Goal: Transaction & Acquisition: Purchase product/service

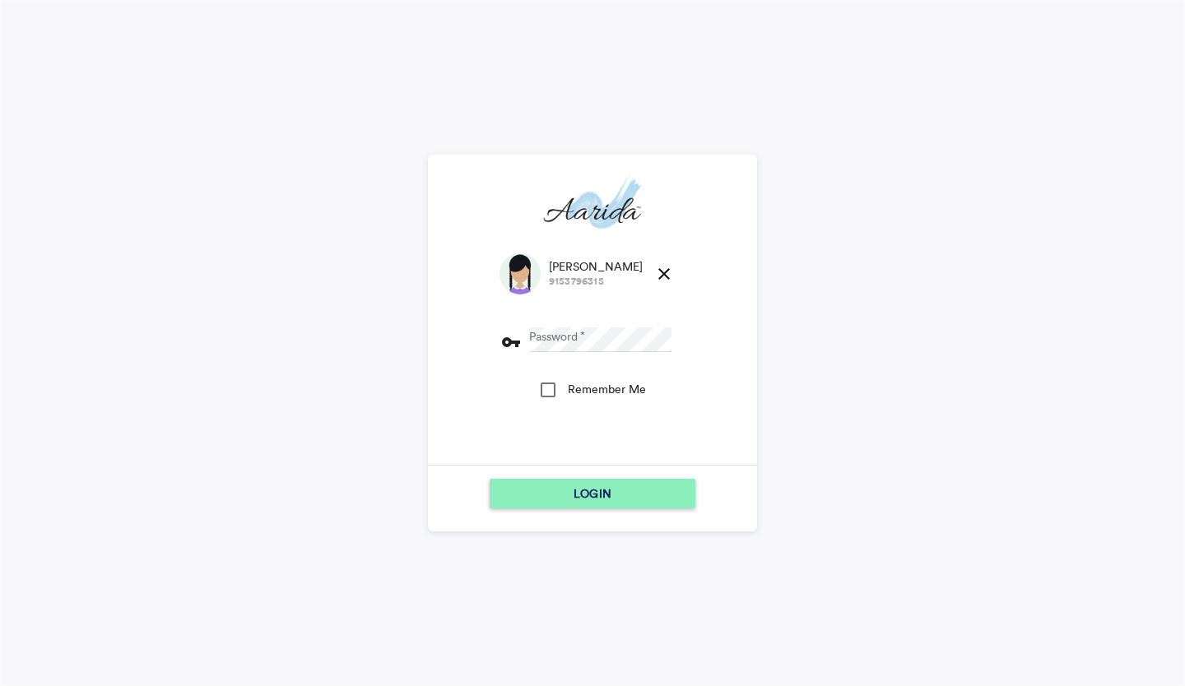
click at [574, 314] on div "Samita Tudu 9153796315 close Password vpn_key Remember Me" at bounding box center [592, 358] width 187 height 211
click at [513, 487] on div "LOGIN" at bounding box center [592, 494] width 193 height 30
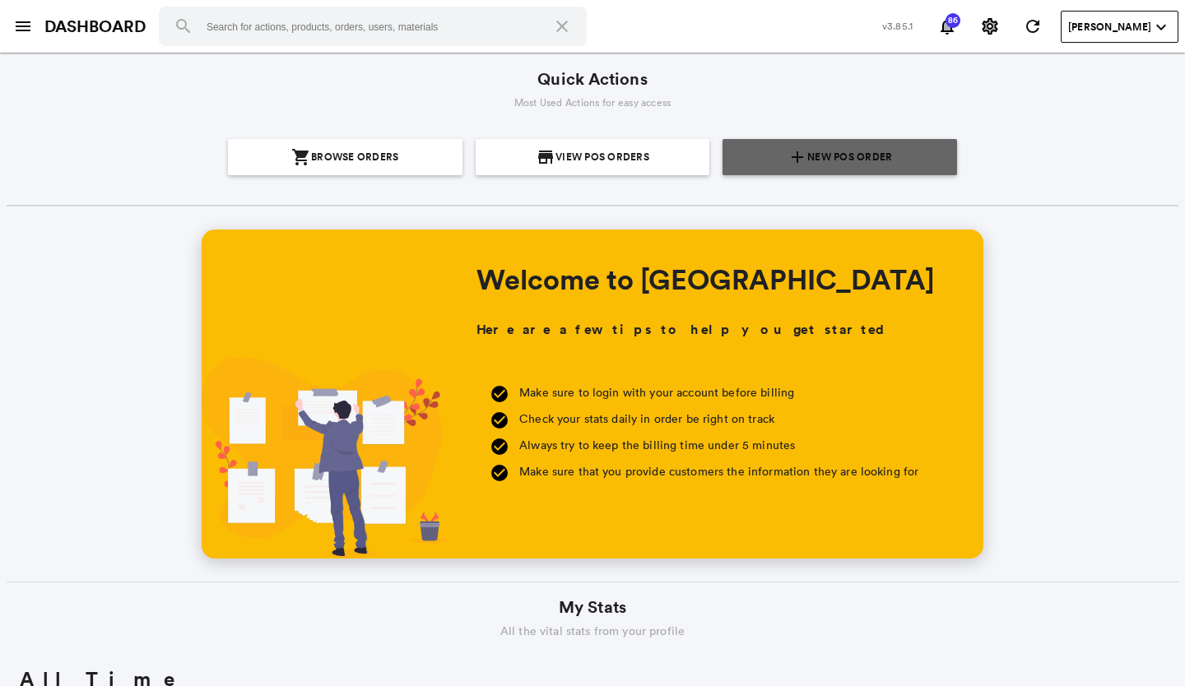
scroll to position [296, 566]
click at [733, 151] on section "add New POS Order" at bounding box center [839, 157] width 221 height 36
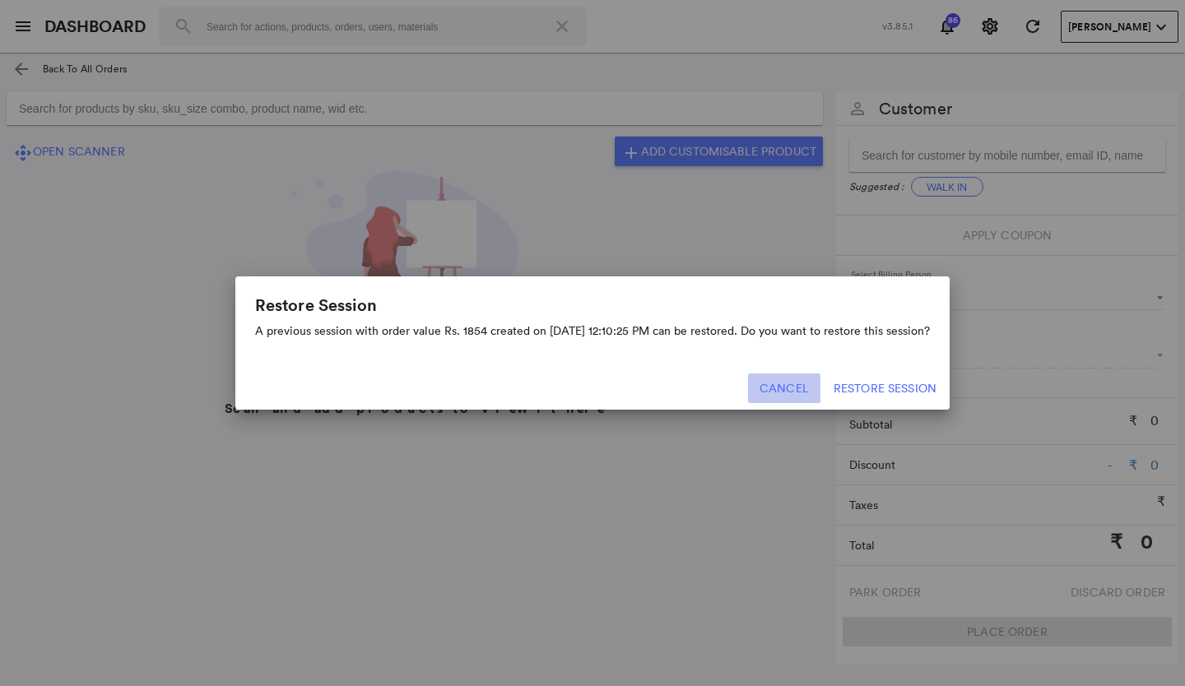
click at [767, 388] on button "Cancel" at bounding box center [784, 389] width 72 height 30
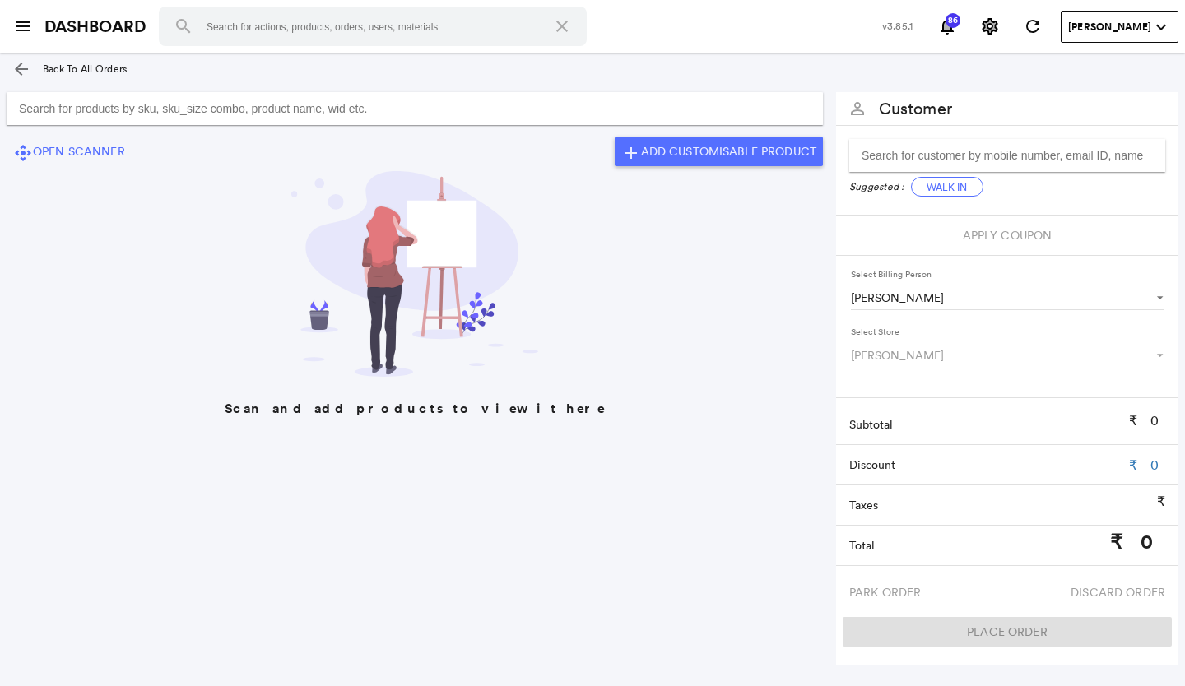
click at [354, 114] on input "Search for products by sku, sku_size combo, product name, wid etc." at bounding box center [415, 108] width 816 height 33
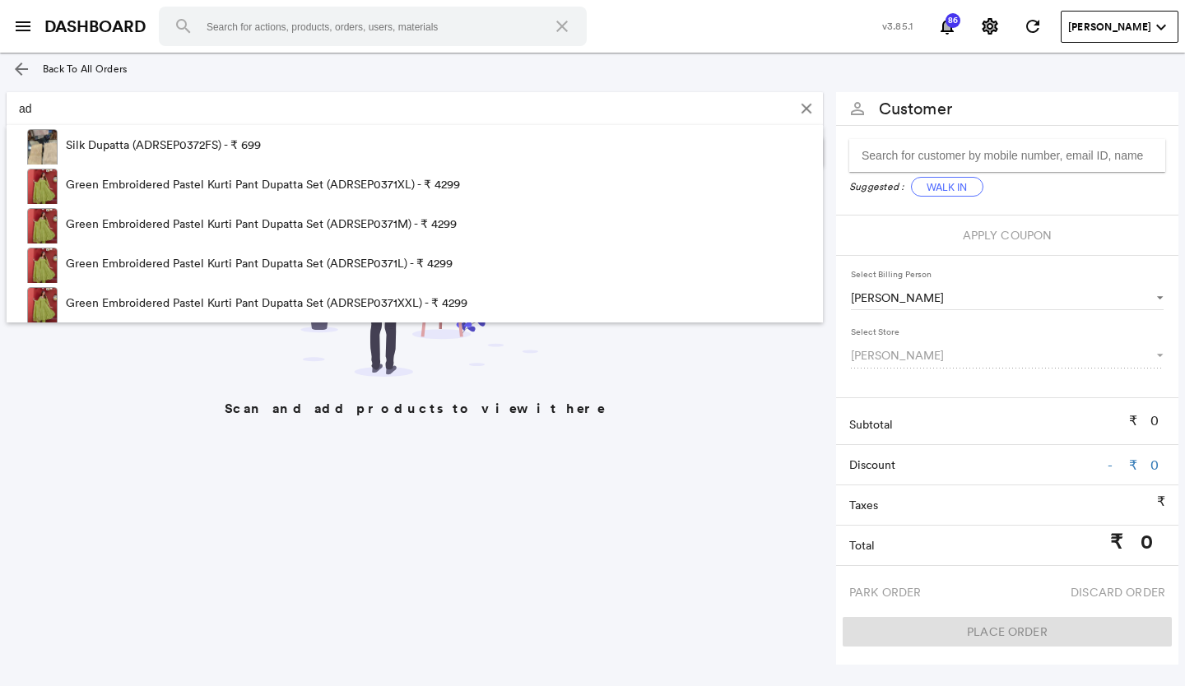
type input "a"
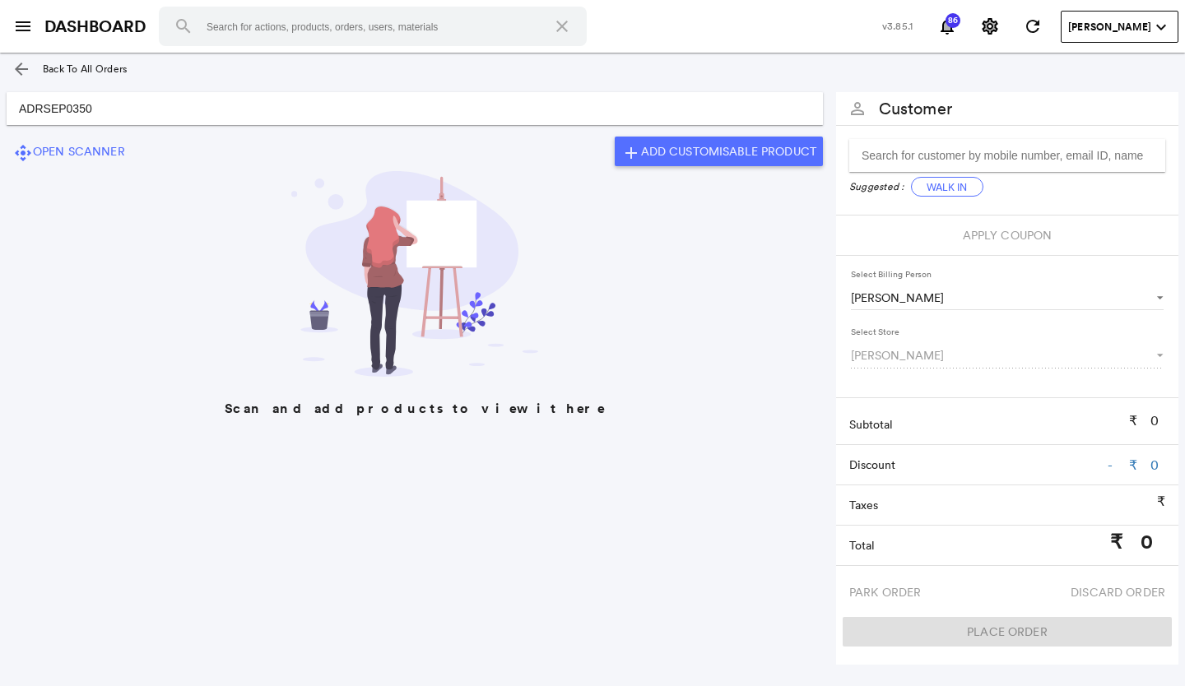
type input "ADRSEP0350"
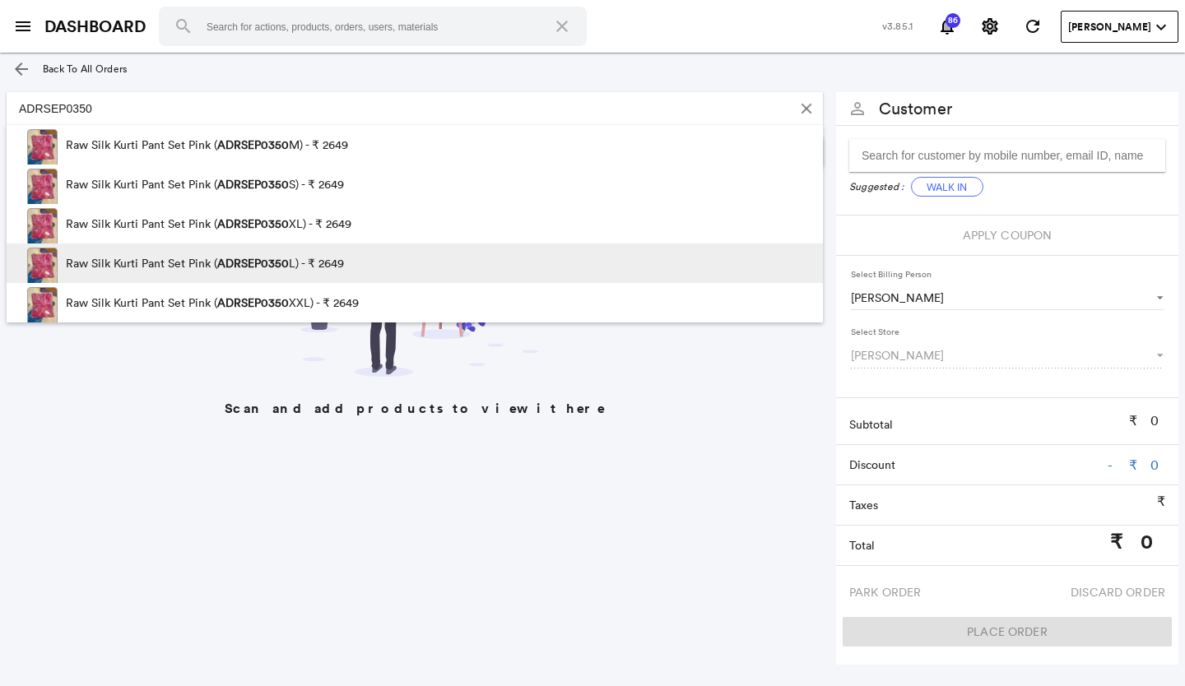
click at [258, 260] on span "ADRSEP0350" at bounding box center [253, 263] width 72 height 15
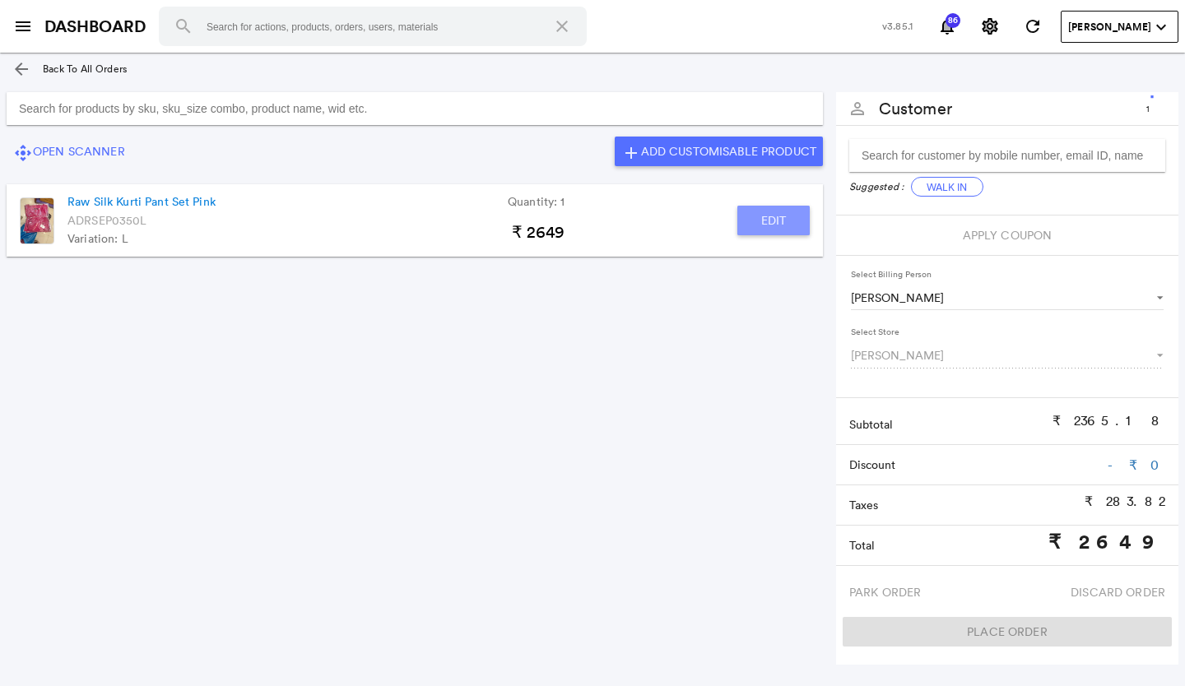
click at [772, 221] on button "Edit" at bounding box center [773, 221] width 72 height 30
type input "Raw Silk Kurti Pant Set Pink"
type input "1"
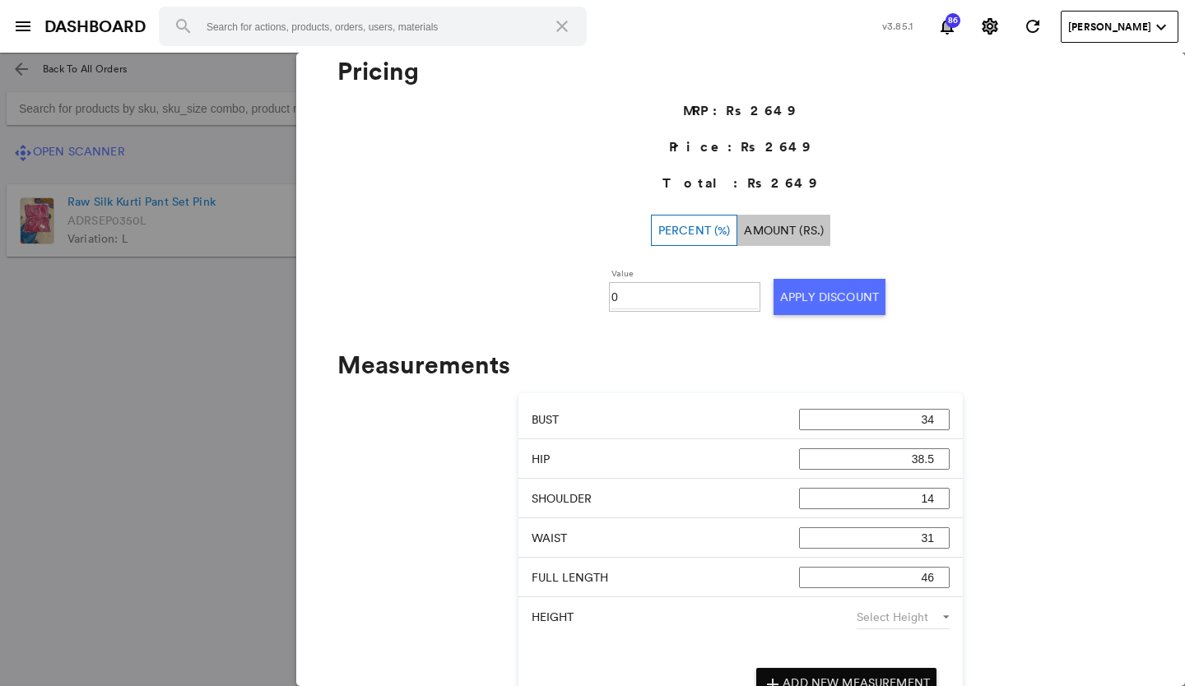
scroll to position [670, 0]
click at [629, 301] on input "0" at bounding box center [684, 296] width 146 height 25
type input "030"
click at [836, 289] on button "Apply Discount" at bounding box center [829, 296] width 112 height 36
click at [176, 406] on md-backdrop at bounding box center [592, 370] width 1185 height 634
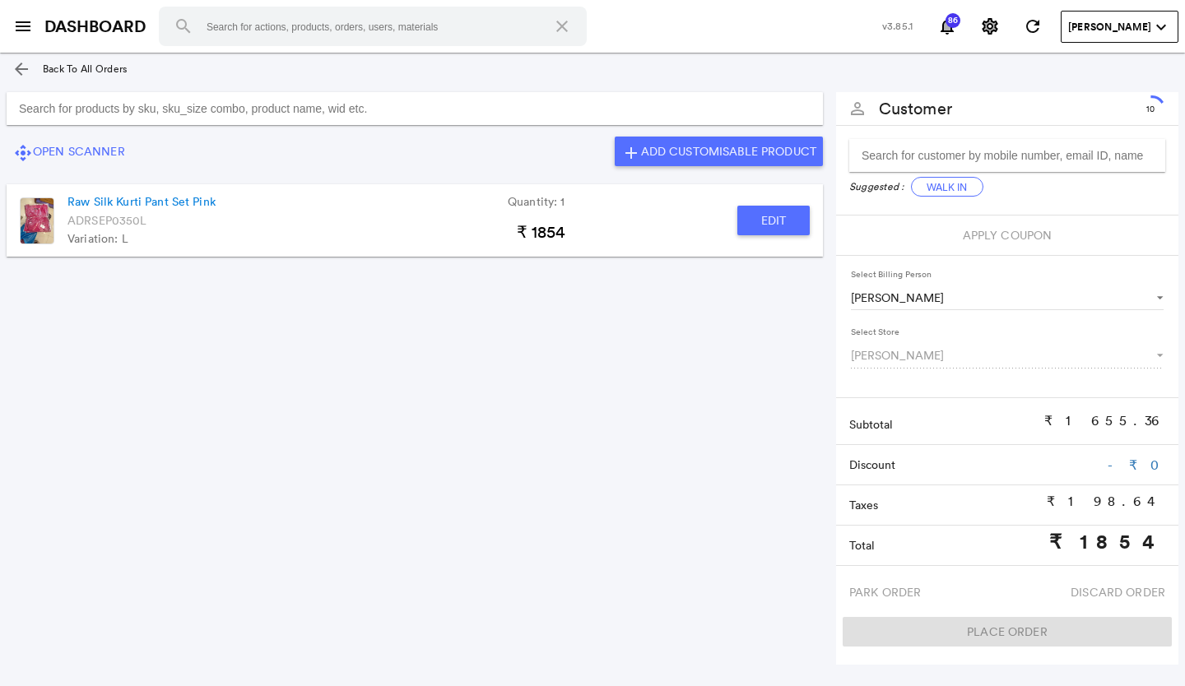
click at [125, 114] on input "Search for products by sku, sku_size combo, product name, wid etc." at bounding box center [415, 108] width 816 height 33
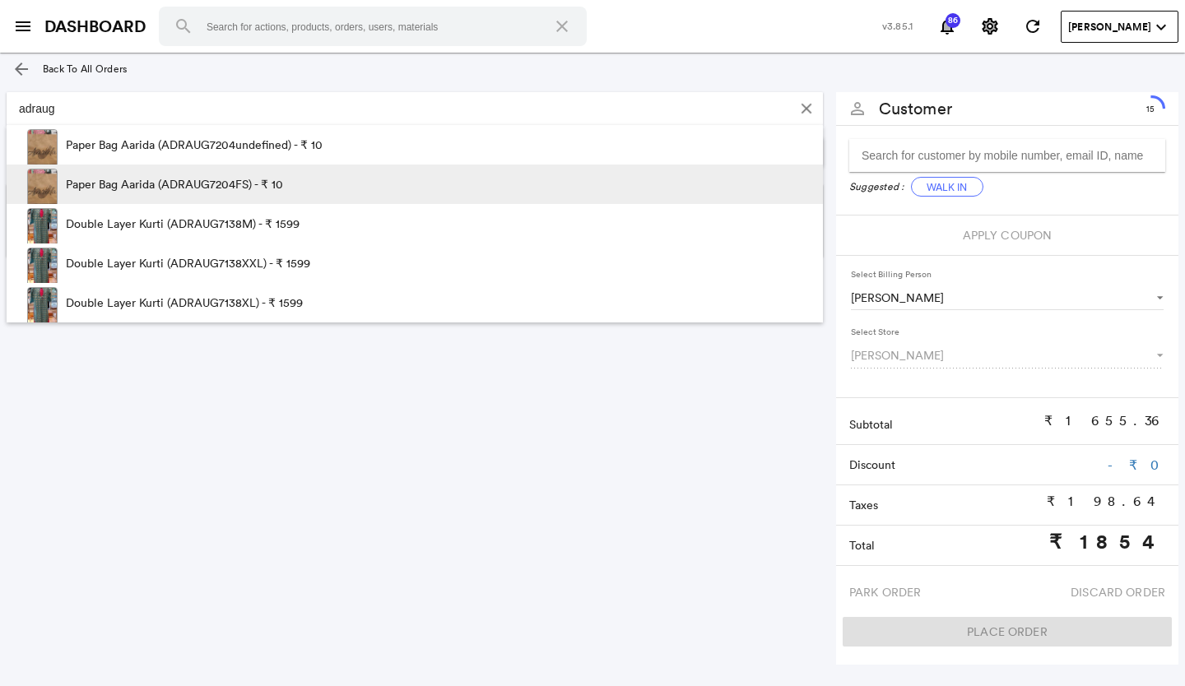
type input "adraug"
click at [120, 179] on p "Paper Bag Aarida (ADRAUG7204FS) - ₹ 10" at bounding box center [174, 184] width 217 height 39
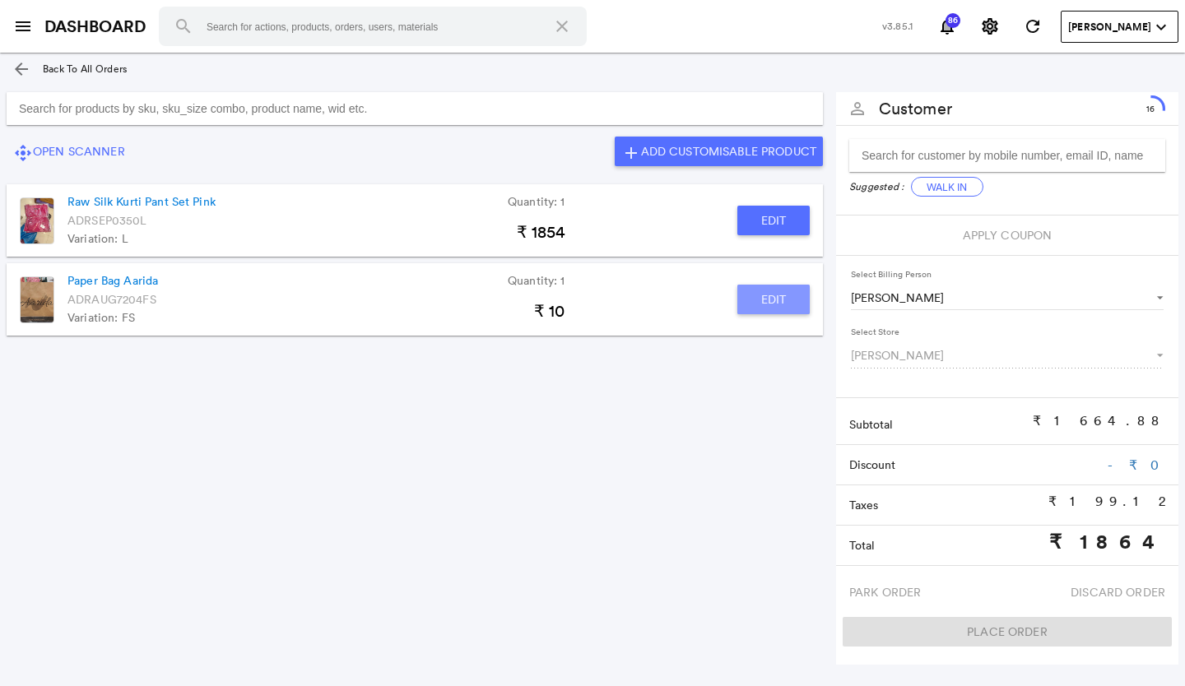
click at [749, 299] on button "Edit" at bounding box center [773, 300] width 72 height 30
type input "Paper Bag Aarida"
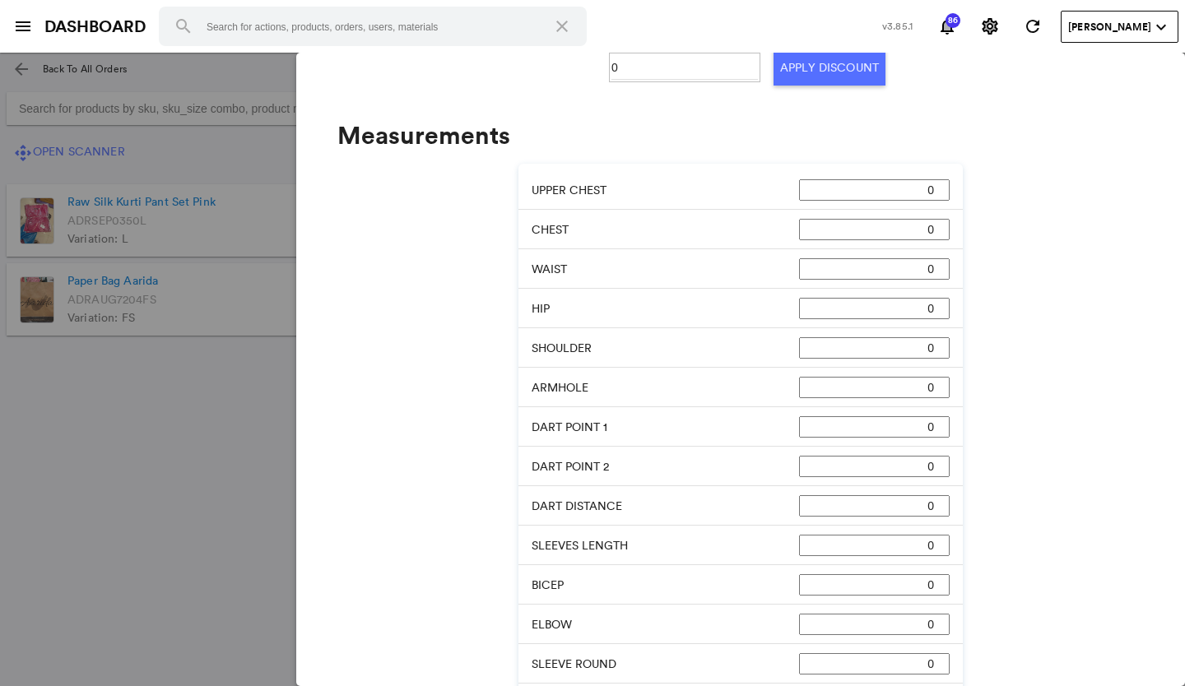
scroll to position [505, 0]
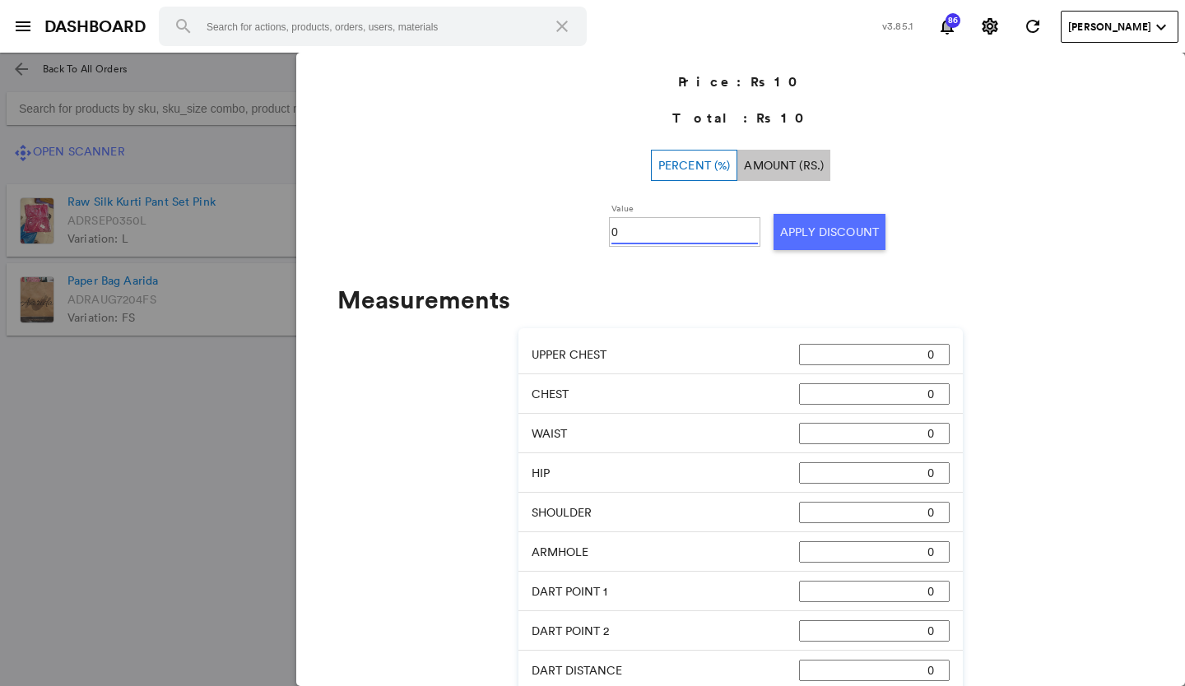
click at [630, 226] on input "0" at bounding box center [684, 232] width 146 height 25
type input "0100"
click at [801, 229] on button "Apply Discount" at bounding box center [829, 232] width 112 height 36
click at [183, 416] on md-backdrop at bounding box center [592, 370] width 1185 height 634
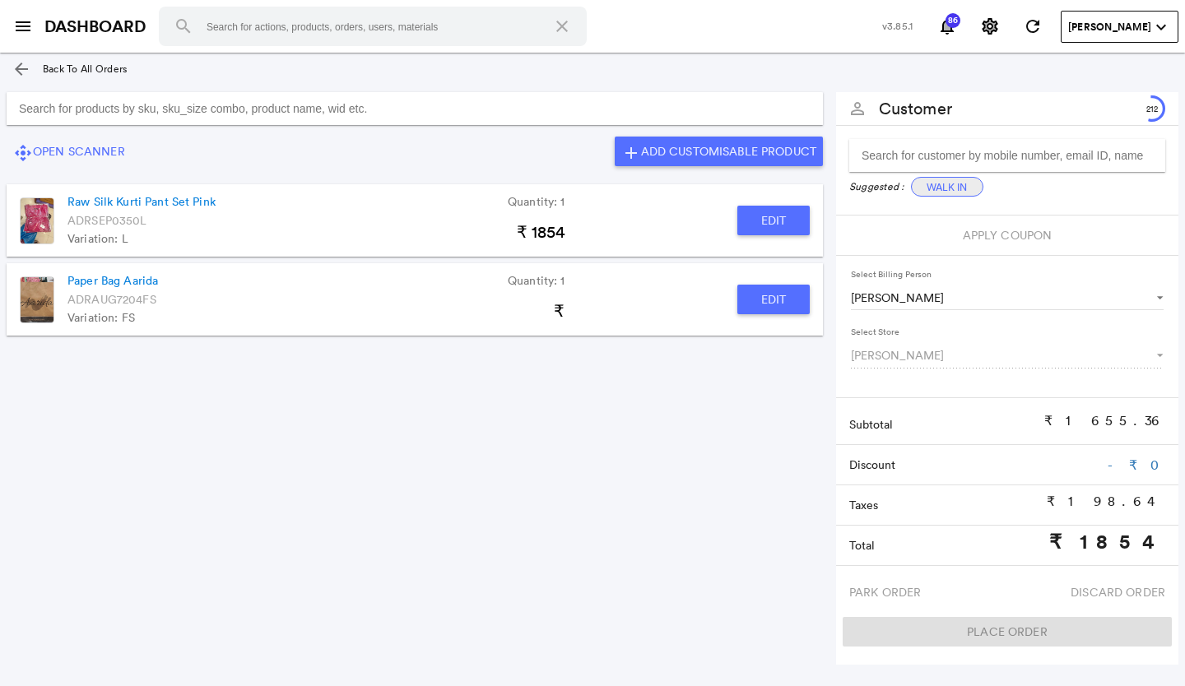
click at [965, 188] on button "Walk In" at bounding box center [947, 187] width 72 height 20
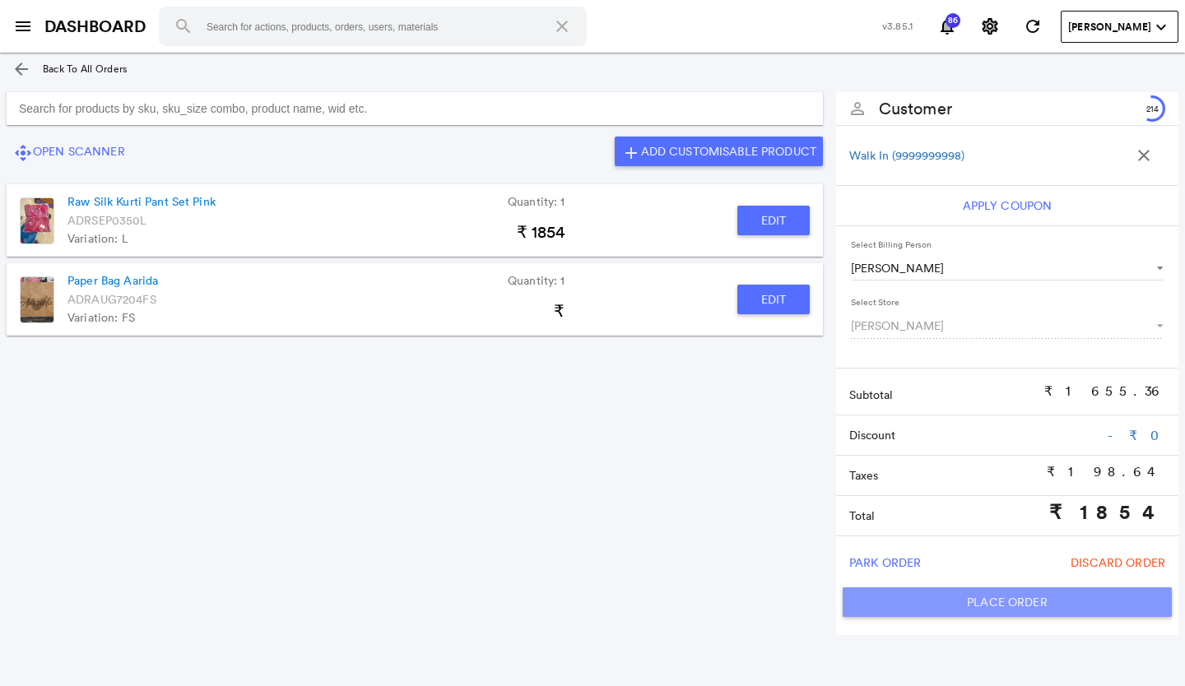
click at [897, 601] on button "Place Order" at bounding box center [1007, 602] width 329 height 30
type input "1854"
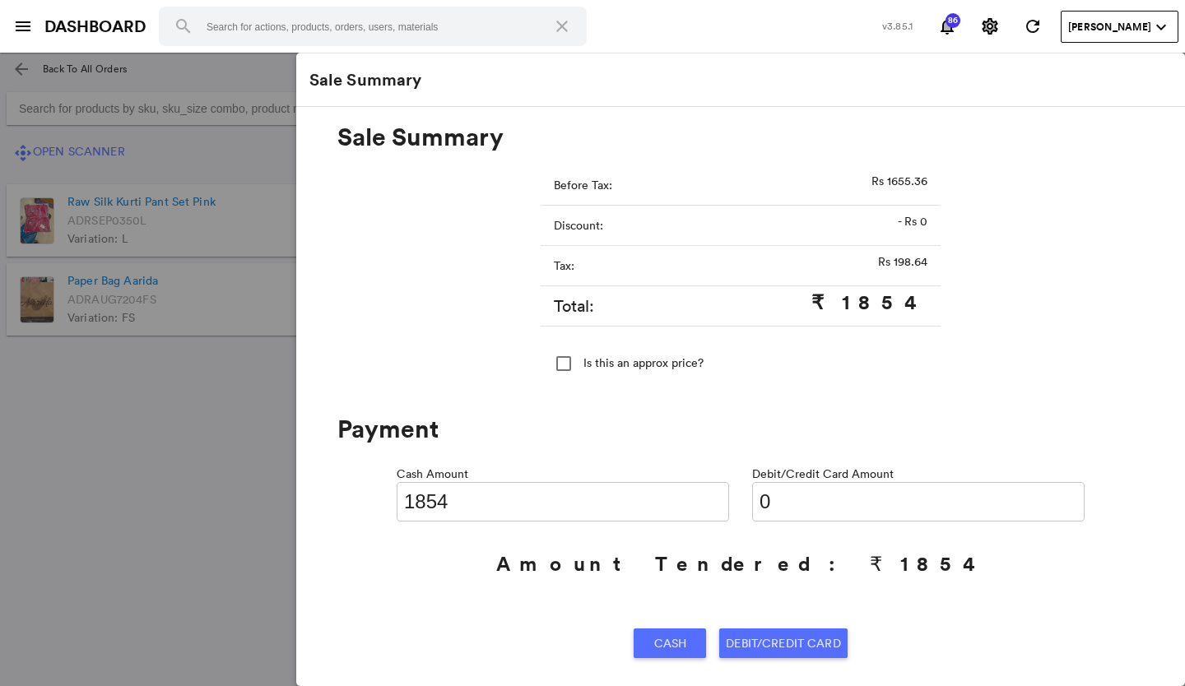
click at [670, 643] on span "Cash" at bounding box center [670, 644] width 33 height 30
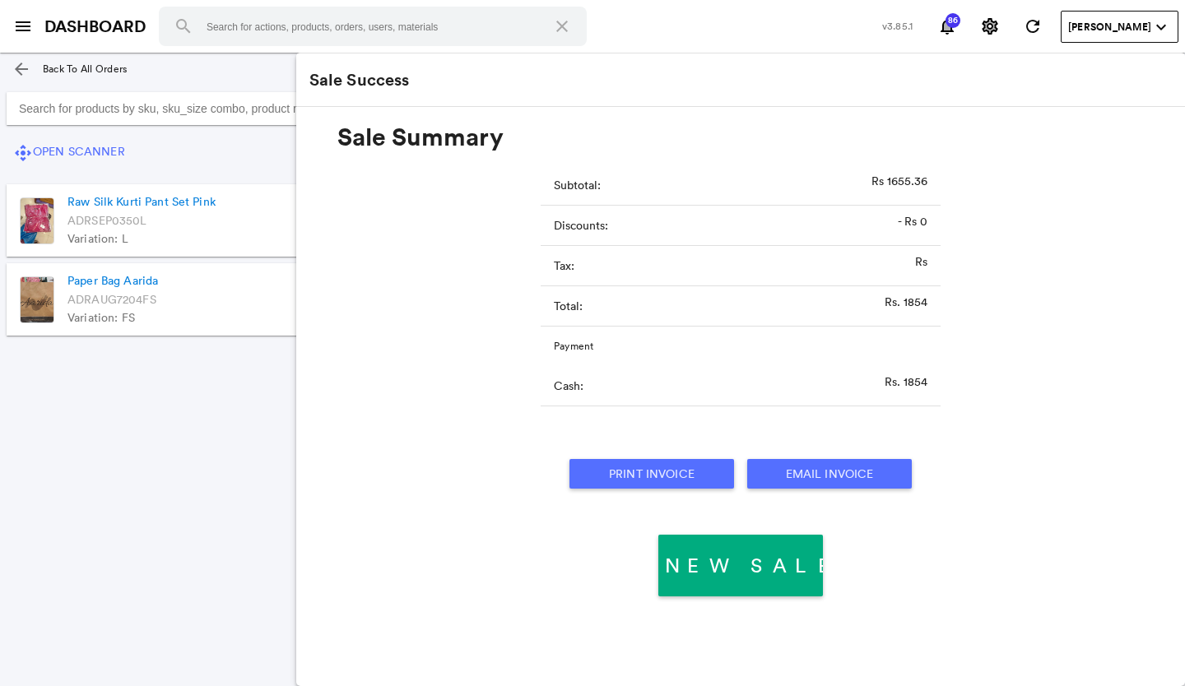
click at [638, 467] on button "Print Invoice" at bounding box center [651, 474] width 165 height 30
click at [95, 388] on section "control_camera Open Scanner add Add Customisable Product Raw Silk Kurti Pant Se…" at bounding box center [414, 357] width 829 height 543
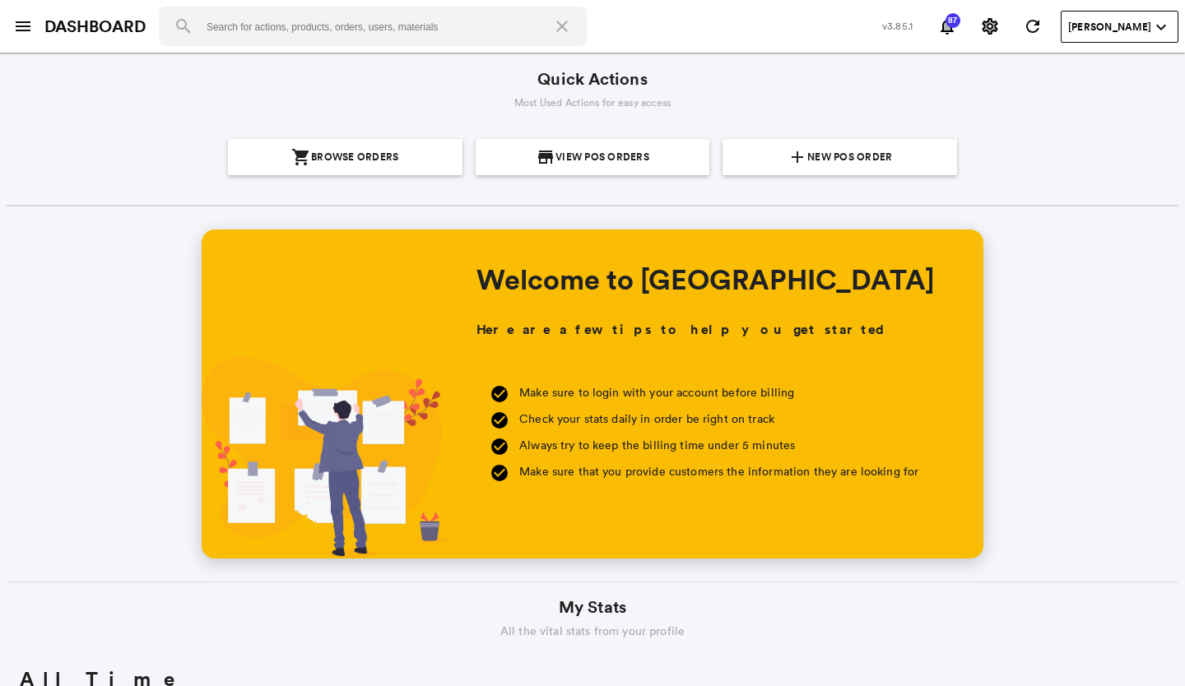
scroll to position [296, 566]
click at [828, 152] on span "New POS Order" at bounding box center [849, 157] width 85 height 36
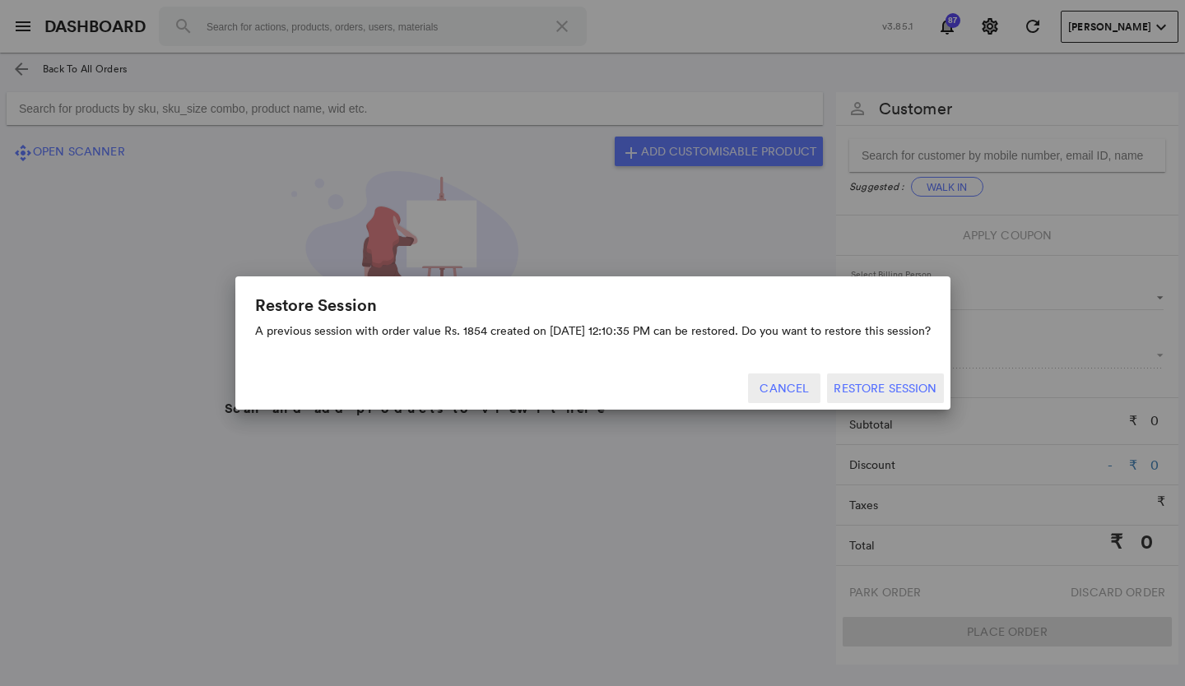
click at [788, 388] on button "Cancel" at bounding box center [784, 389] width 72 height 30
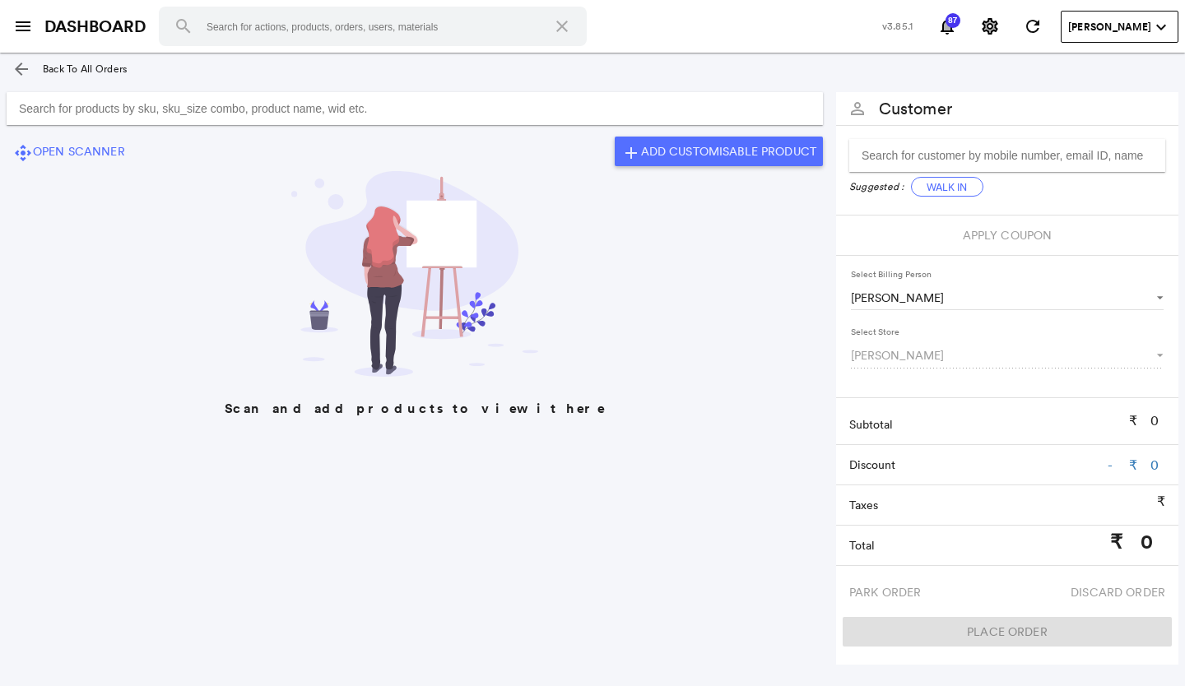
click at [691, 108] on input "Search for products by sku, sku_size combo, product name, wid etc." at bounding box center [415, 108] width 816 height 33
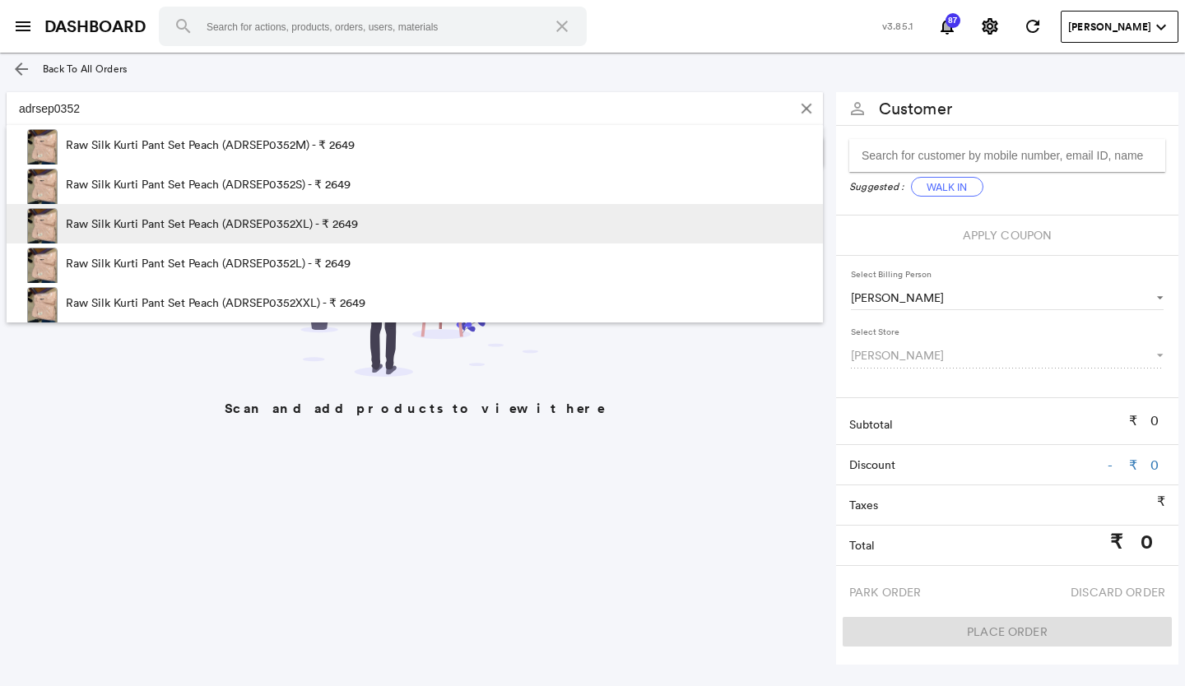
type input "adrsep0352"
click at [393, 217] on span at bounding box center [437, 228] width 158 height 49
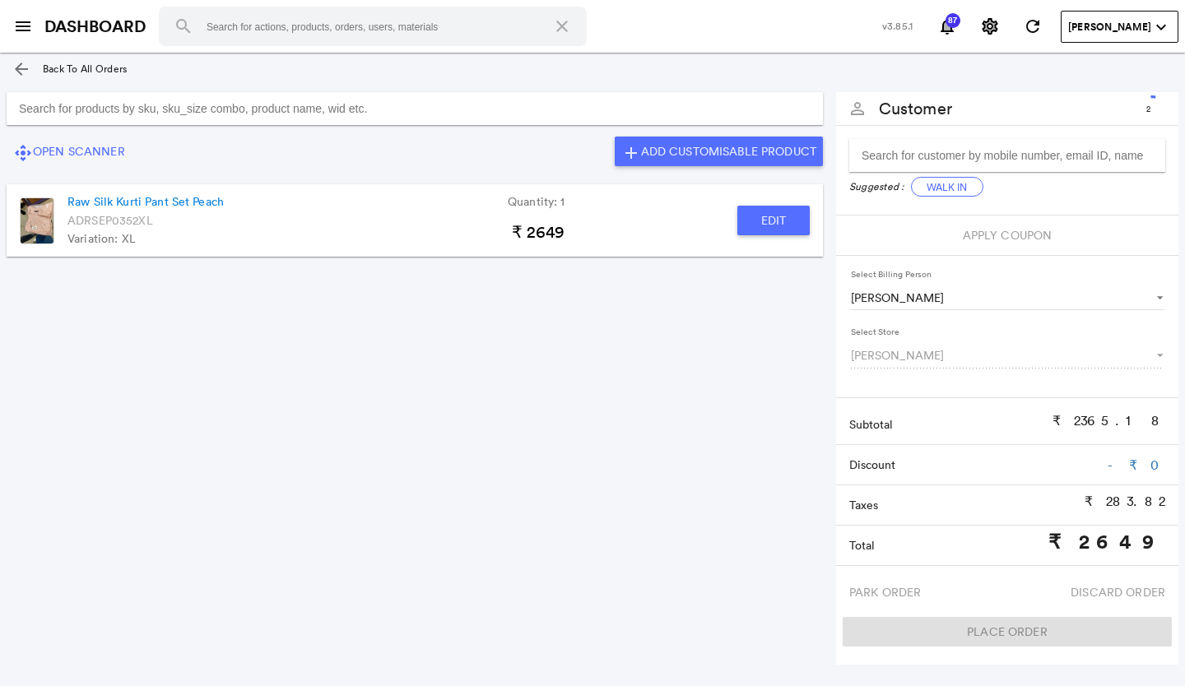
click at [779, 215] on button "Edit" at bounding box center [773, 221] width 72 height 30
type input "Raw Silk Kurti Pant Set Peach"
type input "1"
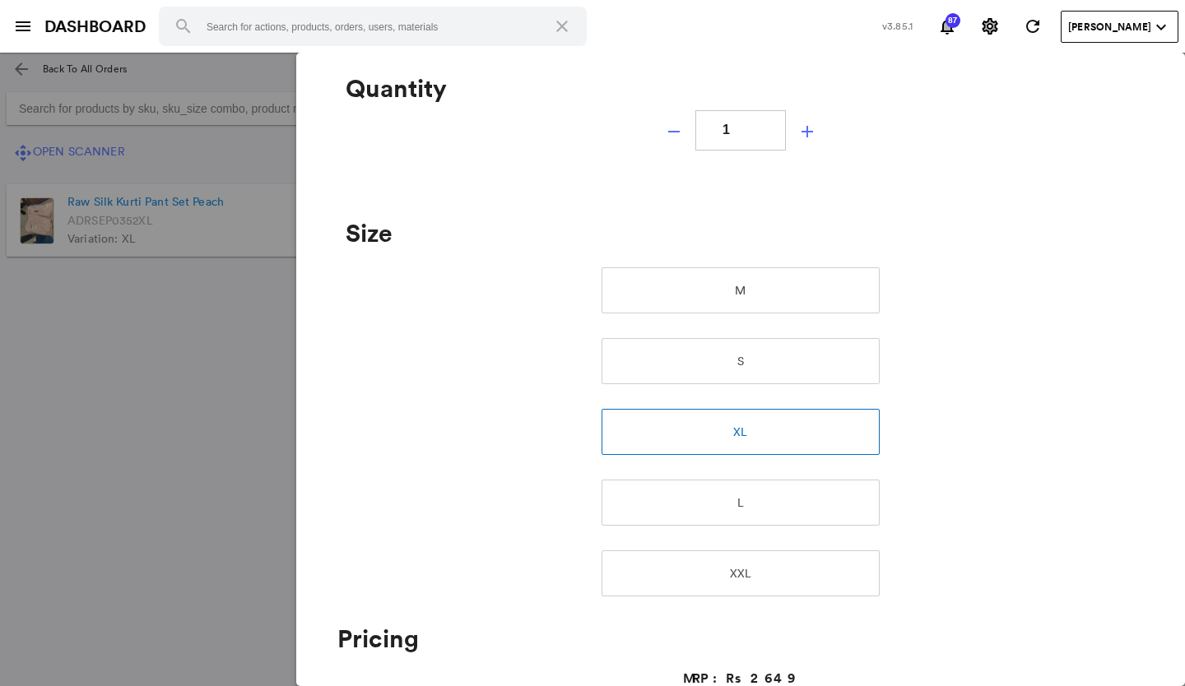
scroll to position [411, 0]
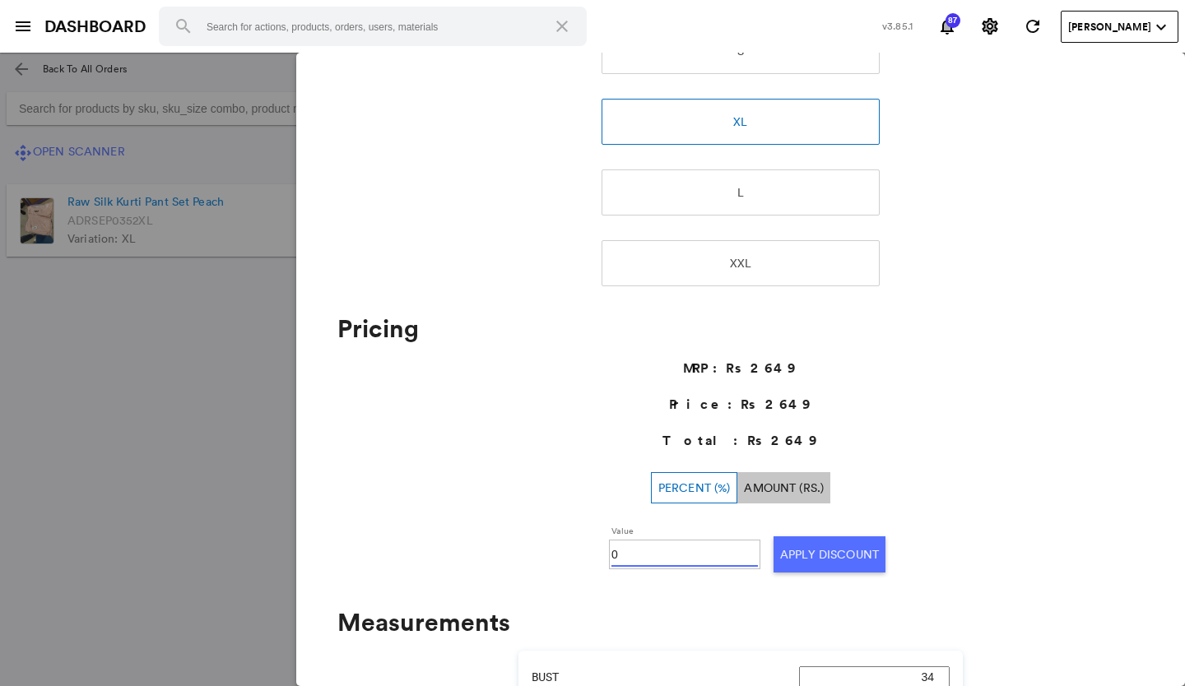
click at [620, 546] on input "0" at bounding box center [684, 554] width 146 height 25
type input "030"
click at [788, 563] on button "Apply Discount" at bounding box center [829, 554] width 112 height 36
click at [186, 434] on md-backdrop at bounding box center [592, 370] width 1185 height 634
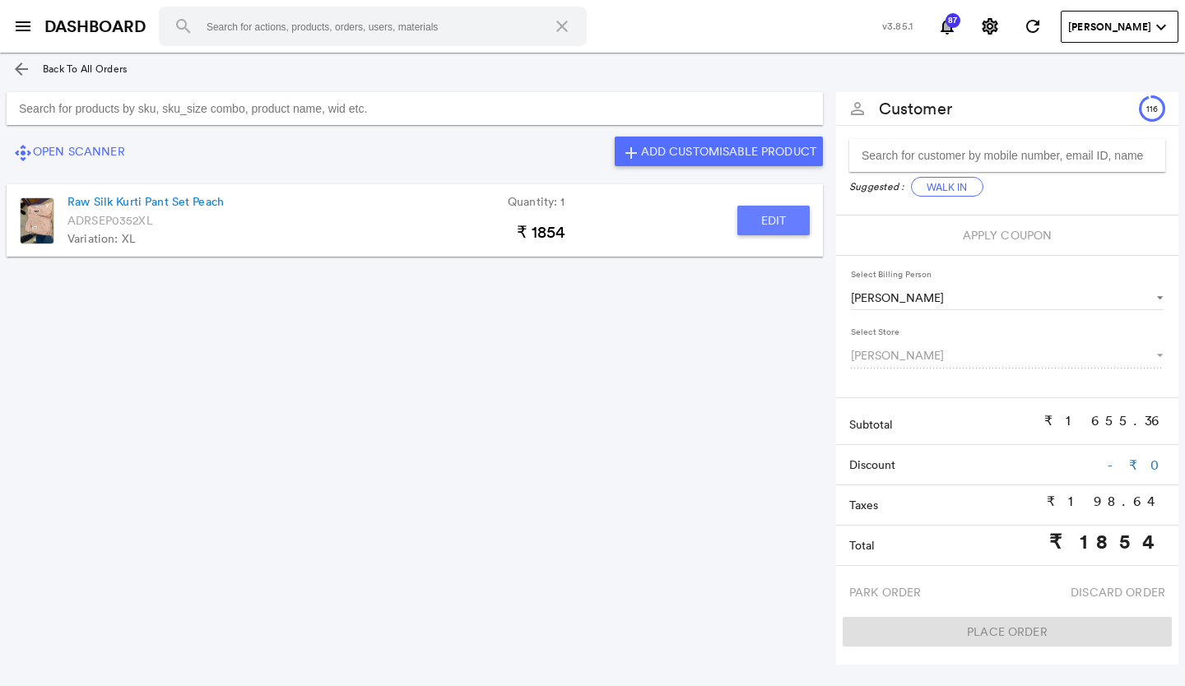
click at [794, 218] on button "Edit" at bounding box center [773, 221] width 72 height 30
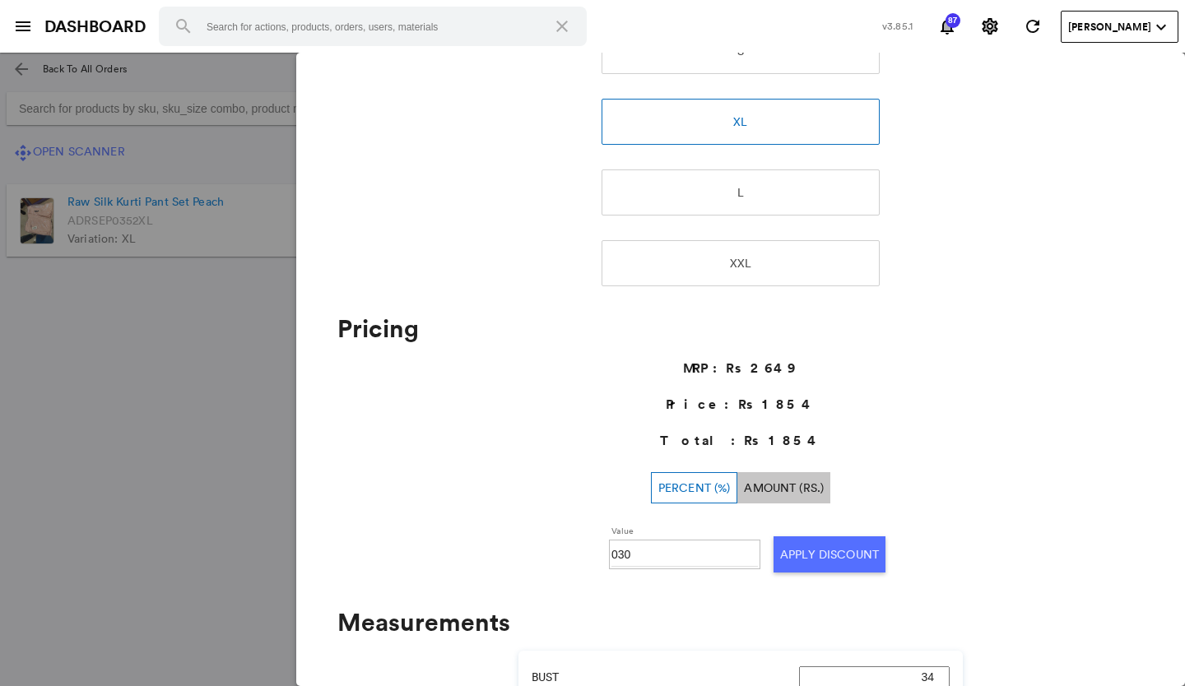
click at [39, 397] on md-backdrop at bounding box center [592, 370] width 1185 height 634
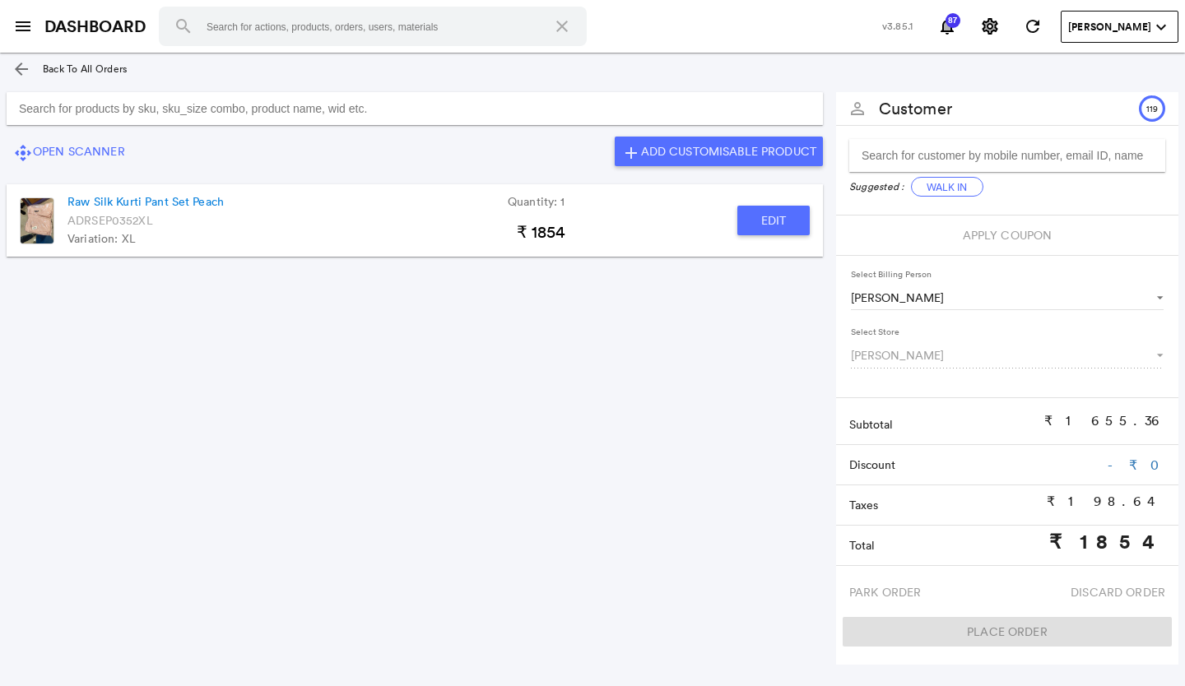
click at [169, 116] on input "Search for products by sku, sku_size combo, product name, wid etc." at bounding box center [415, 108] width 816 height 33
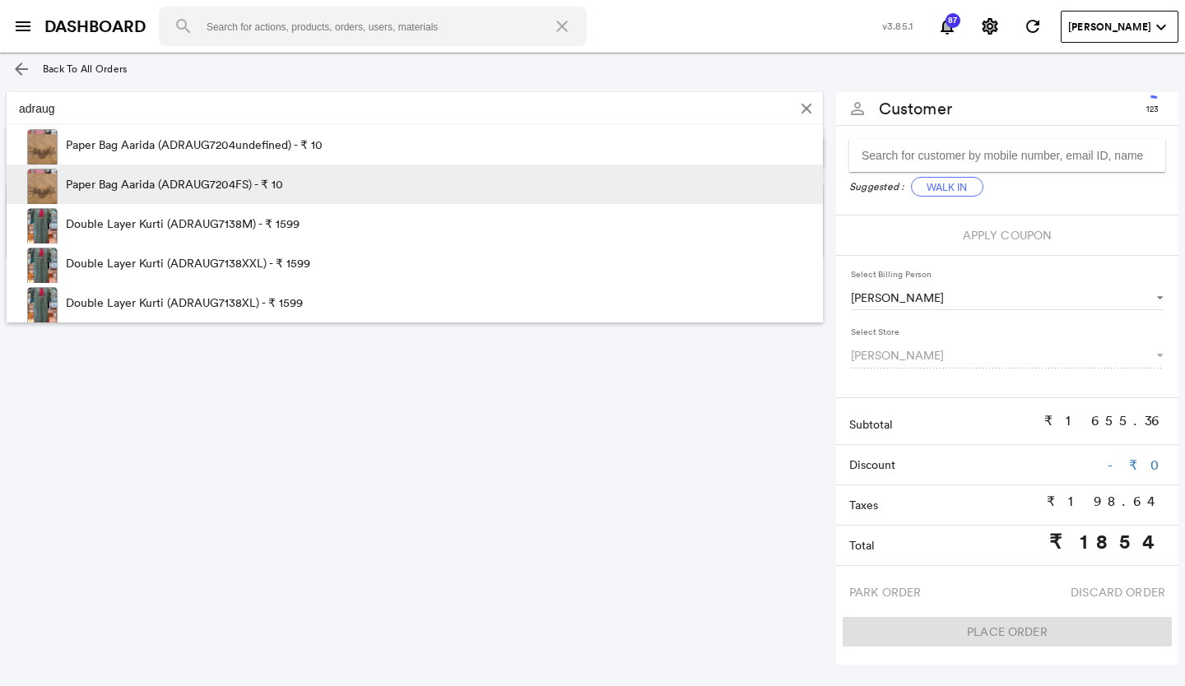
type input "adraug"
click at [122, 174] on p "Paper Bag Aarida (ADRAUG7204FS) - ₹ 10" at bounding box center [174, 184] width 217 height 39
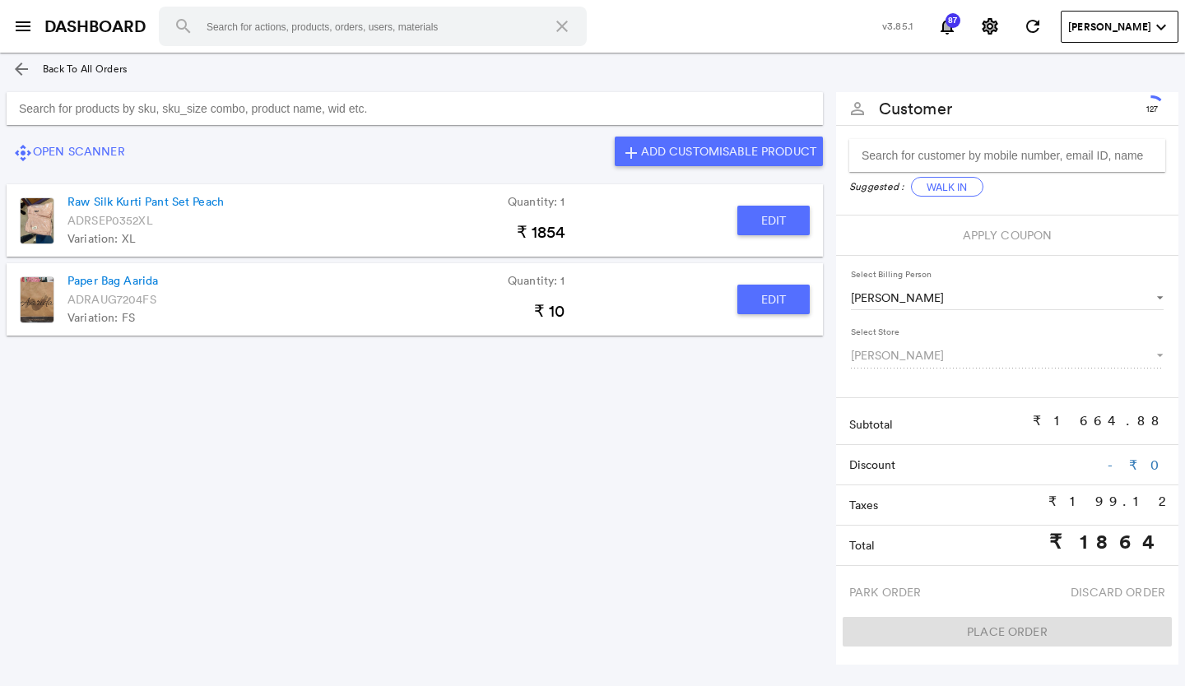
click at [791, 292] on button "Edit" at bounding box center [773, 300] width 72 height 30
type input "Paper Bag Aarida"
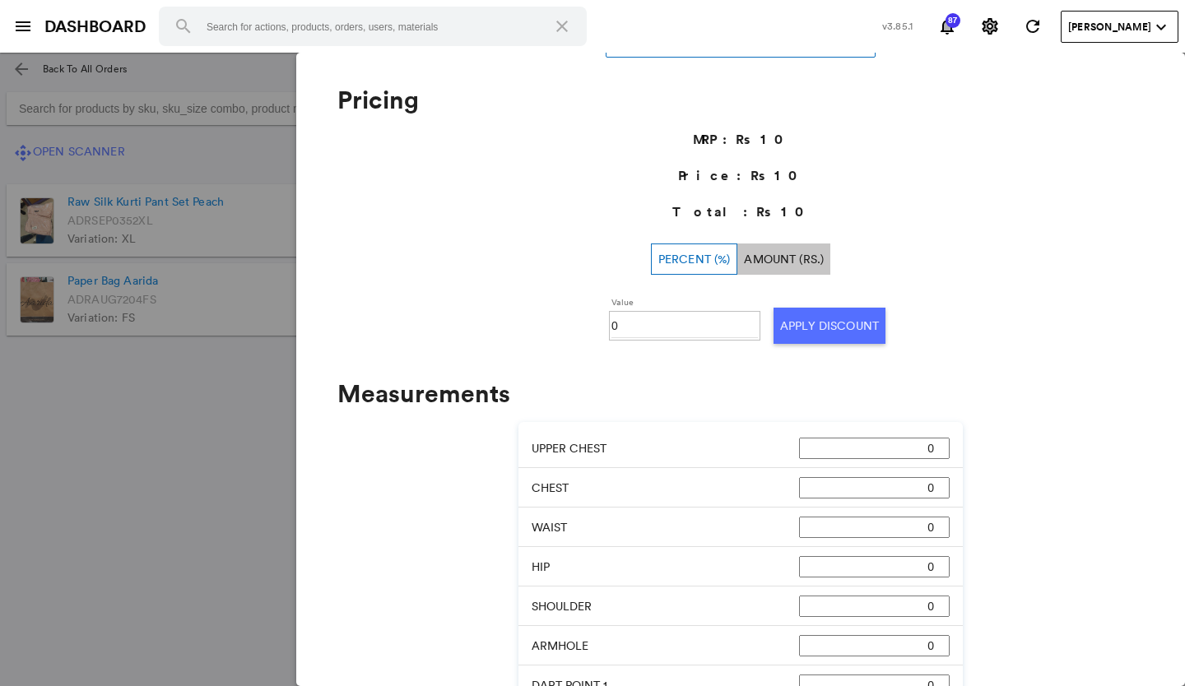
scroll to position [460, 0]
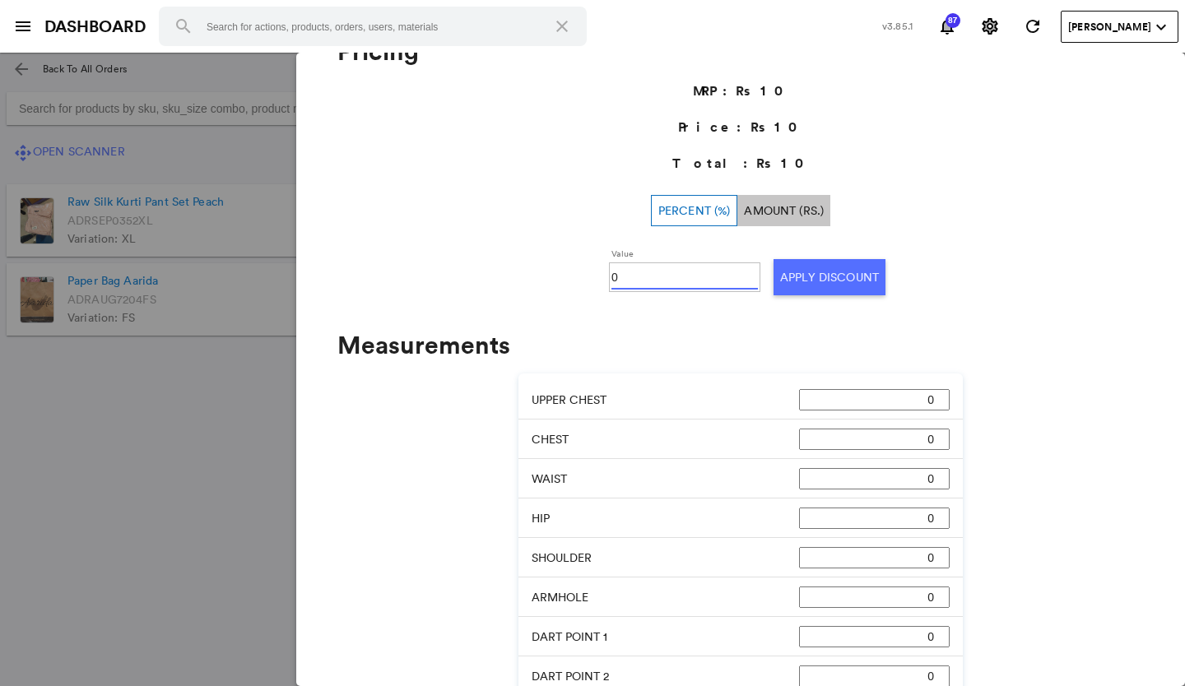
click at [649, 273] on input "0" at bounding box center [684, 277] width 146 height 25
type input "0100"
click at [787, 271] on button "Apply Discount" at bounding box center [829, 277] width 112 height 36
click at [2, 525] on md-backdrop at bounding box center [592, 370] width 1185 height 634
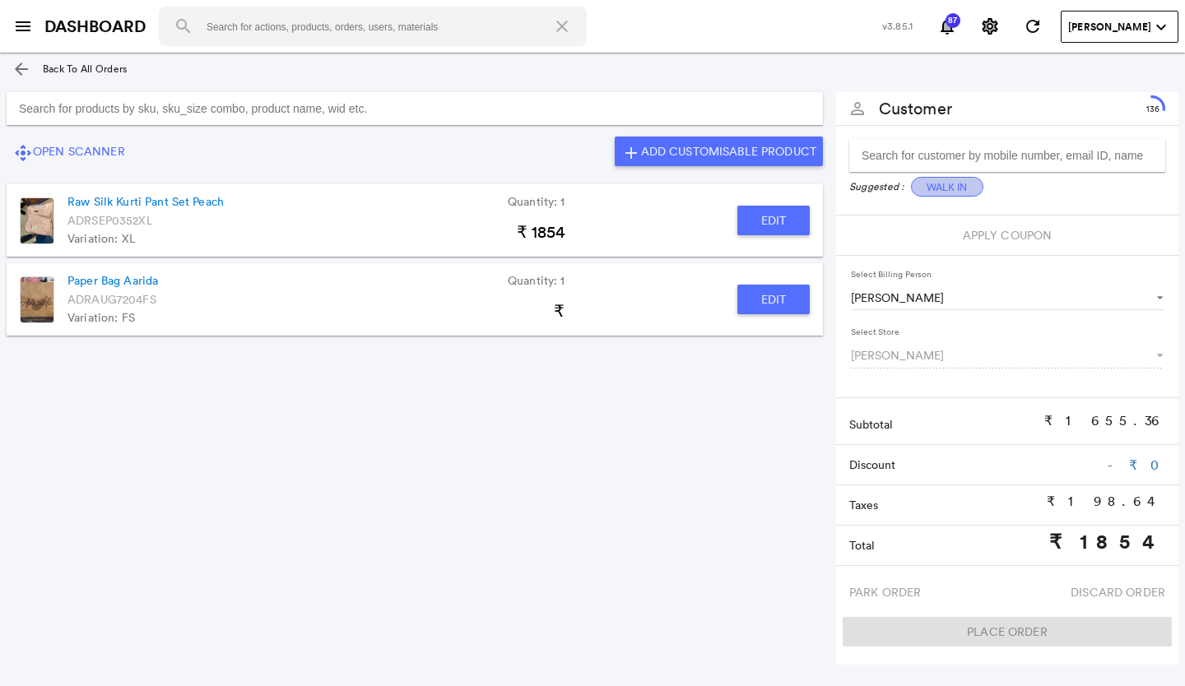
click at [978, 191] on button "Walk In" at bounding box center [947, 187] width 72 height 20
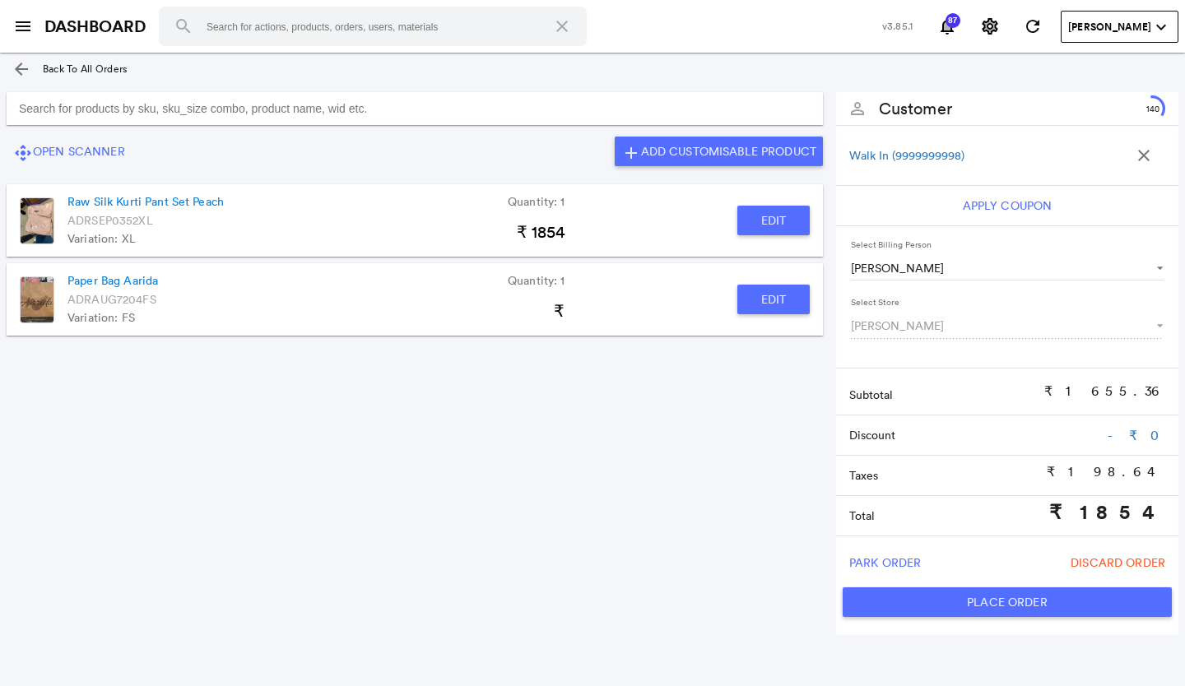
click at [910, 592] on button "Place Order" at bounding box center [1007, 602] width 329 height 30
type input "1854"
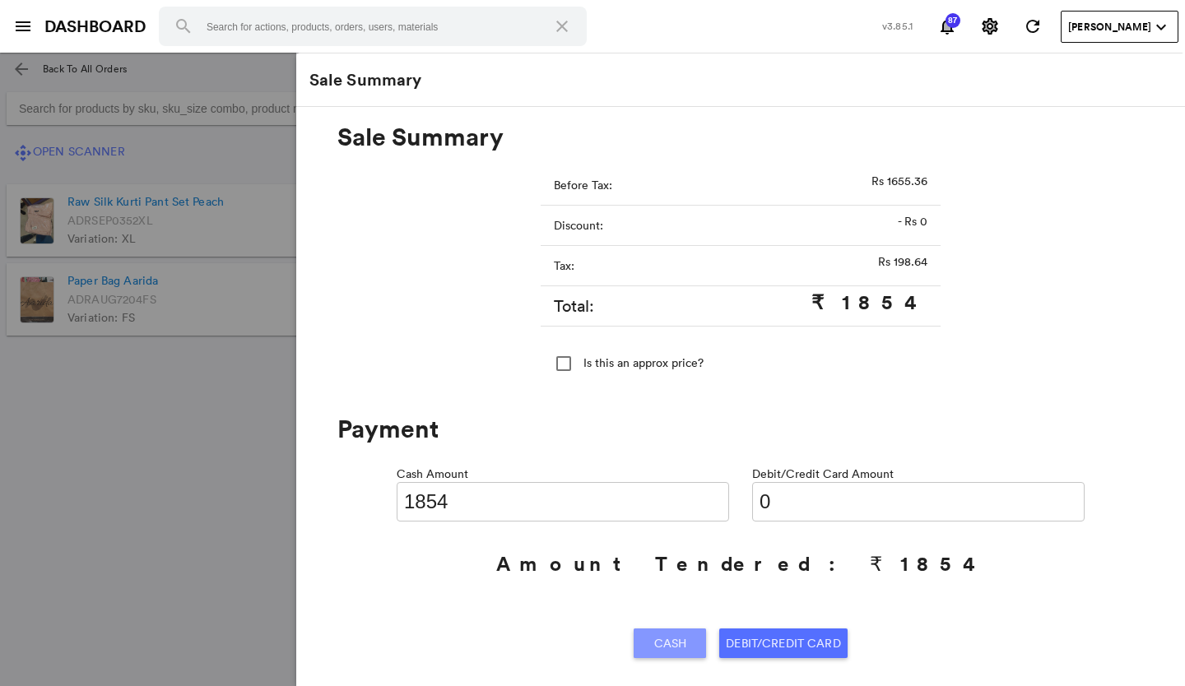
click at [688, 642] on div "Cash" at bounding box center [669, 644] width 59 height 30
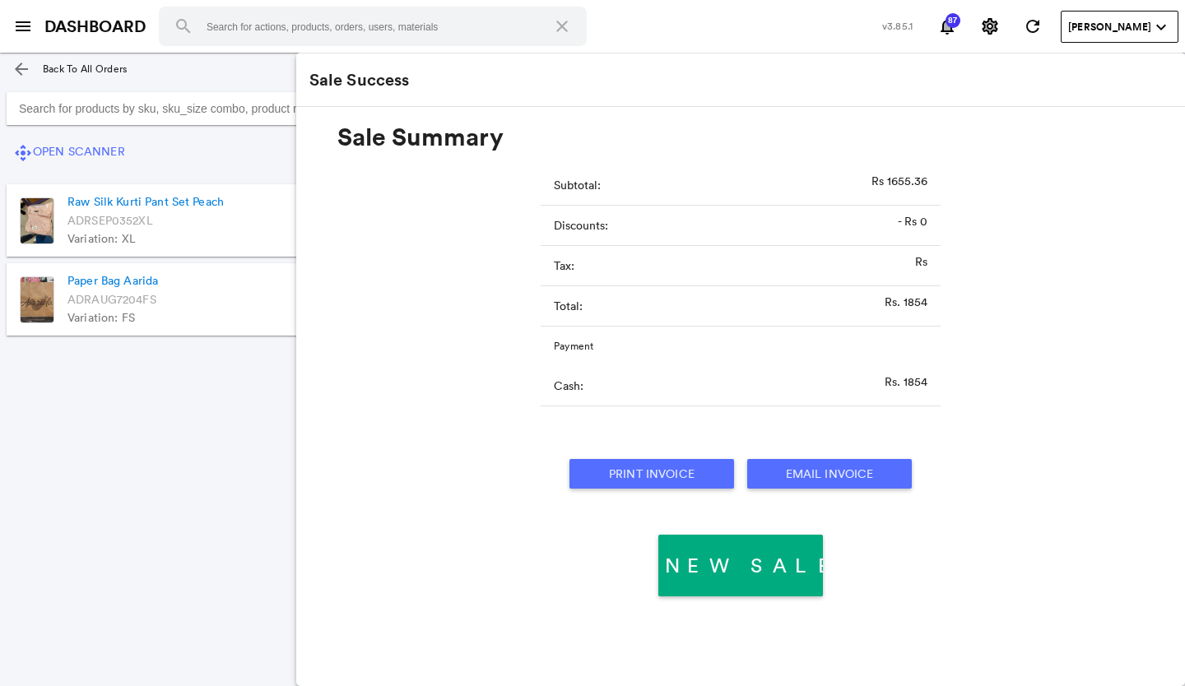
click at [687, 470] on button "Print Invoice" at bounding box center [651, 474] width 165 height 30
click at [67, 426] on section "control_camera Open Scanner add Add Customisable Product Raw Silk Kurti Pant Se…" at bounding box center [414, 357] width 829 height 543
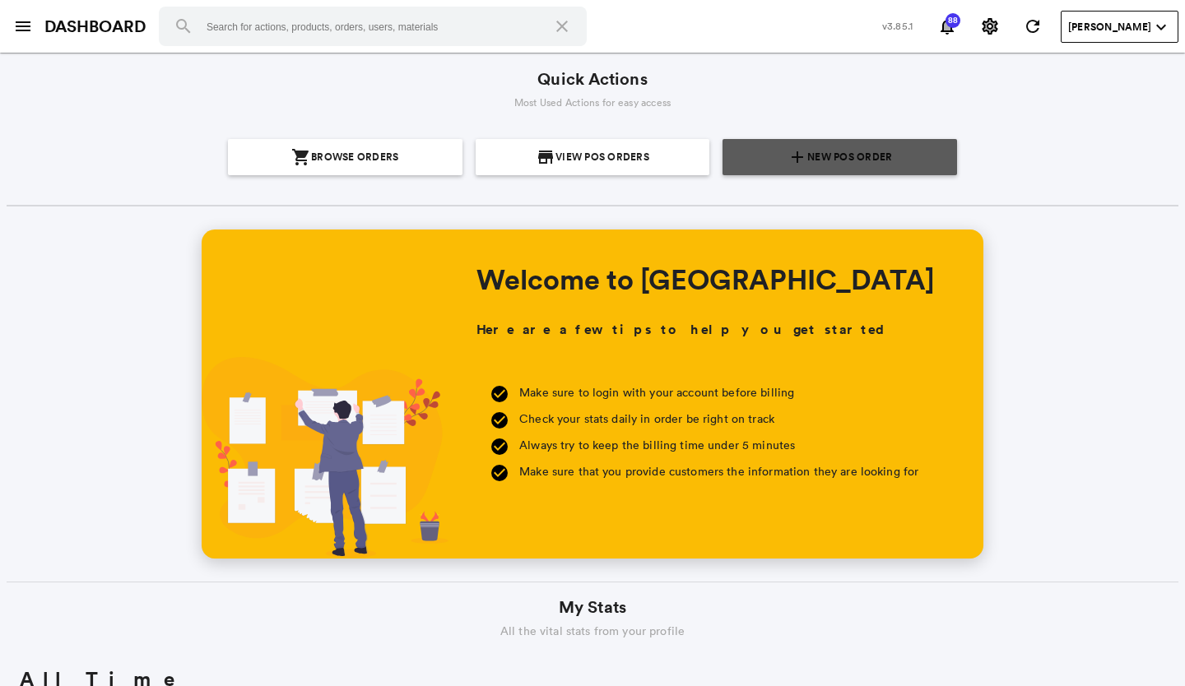
click at [893, 146] on section "add New POS Order" at bounding box center [839, 157] width 221 height 36
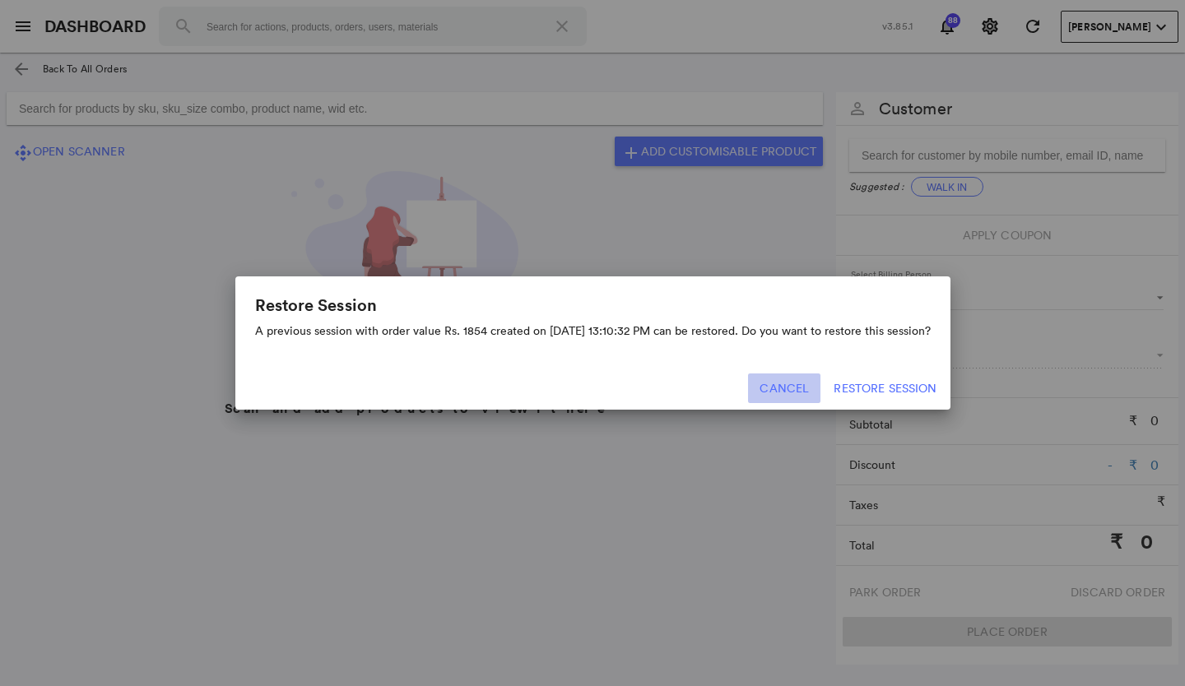
click at [773, 387] on button "Cancel" at bounding box center [784, 389] width 72 height 30
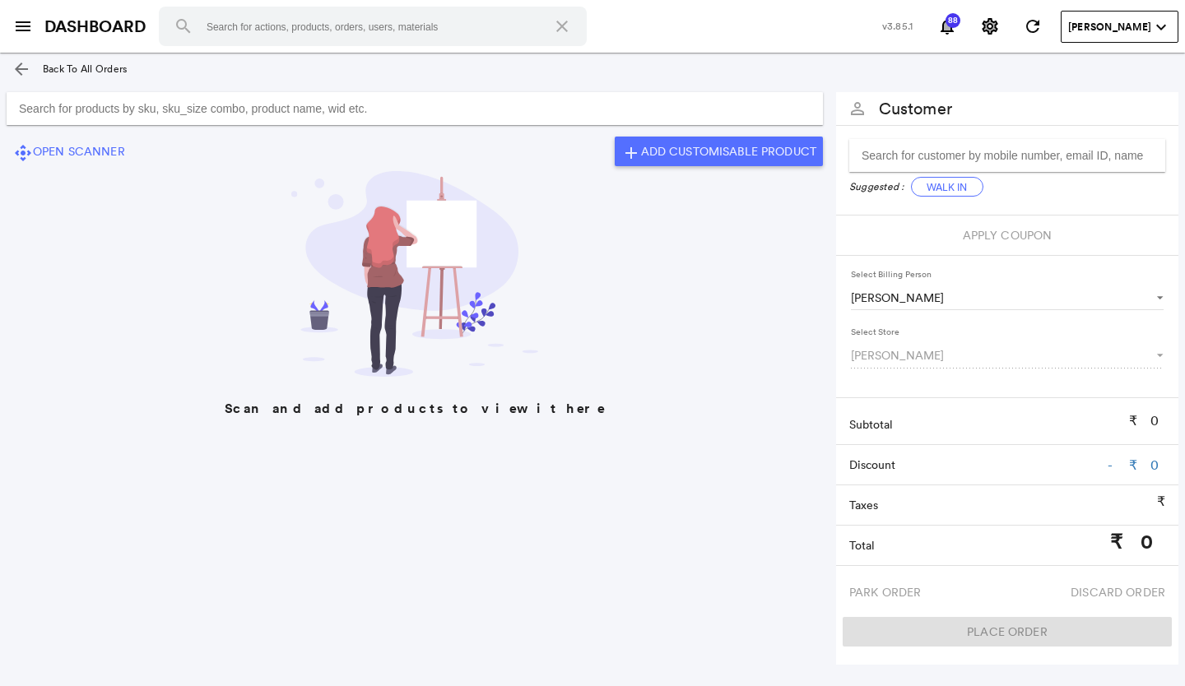
click at [584, 109] on input "Search for products by sku, sku_size combo, product name, wid etc." at bounding box center [415, 108] width 816 height 33
type input "ADRSEP0342"
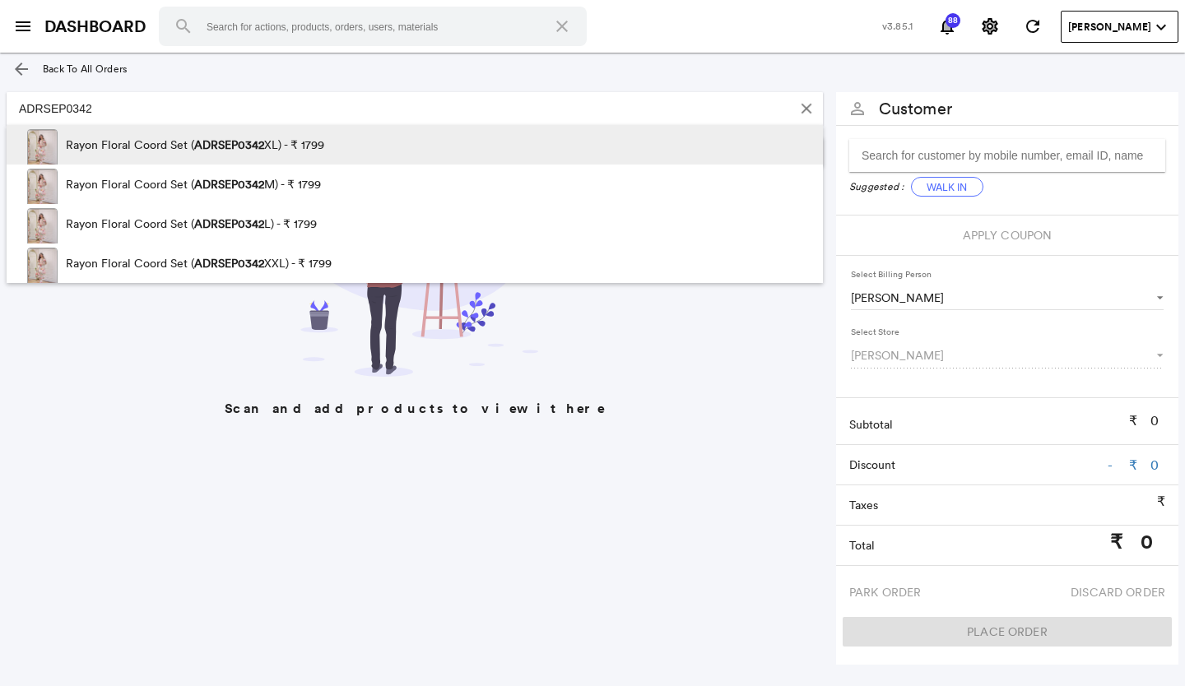
click at [295, 158] on p "Rayon Floral Coord Set ( ADRSEP0342 XL) - ₹ 1799" at bounding box center [195, 144] width 258 height 39
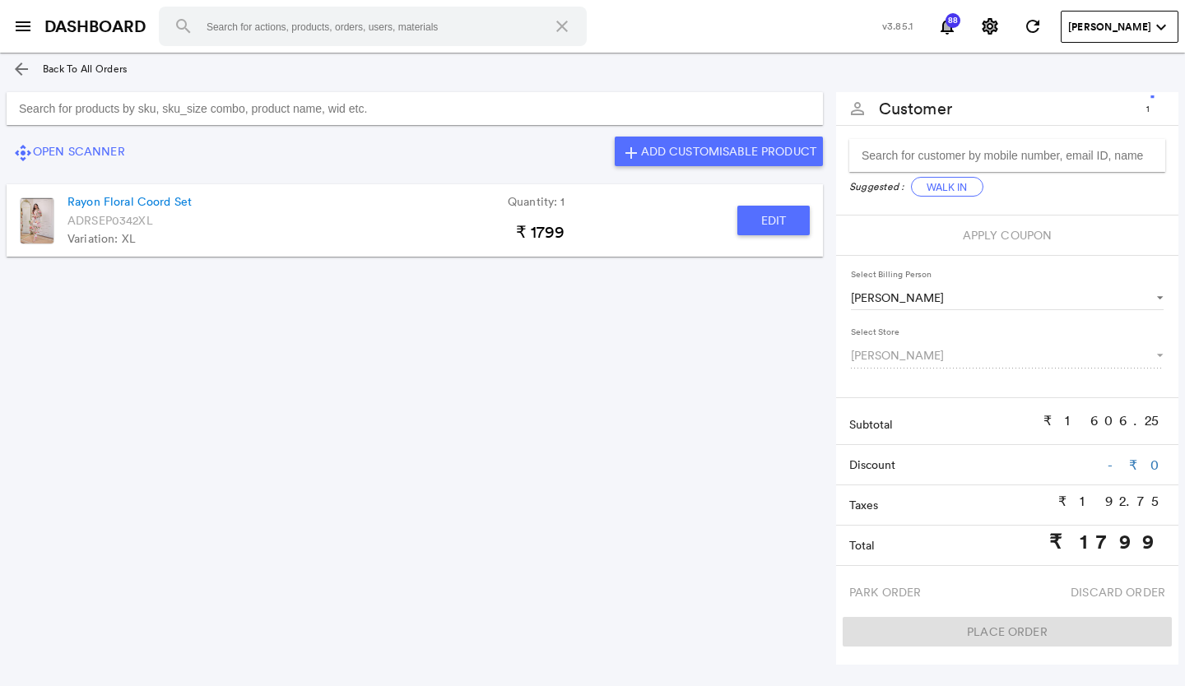
click at [742, 225] on button "Edit" at bounding box center [773, 221] width 72 height 30
type input "Rayon Floral Coord Set"
type input "1"
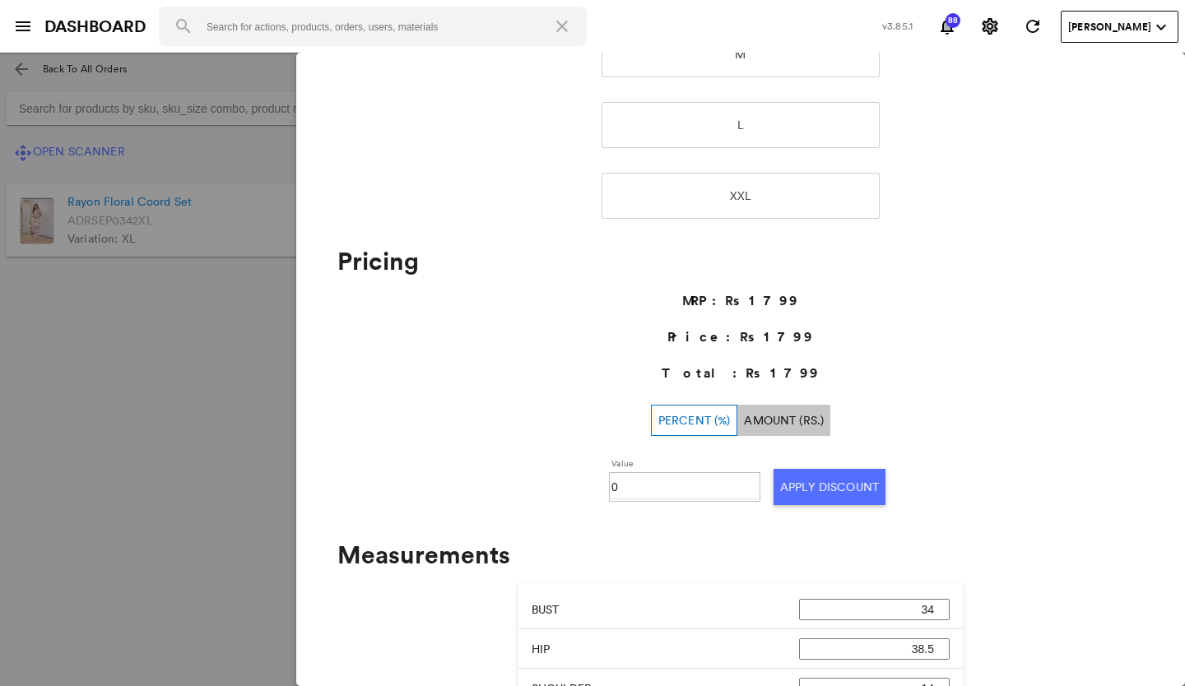
scroll to position [411, 0]
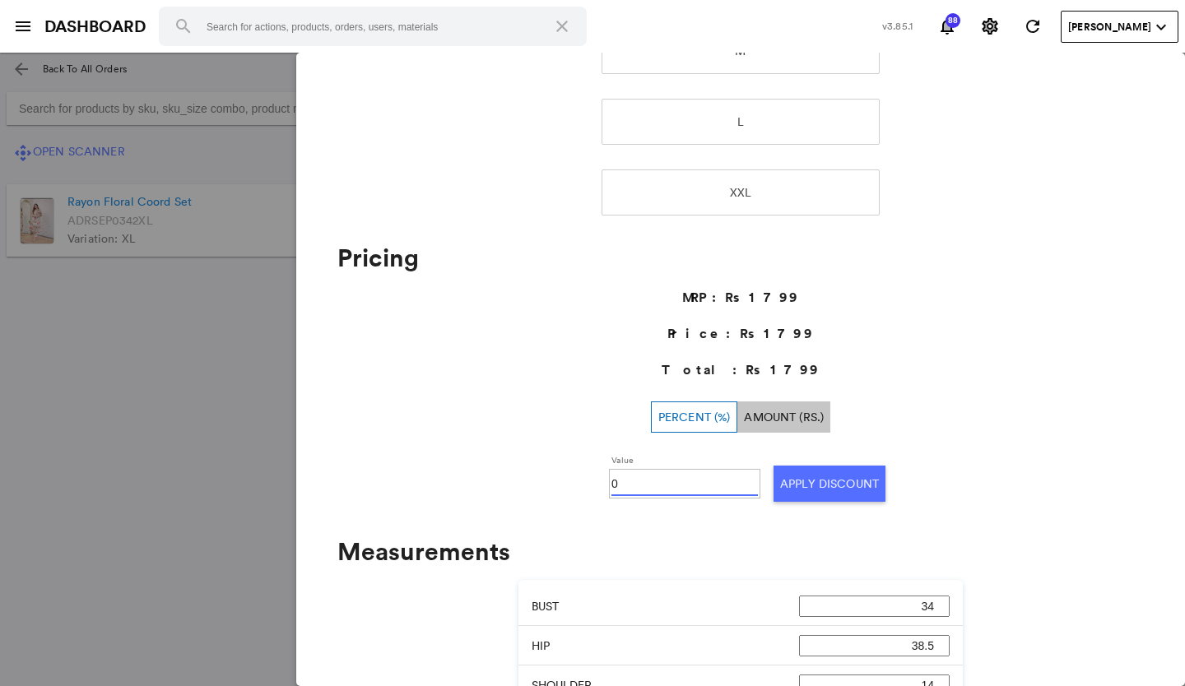
click at [624, 477] on input "0" at bounding box center [684, 483] width 146 height 25
type input "030"
click at [780, 476] on button "Apply Discount" at bounding box center [829, 484] width 112 height 36
click at [35, 431] on md-backdrop at bounding box center [592, 370] width 1185 height 634
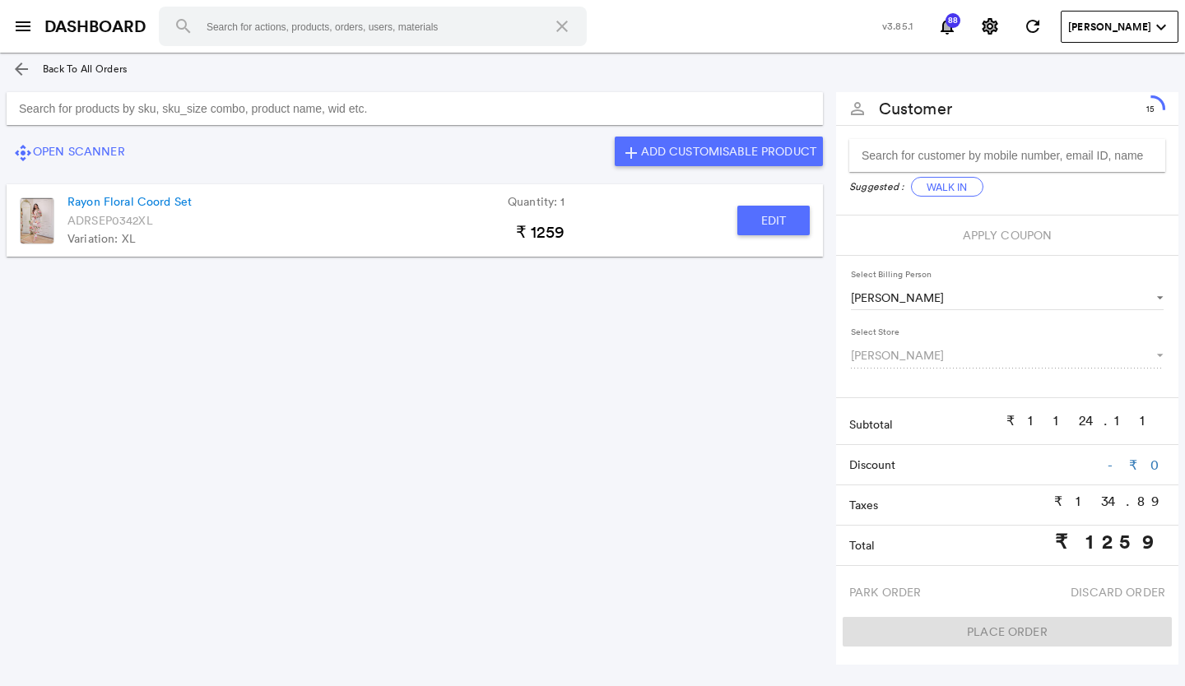
click at [449, 91] on div at bounding box center [414, 109] width 829 height 46
click at [741, 206] on button "Edit" at bounding box center [773, 221] width 72 height 30
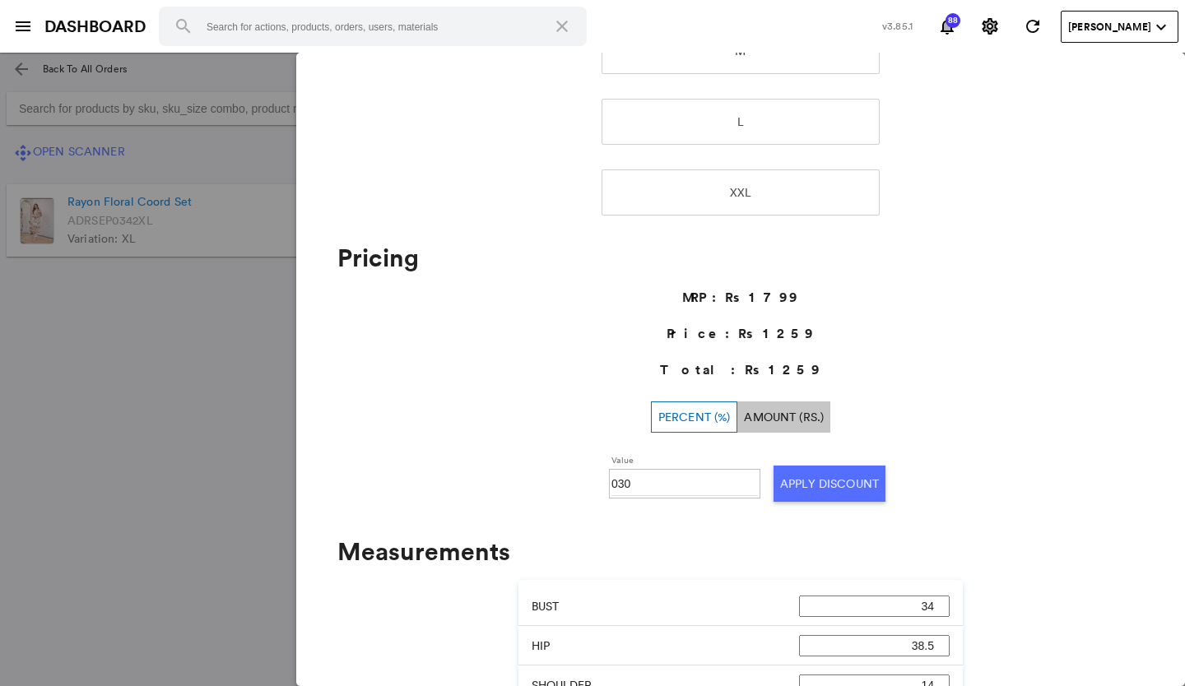
click at [175, 414] on md-backdrop at bounding box center [592, 370] width 1185 height 634
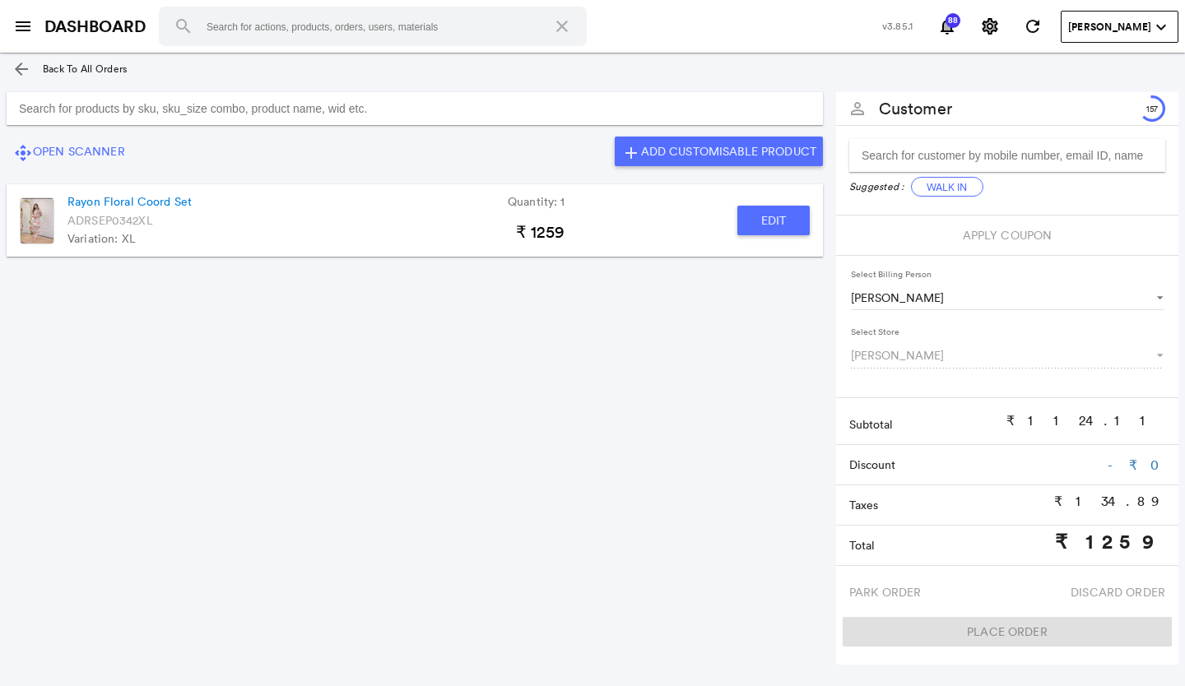
click at [44, 105] on input "Search for products by sku, sku_size combo, product name, wid etc." at bounding box center [415, 108] width 816 height 33
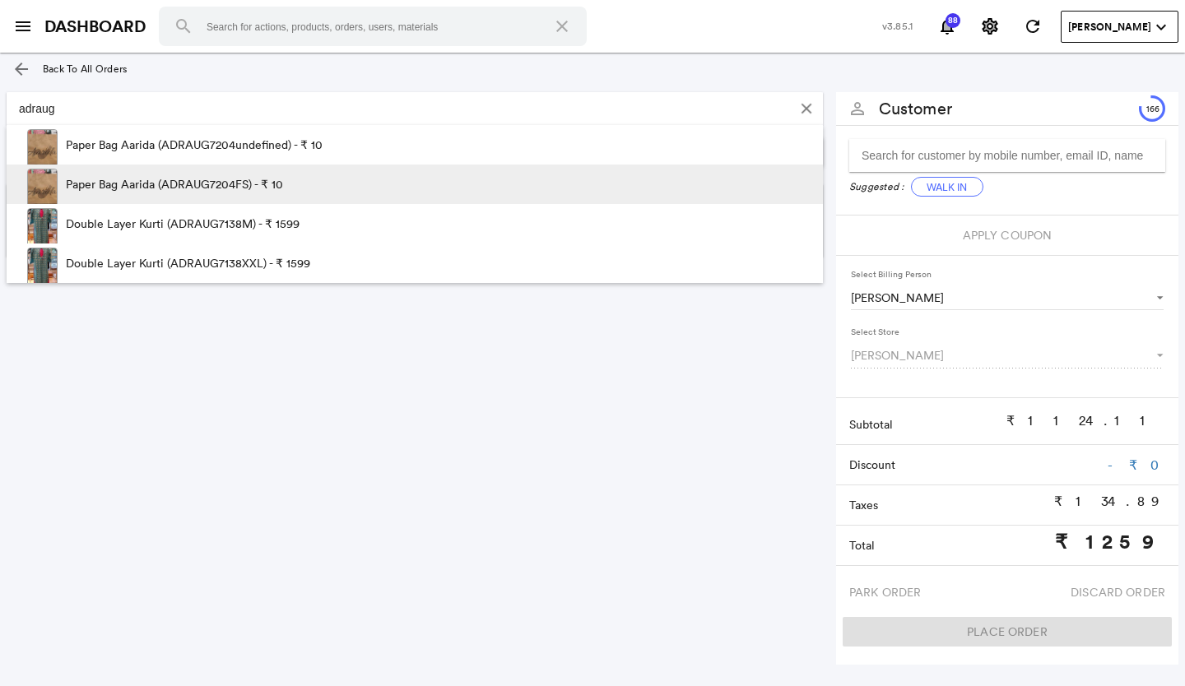
type input "adraug"
click at [116, 189] on p "Paper Bag Aarida (ADRAUG7204FS) - ₹ 10" at bounding box center [174, 184] width 217 height 39
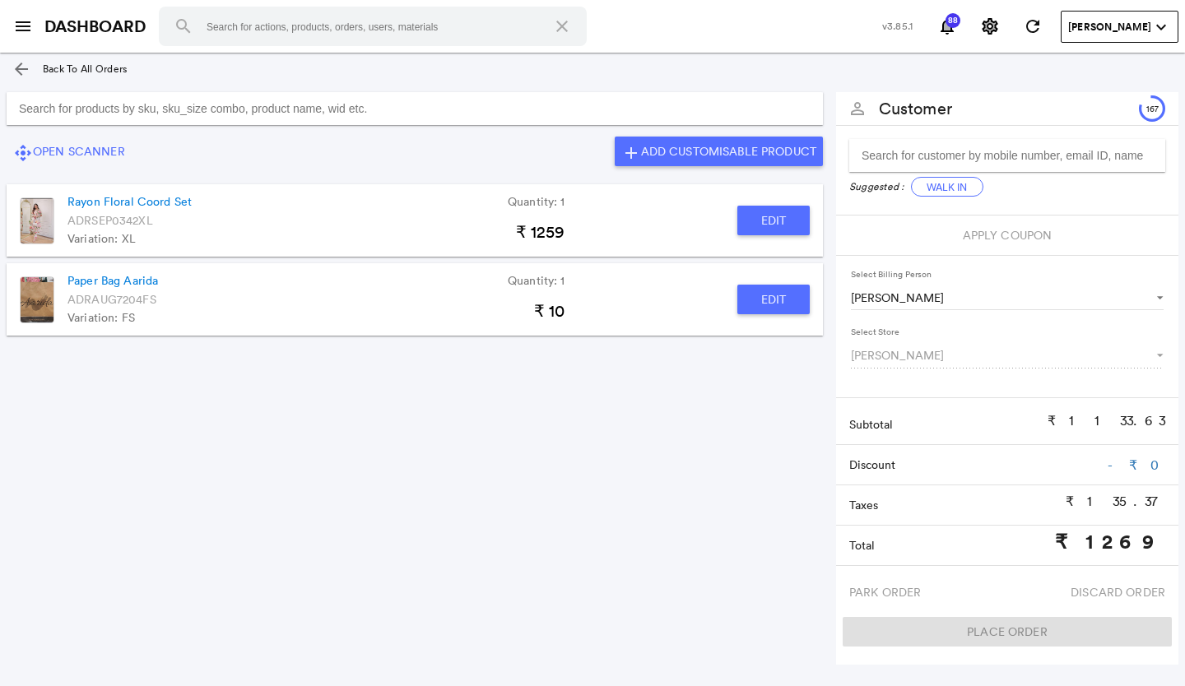
click at [775, 307] on button "Edit" at bounding box center [773, 300] width 72 height 30
type input "Paper Bag Aarida"
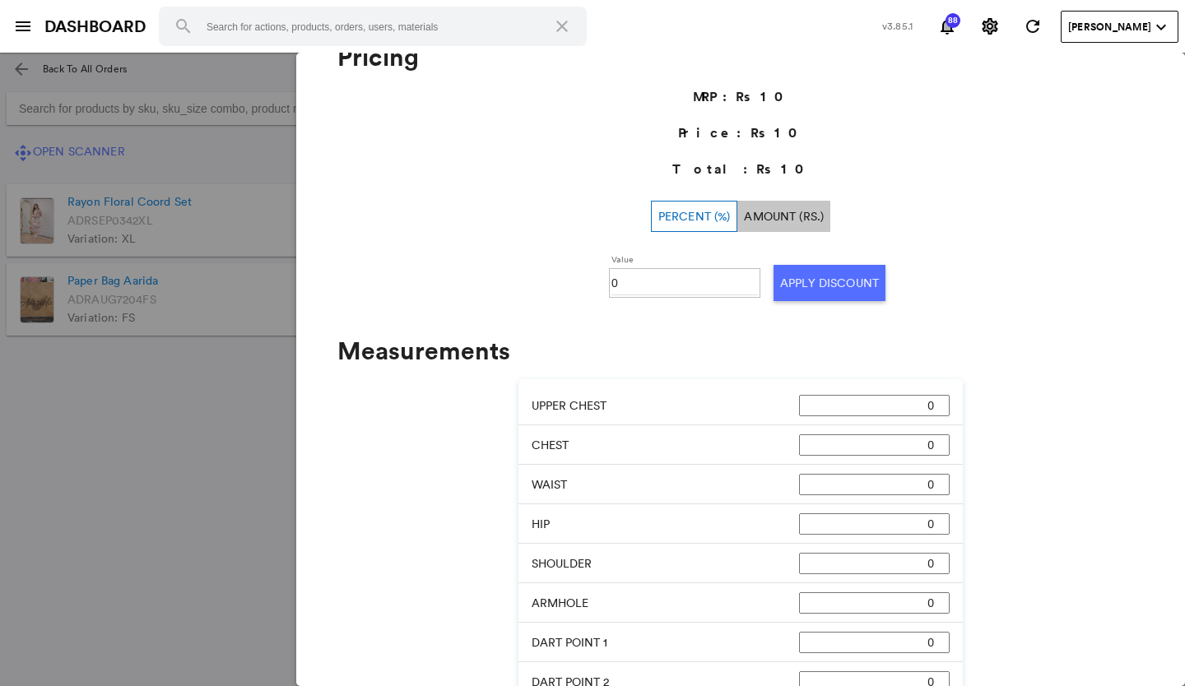
scroll to position [494, 0]
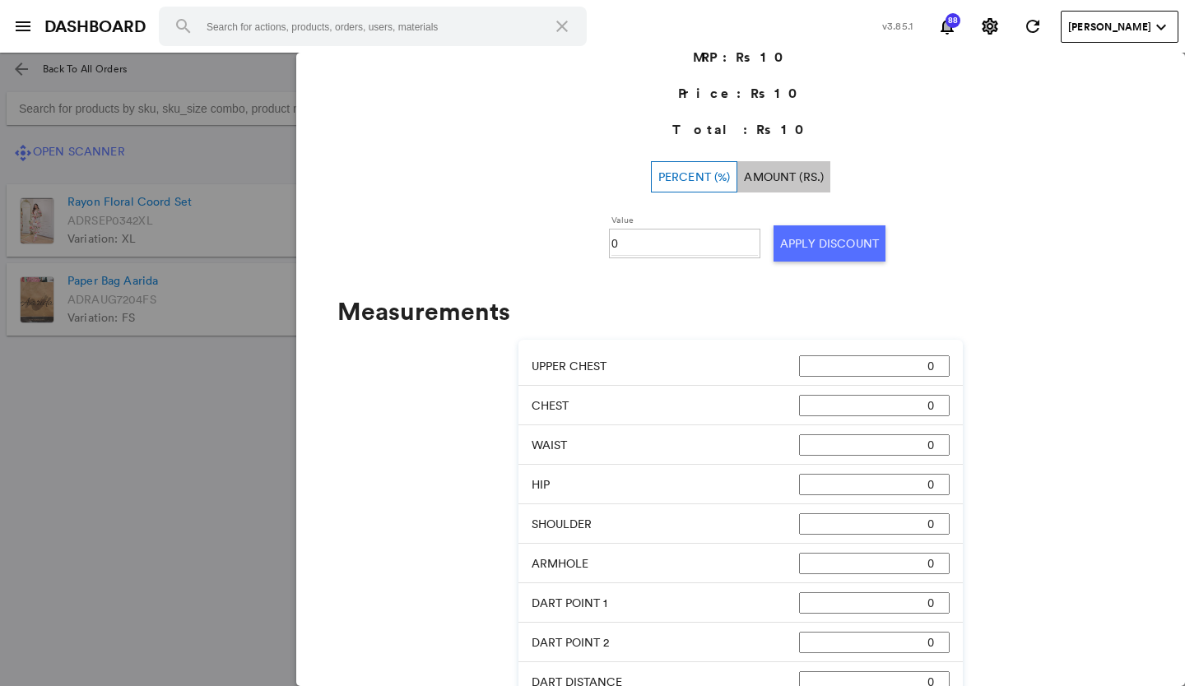
click at [684, 244] on input "0" at bounding box center [684, 243] width 146 height 25
type input "0100"
click at [796, 242] on button "Apply Discount" at bounding box center [829, 243] width 112 height 36
click at [118, 441] on md-backdrop at bounding box center [592, 370] width 1185 height 634
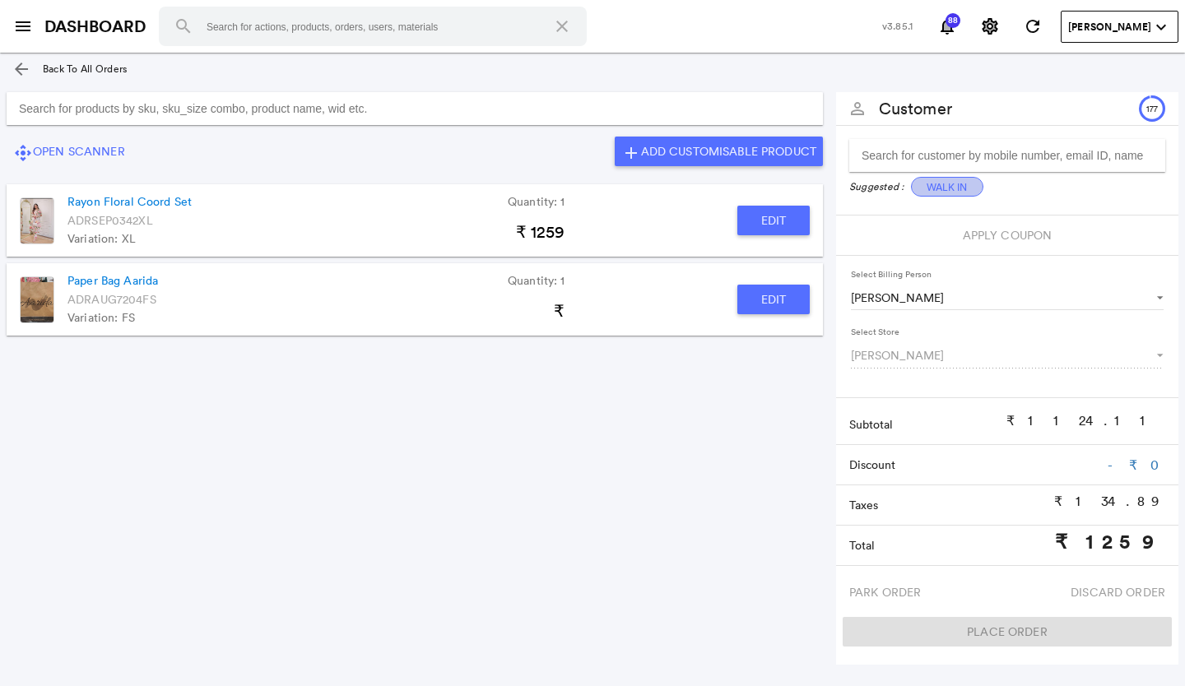
click at [968, 177] on button "Walk In" at bounding box center [947, 187] width 72 height 20
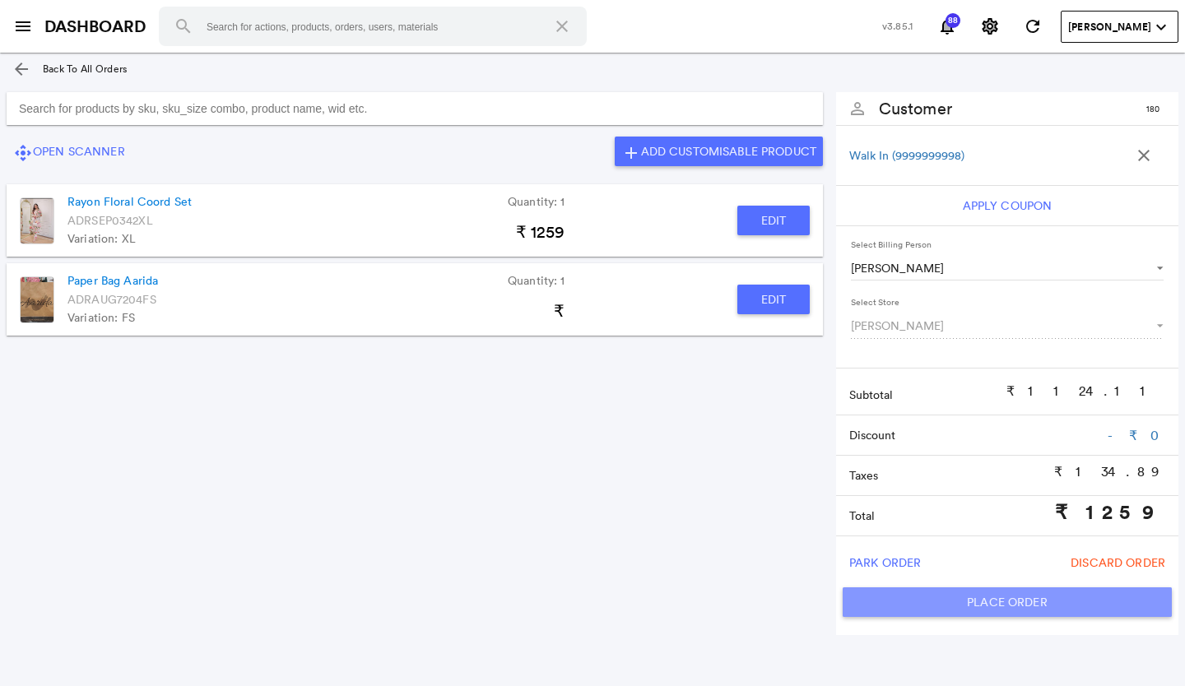
click at [948, 592] on button "Place Order" at bounding box center [1007, 602] width 329 height 30
type input "1259"
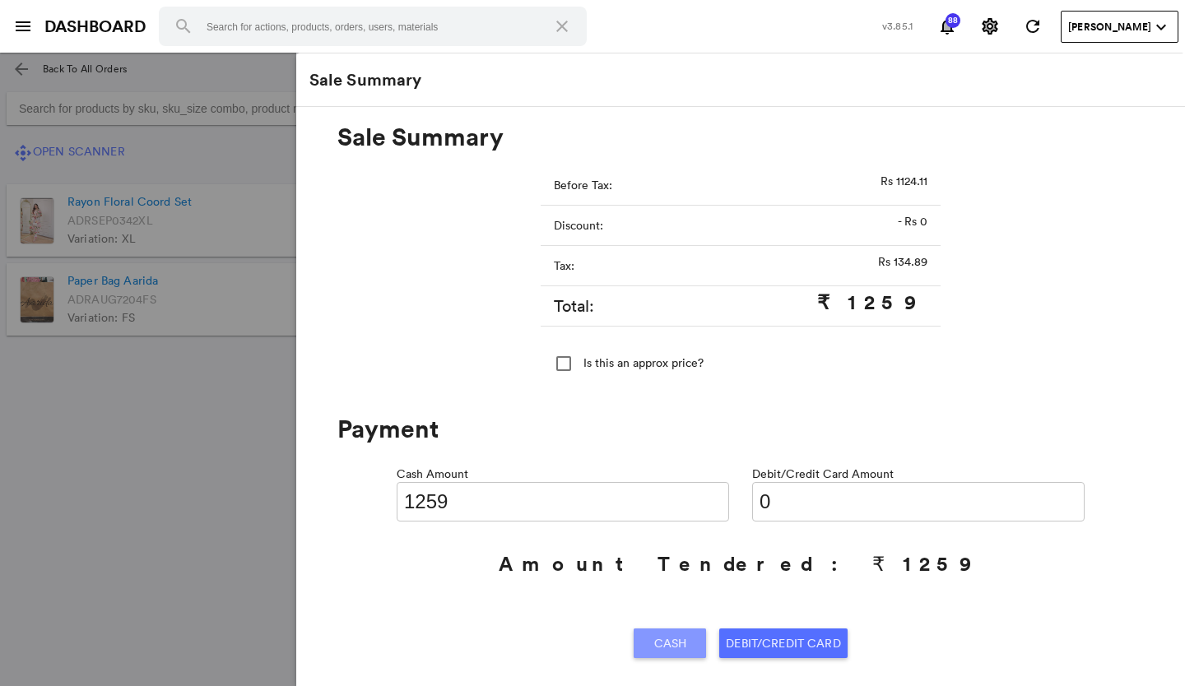
click at [679, 640] on span "Cash" at bounding box center [670, 644] width 33 height 30
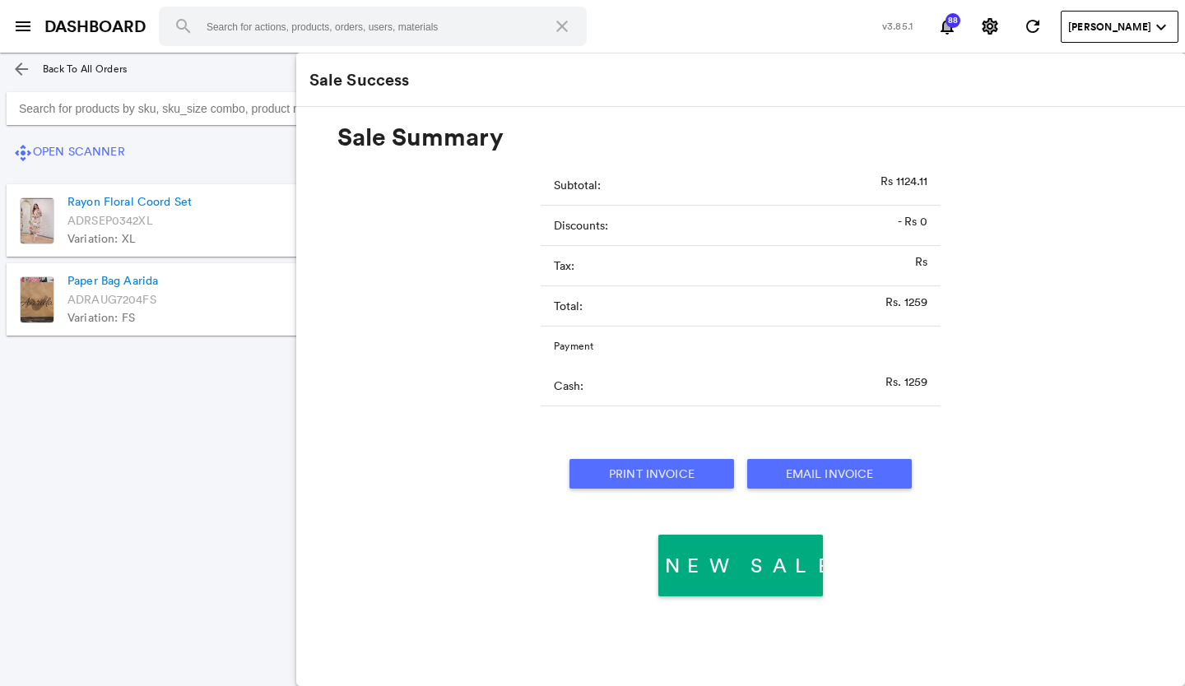
click at [691, 466] on button "Print Invoice" at bounding box center [651, 474] width 165 height 30
click at [183, 453] on section "control_camera Open Scanner add Add Customisable Product Rayon Floral Coord Set…" at bounding box center [414, 357] width 829 height 543
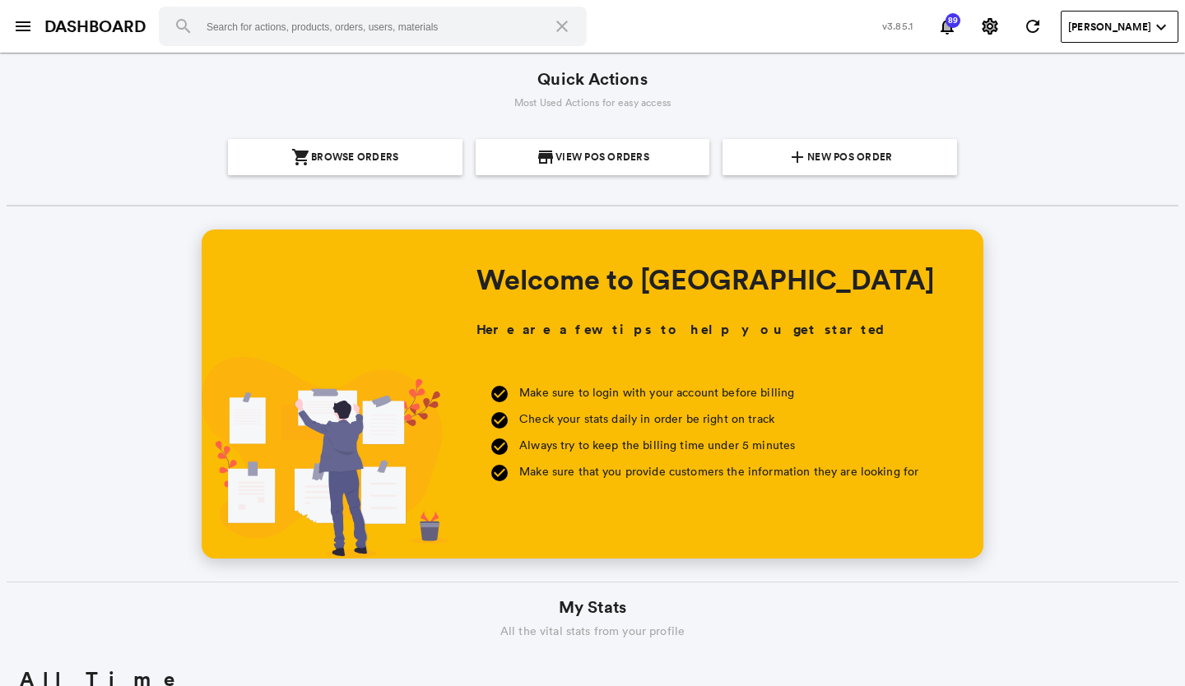
scroll to position [296, 566]
click at [861, 169] on span "New POS Order" at bounding box center [849, 157] width 85 height 36
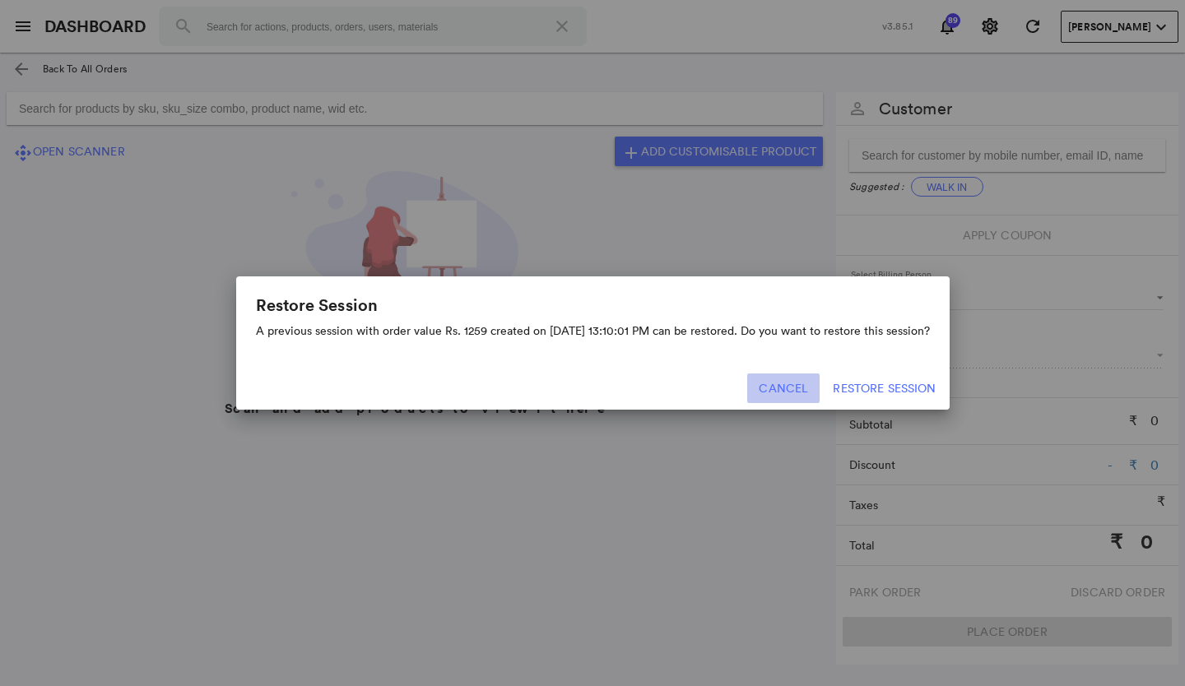
click at [788, 392] on button "Cancel" at bounding box center [783, 389] width 72 height 30
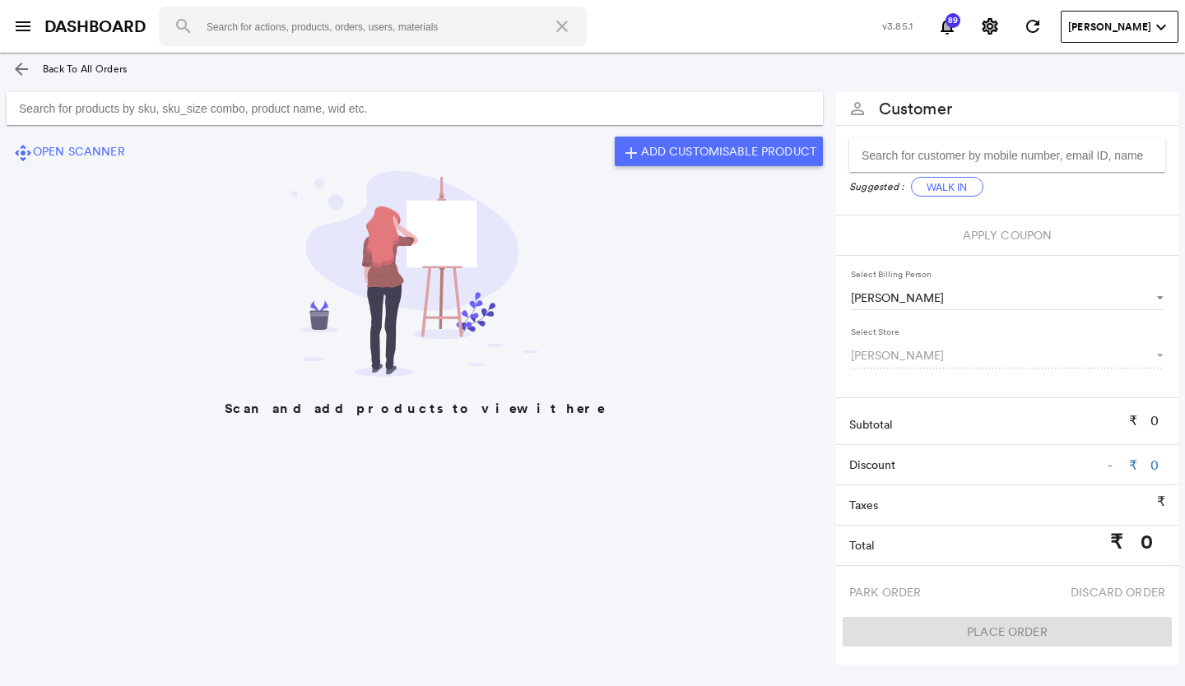
click at [202, 114] on input "Search for products by sku, sku_size combo, product name, wid etc." at bounding box center [415, 108] width 816 height 33
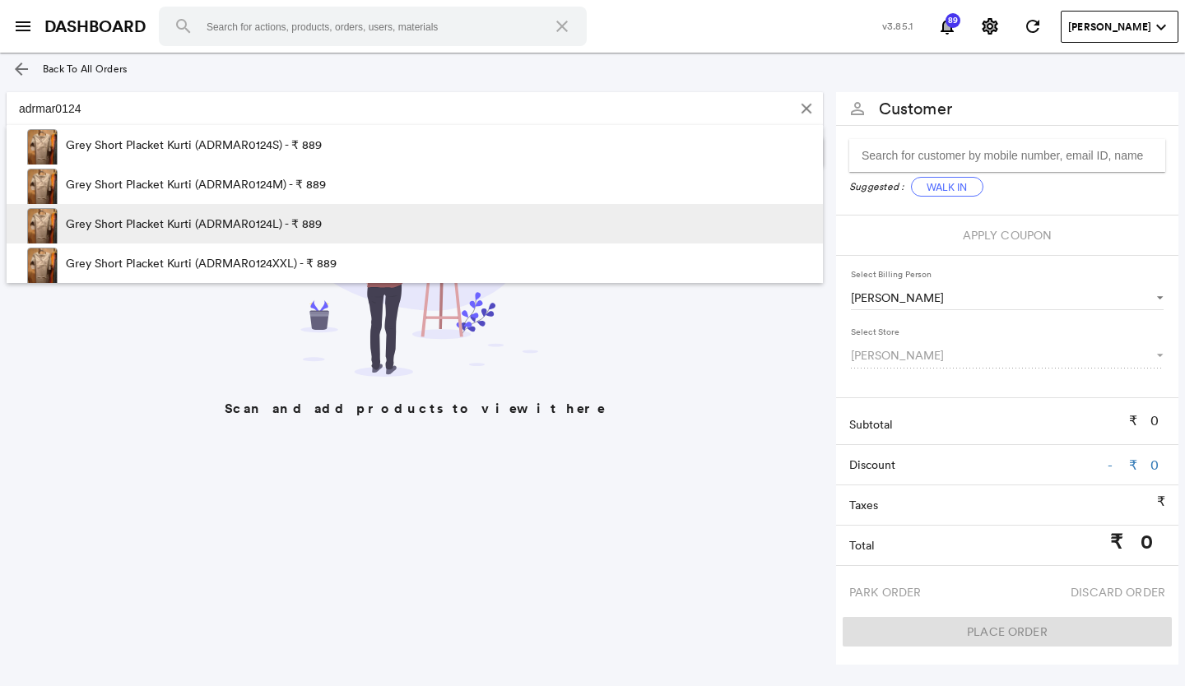
type input "adrmar0124"
click at [234, 213] on p "Grey Short Placket Kurti (ADRMAR0124L) - ₹ 889" at bounding box center [194, 223] width 256 height 39
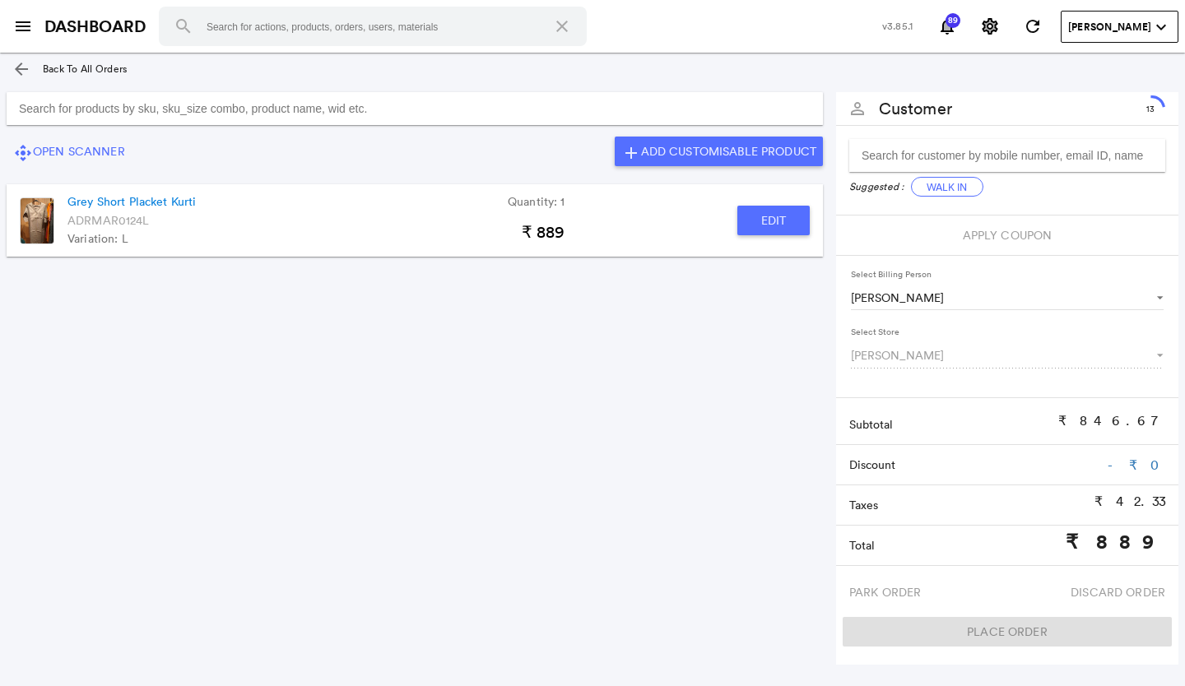
click at [753, 221] on button "Edit" at bounding box center [773, 221] width 72 height 30
type input "Grey Short Placket Kurti"
type input "1"
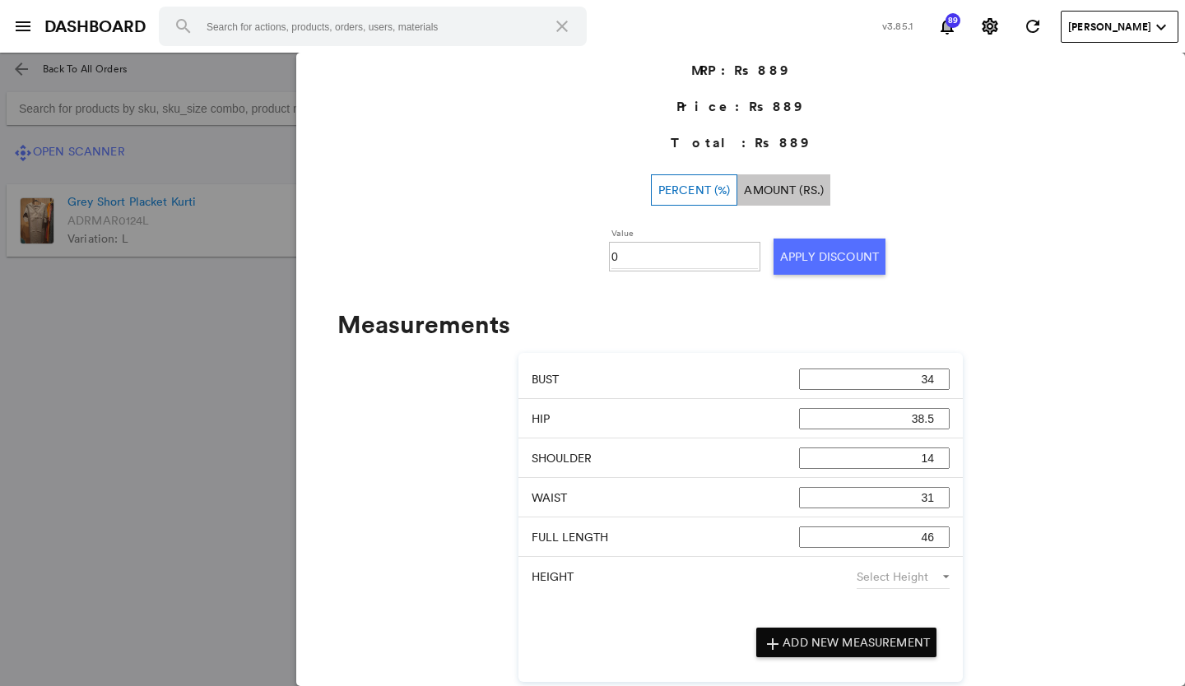
scroll to position [641, 0]
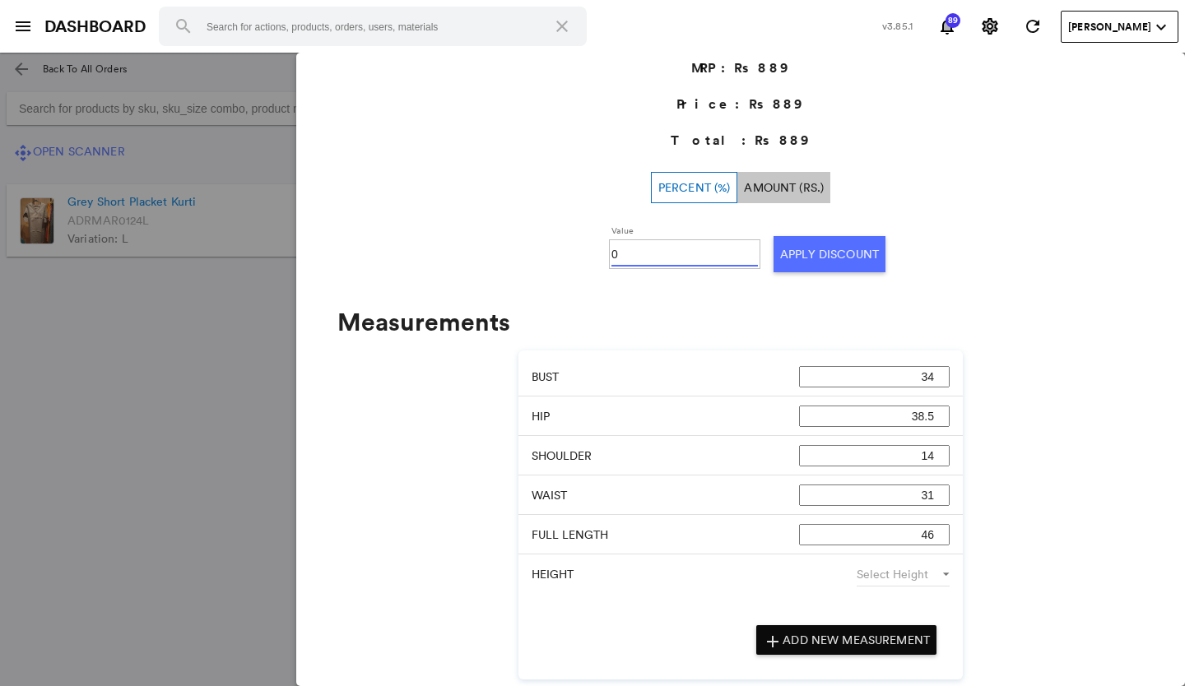
click at [665, 247] on input "0" at bounding box center [684, 254] width 146 height 25
click at [866, 254] on button "Apply Discount" at bounding box center [829, 254] width 112 height 36
click at [691, 252] on input "030" at bounding box center [684, 254] width 146 height 25
type input "0"
type input "3"
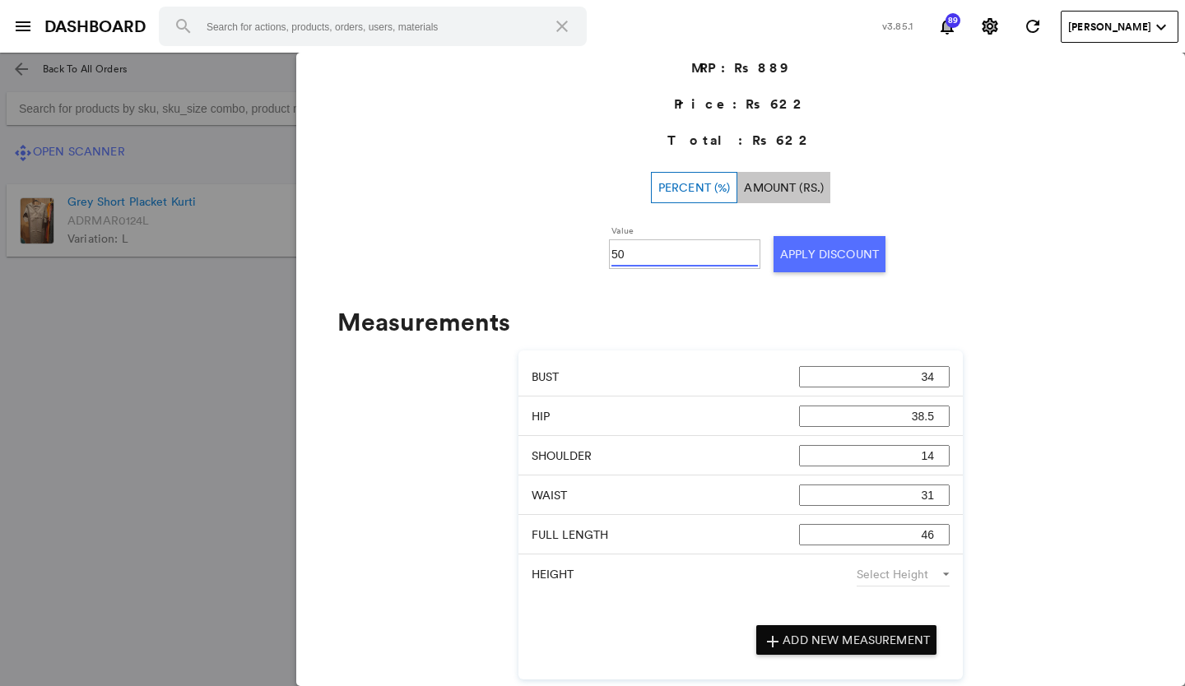
type input "50"
click at [857, 260] on button "Apply Discount" at bounding box center [829, 254] width 112 height 36
click at [166, 424] on md-backdrop at bounding box center [592, 370] width 1185 height 634
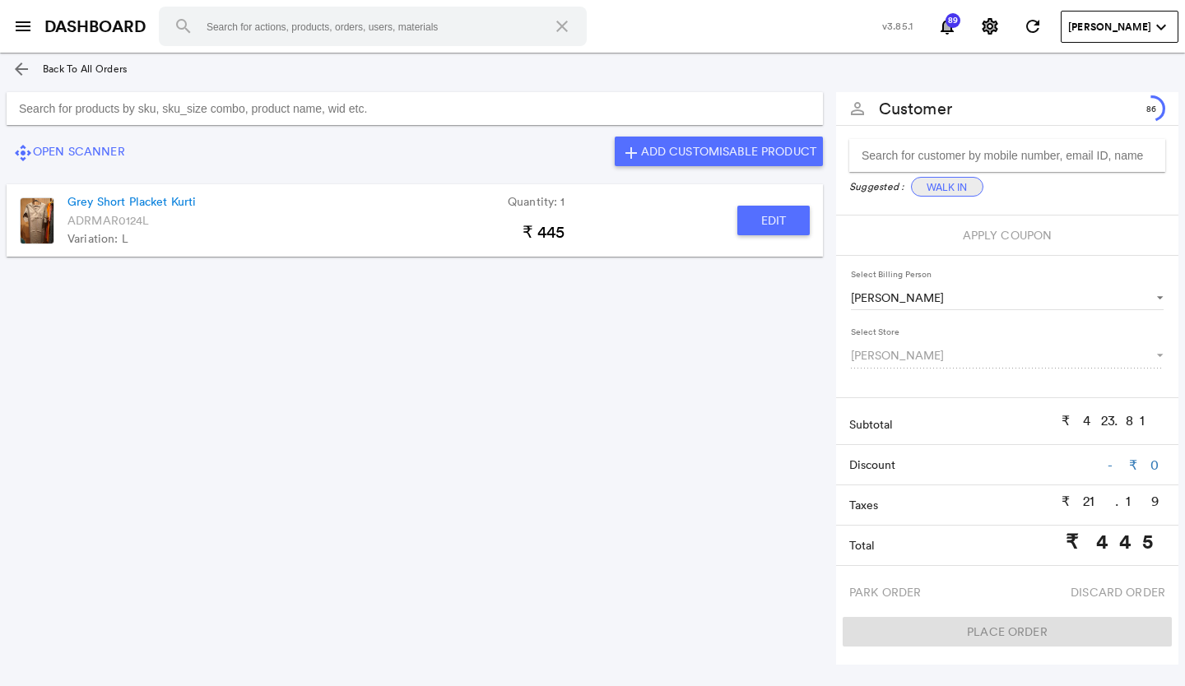
click at [965, 186] on button "Walk In" at bounding box center [947, 187] width 72 height 20
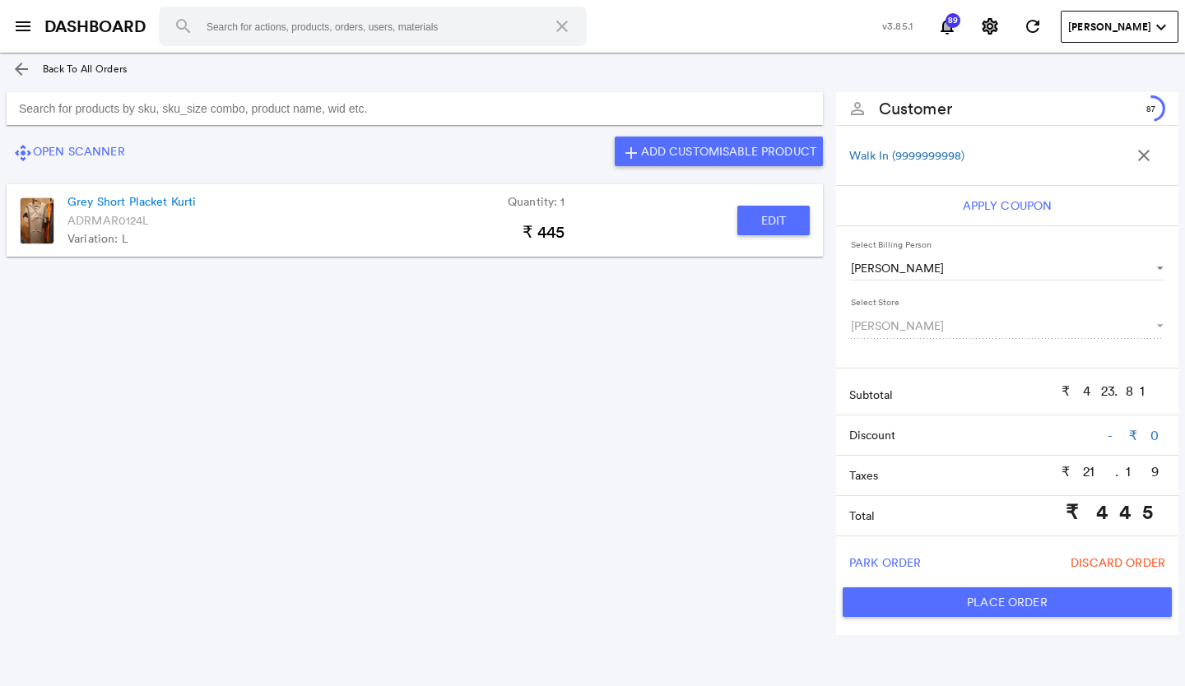
click at [970, 587] on div "Place Order" at bounding box center [1007, 602] width 342 height 39
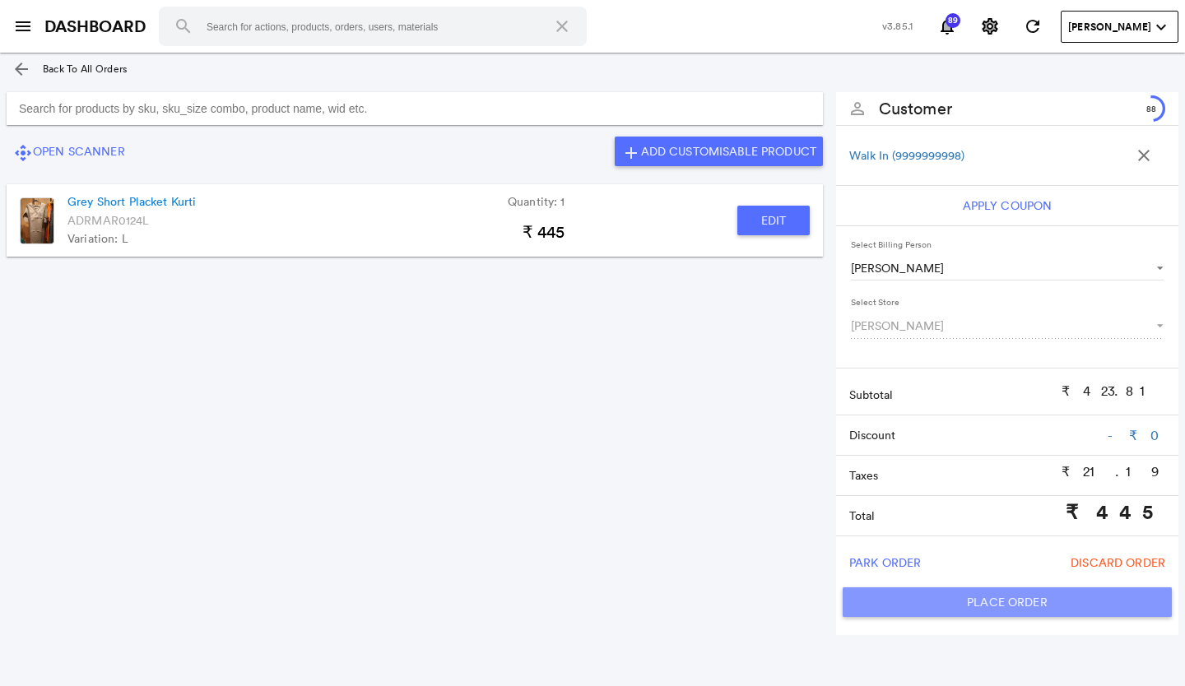
click at [968, 599] on button "Place Order" at bounding box center [1007, 602] width 329 height 30
type input "445"
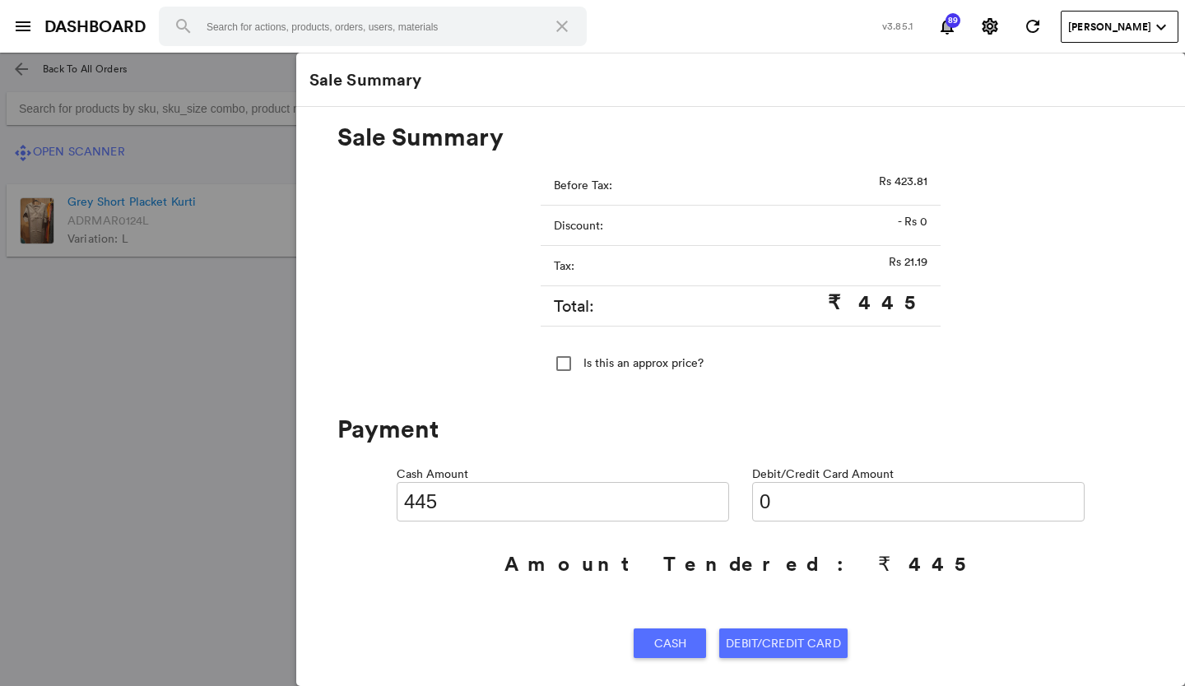
click at [681, 633] on div "Cash" at bounding box center [669, 644] width 59 height 30
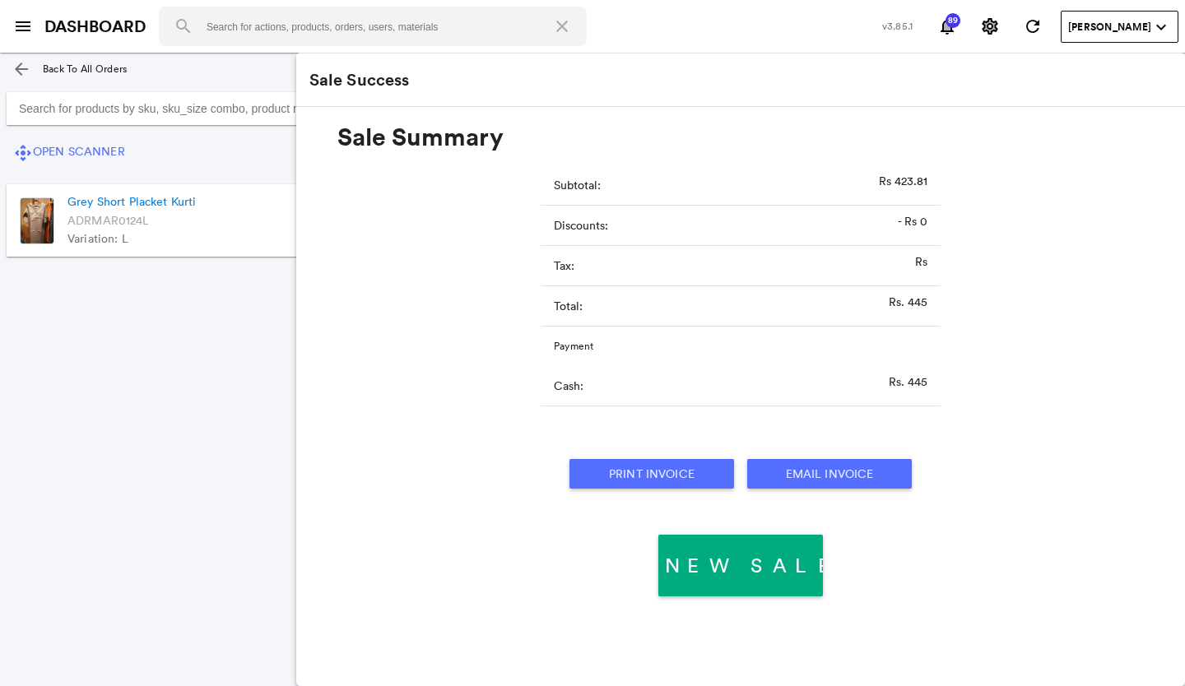
click at [659, 476] on button "Print Invoice" at bounding box center [651, 474] width 165 height 30
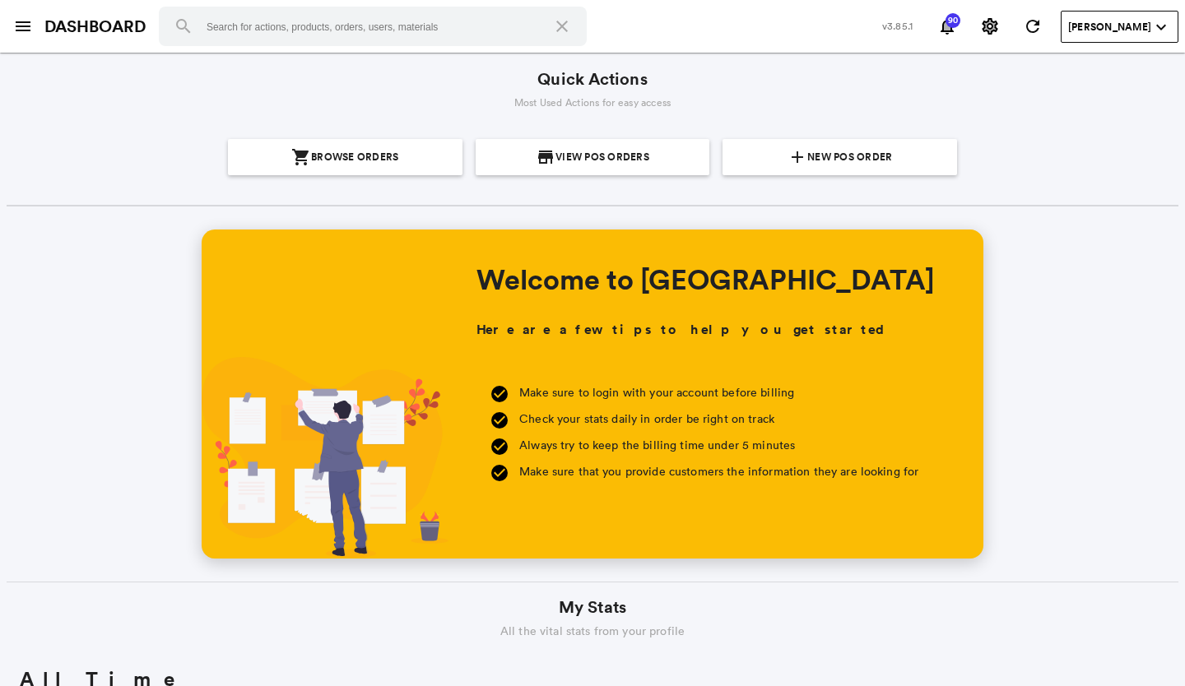
scroll to position [296, 566]
click at [852, 152] on span "New POS Order" at bounding box center [849, 157] width 85 height 36
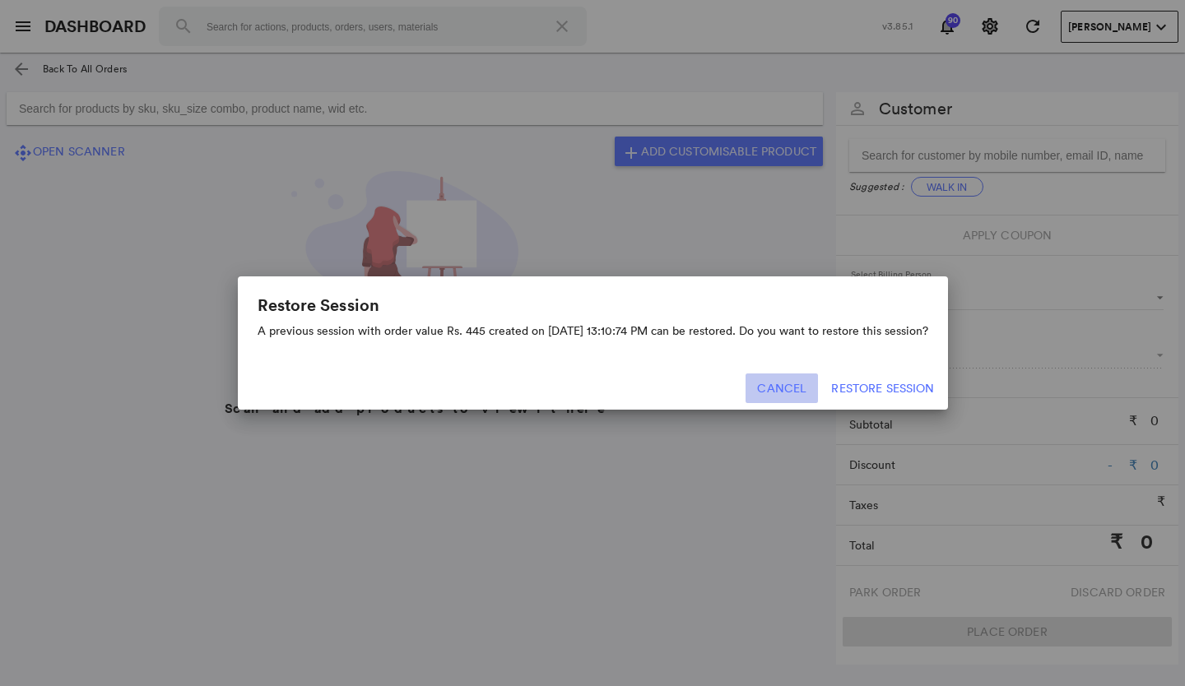
click at [791, 383] on button "Cancel" at bounding box center [781, 389] width 72 height 30
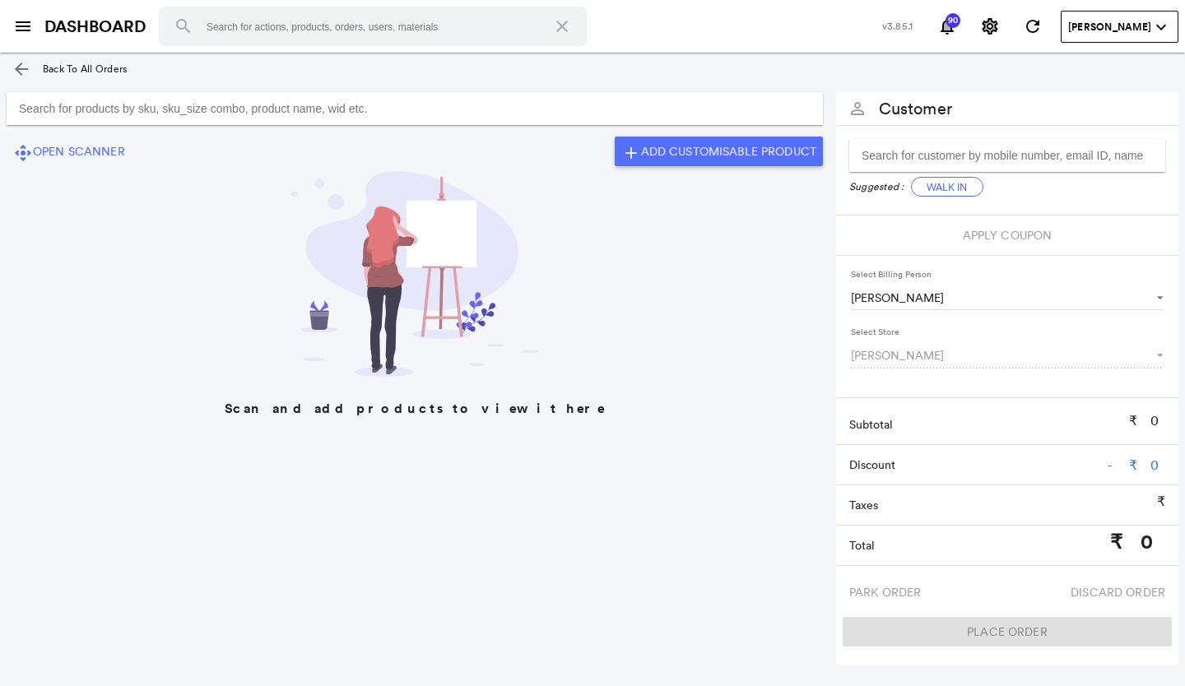
click at [21, 67] on md-icon "arrow_back" at bounding box center [22, 69] width 20 height 20
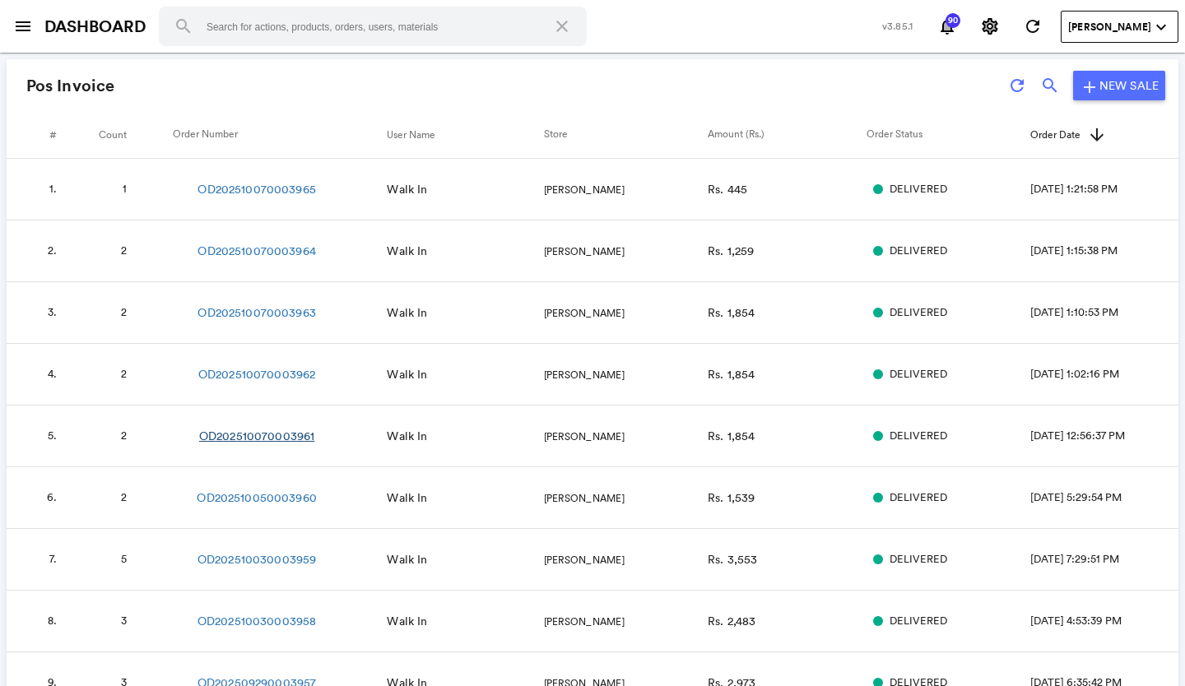
click at [270, 433] on link "OD202510070003961" at bounding box center [256, 436] width 115 height 16
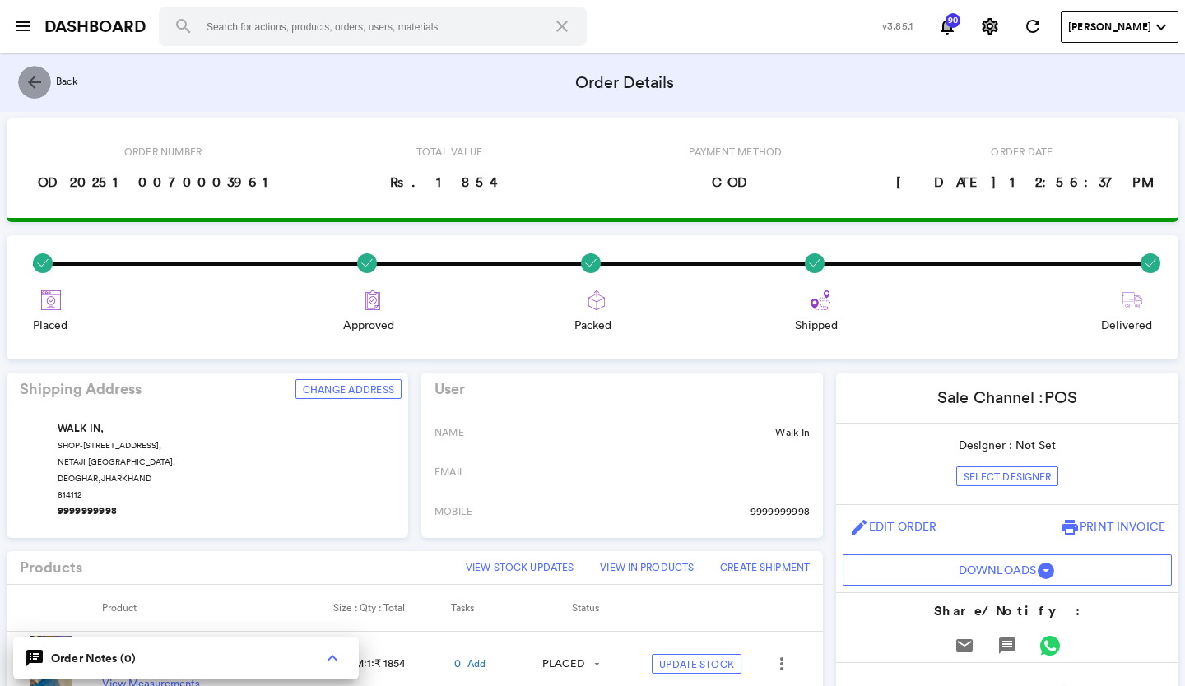
click at [38, 79] on md-icon "arrow_back" at bounding box center [35, 82] width 20 height 20
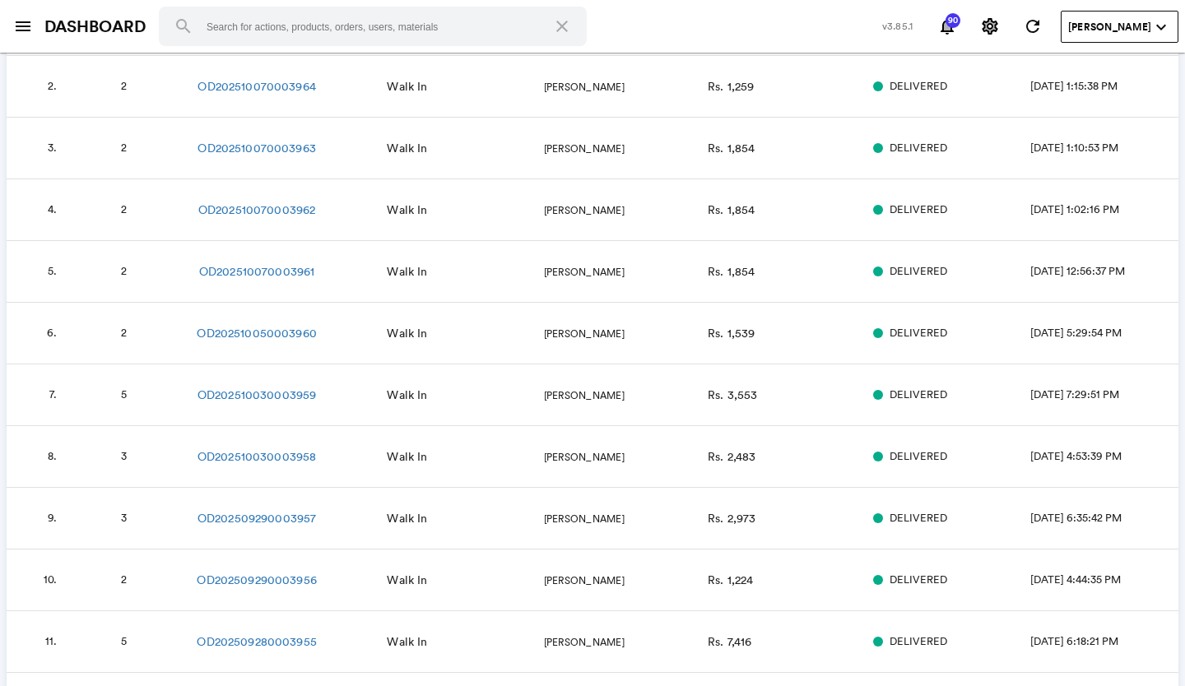
scroll to position [247, 0]
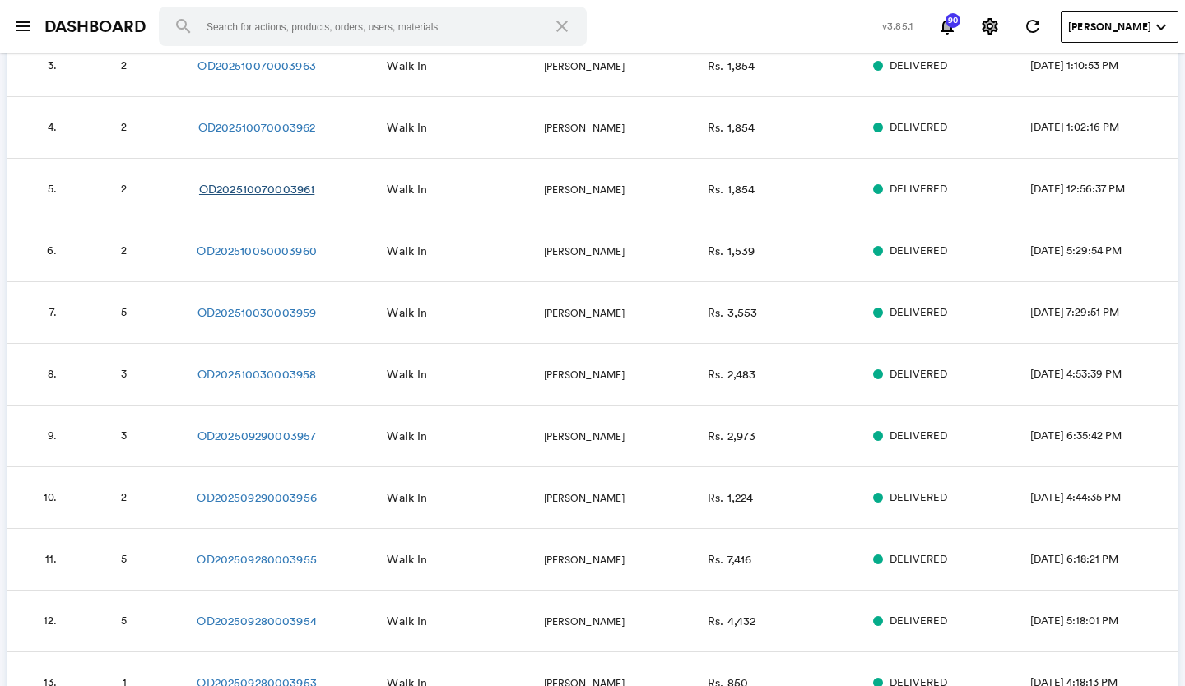
click at [236, 193] on link "OD202510070003961" at bounding box center [256, 189] width 115 height 16
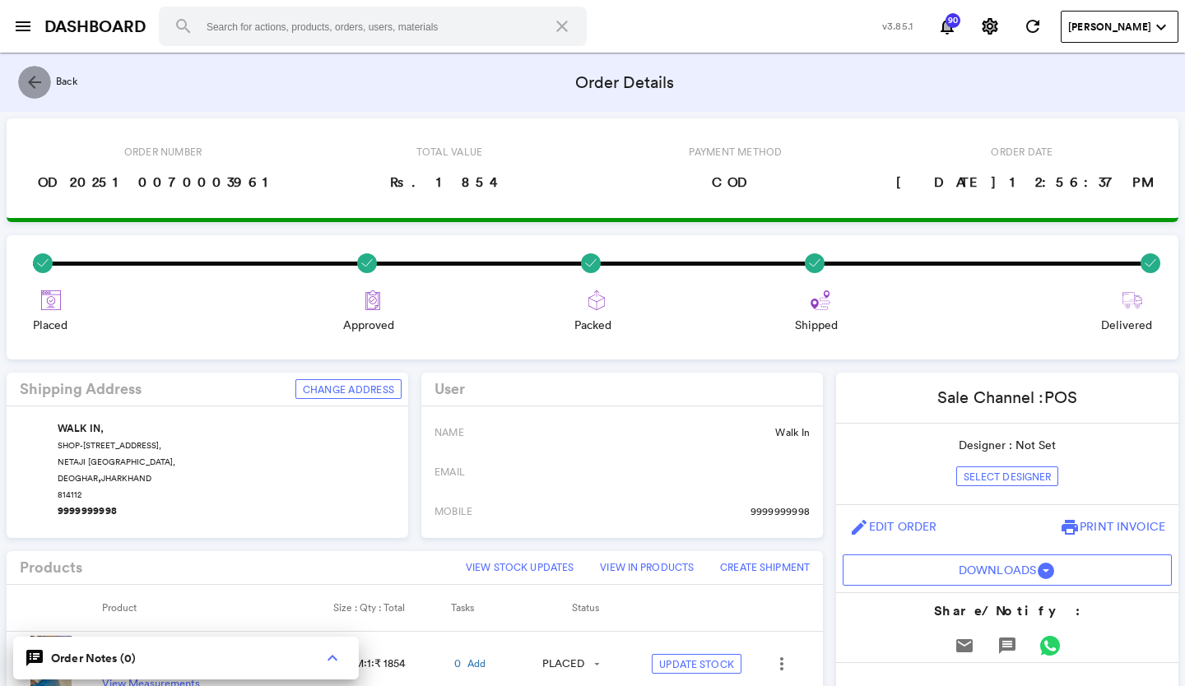
click at [27, 75] on md-icon "arrow_back" at bounding box center [35, 82] width 20 height 20
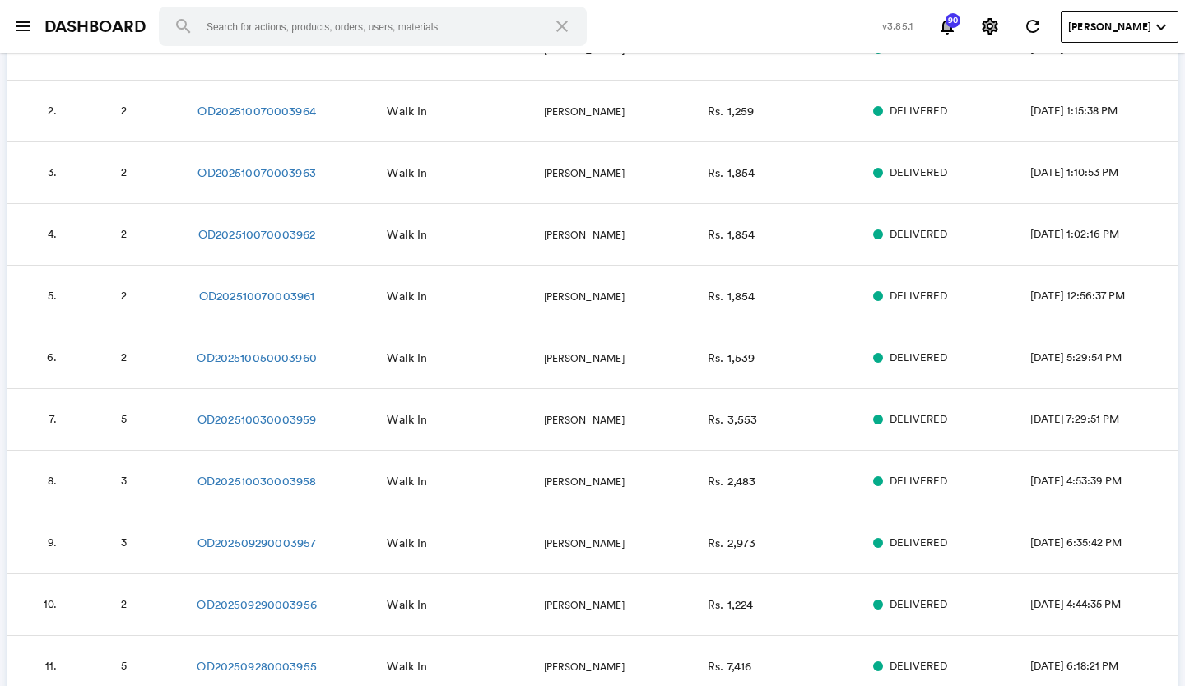
scroll to position [165, 0]
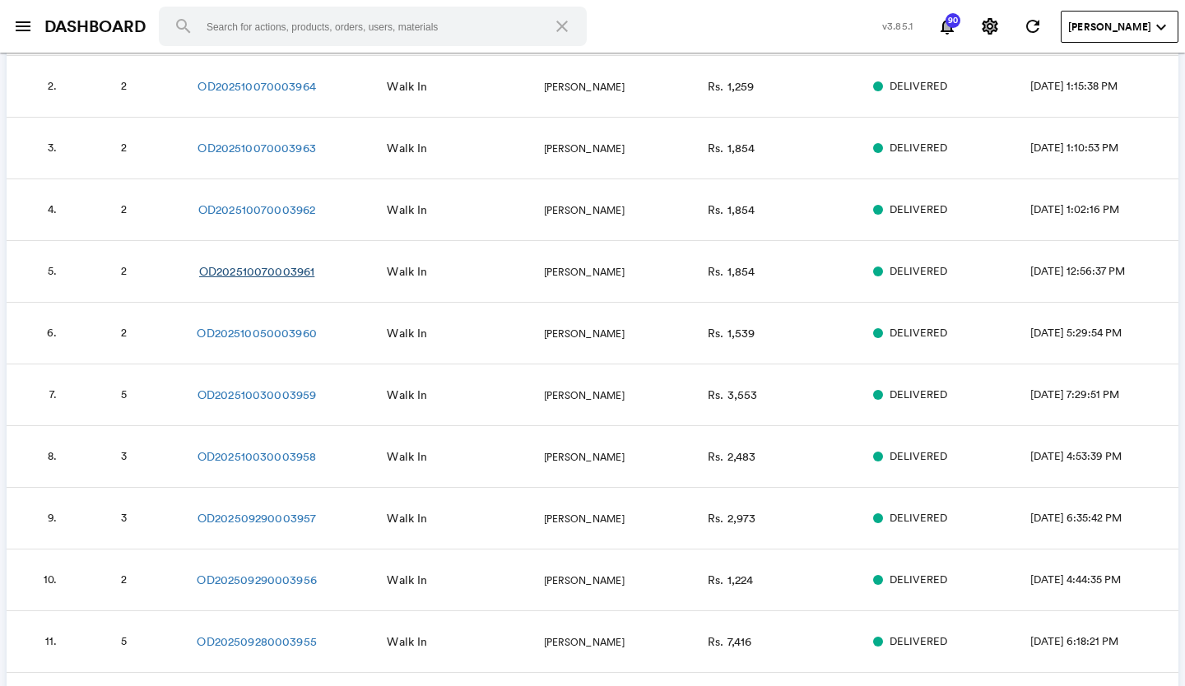
click at [279, 272] on link "OD202510070003961" at bounding box center [256, 271] width 115 height 16
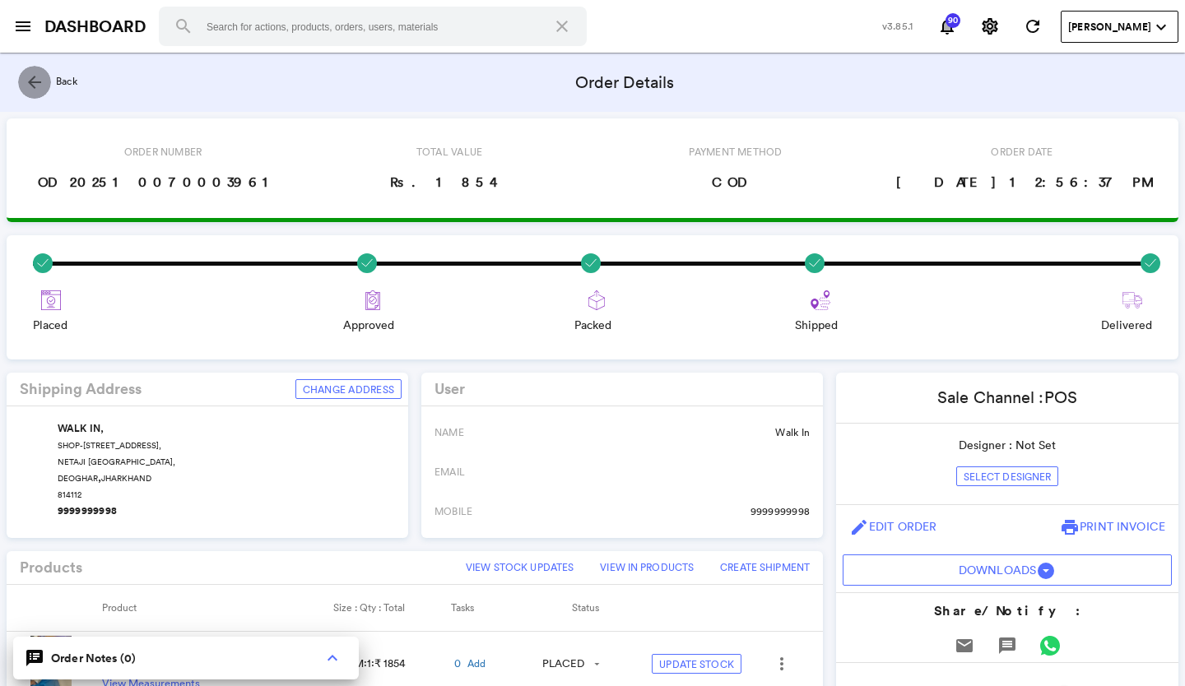
click at [38, 81] on md-icon "arrow_back" at bounding box center [35, 82] width 20 height 20
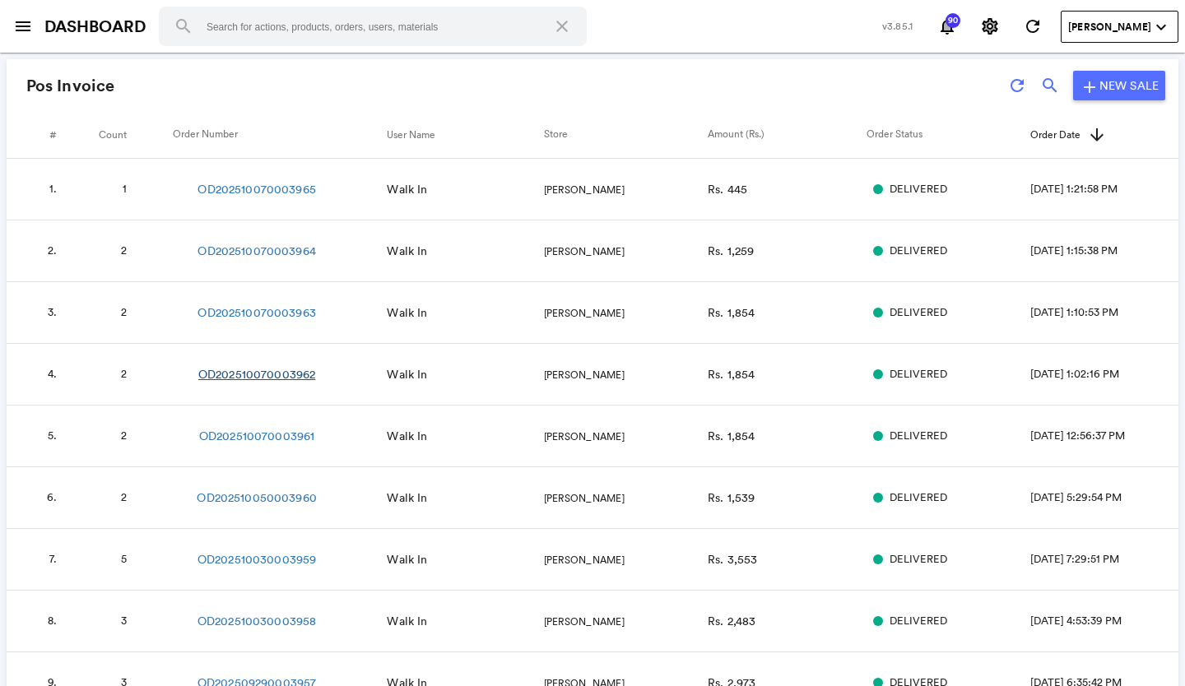
click at [299, 378] on link "OD202510070003962" at bounding box center [256, 374] width 117 height 16
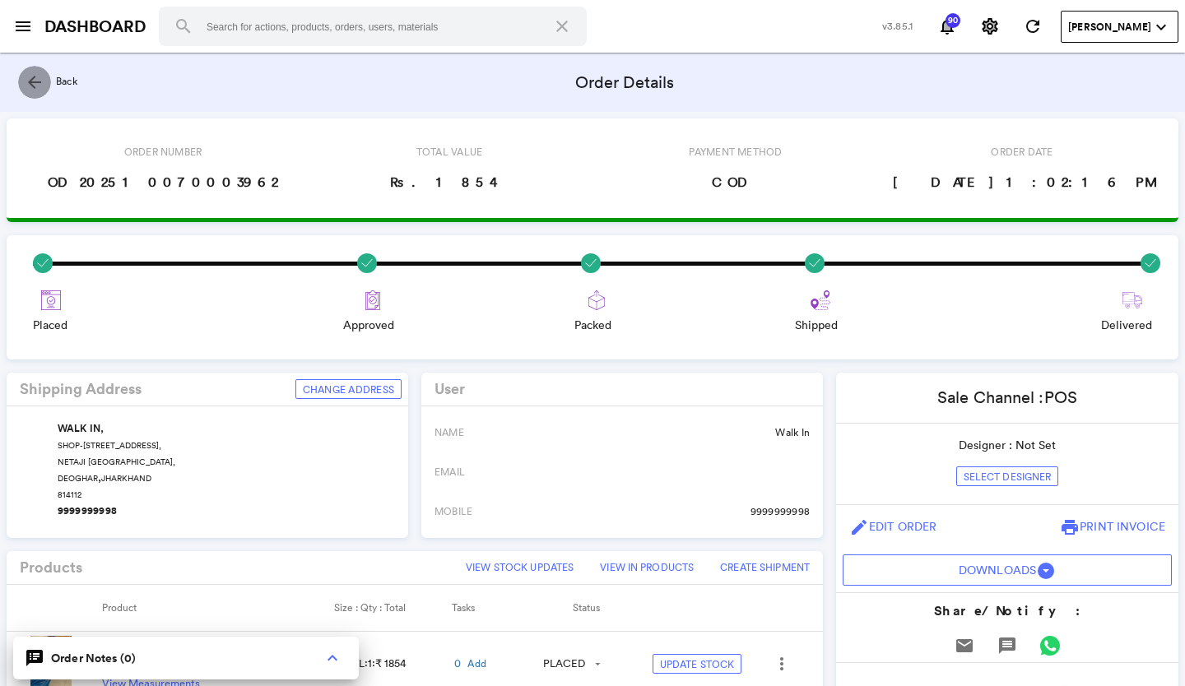
click at [30, 84] on md-icon "arrow_back" at bounding box center [35, 82] width 20 height 20
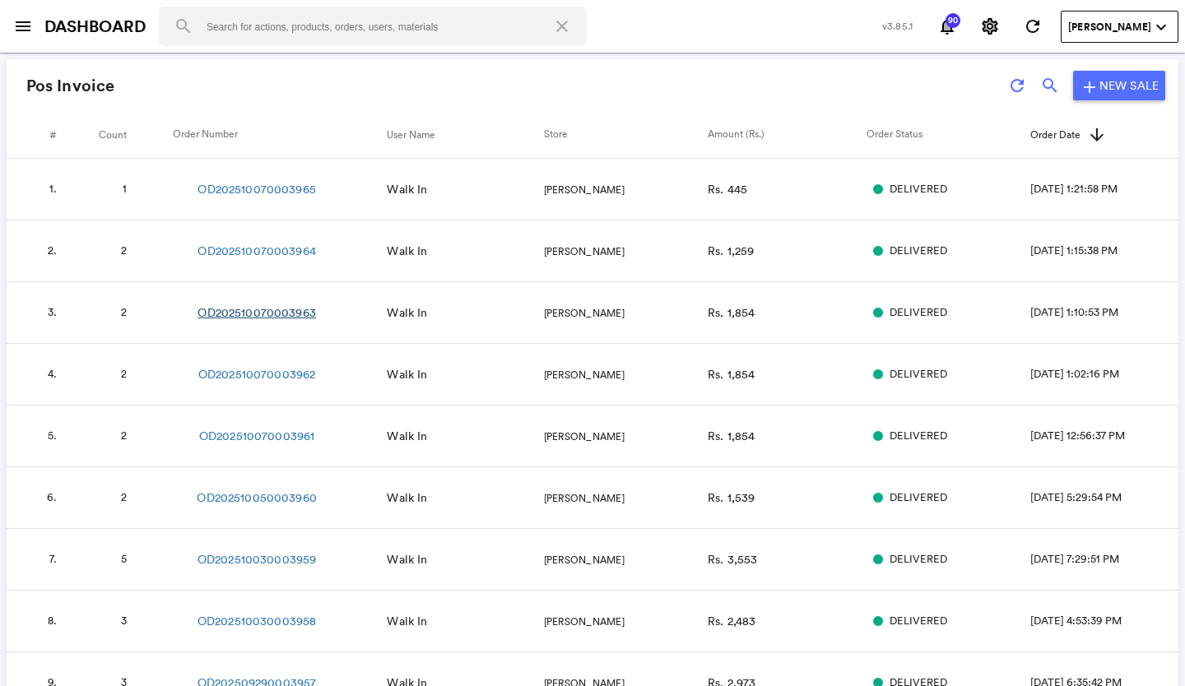
click at [287, 317] on link "OD202510070003963" at bounding box center [256, 312] width 118 height 16
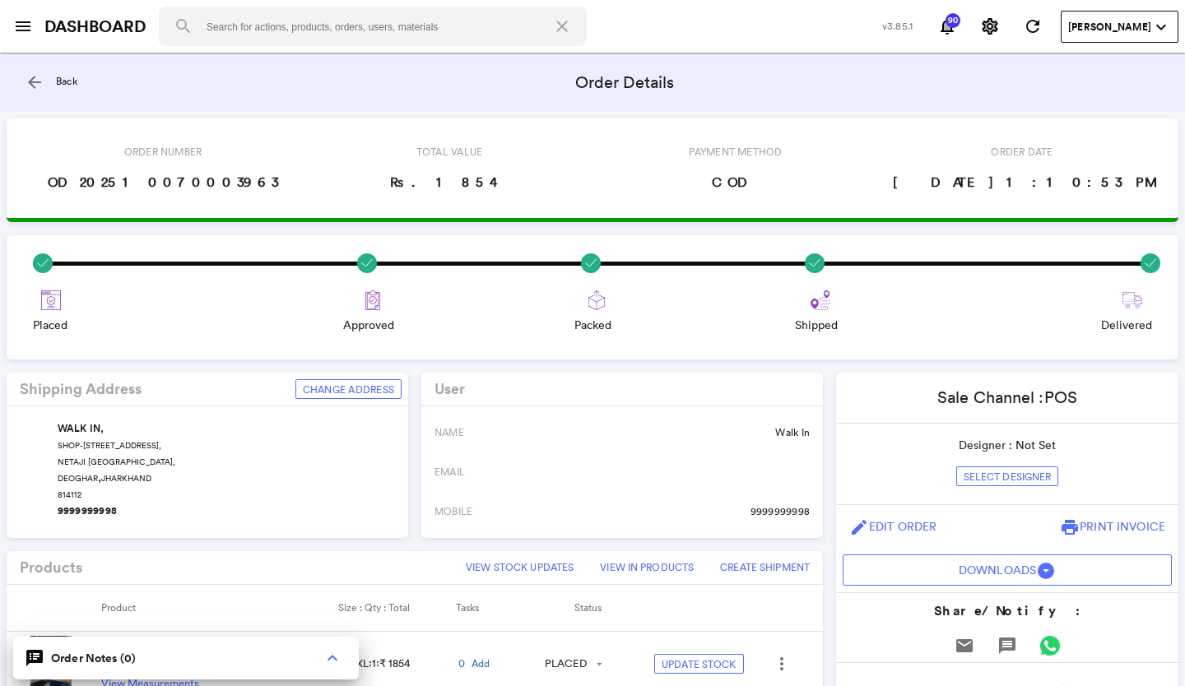
click at [31, 76] on md-icon "arrow_back" at bounding box center [35, 82] width 20 height 20
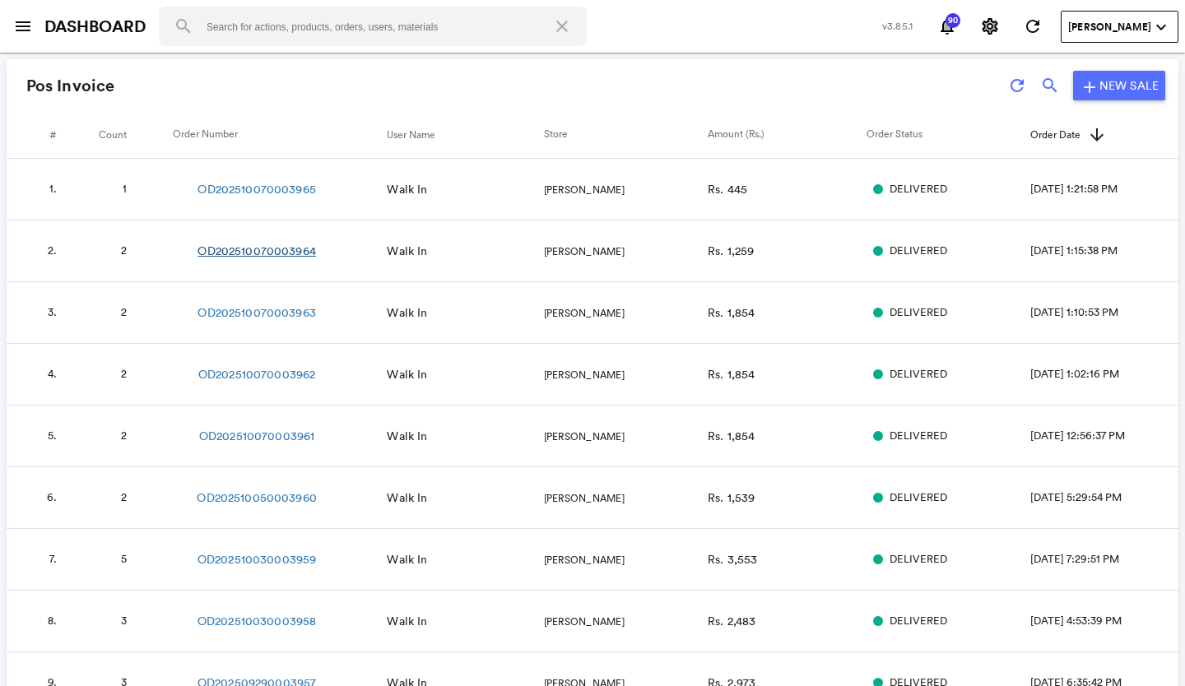
click at [286, 256] on link "OD202510070003964" at bounding box center [256, 251] width 118 height 16
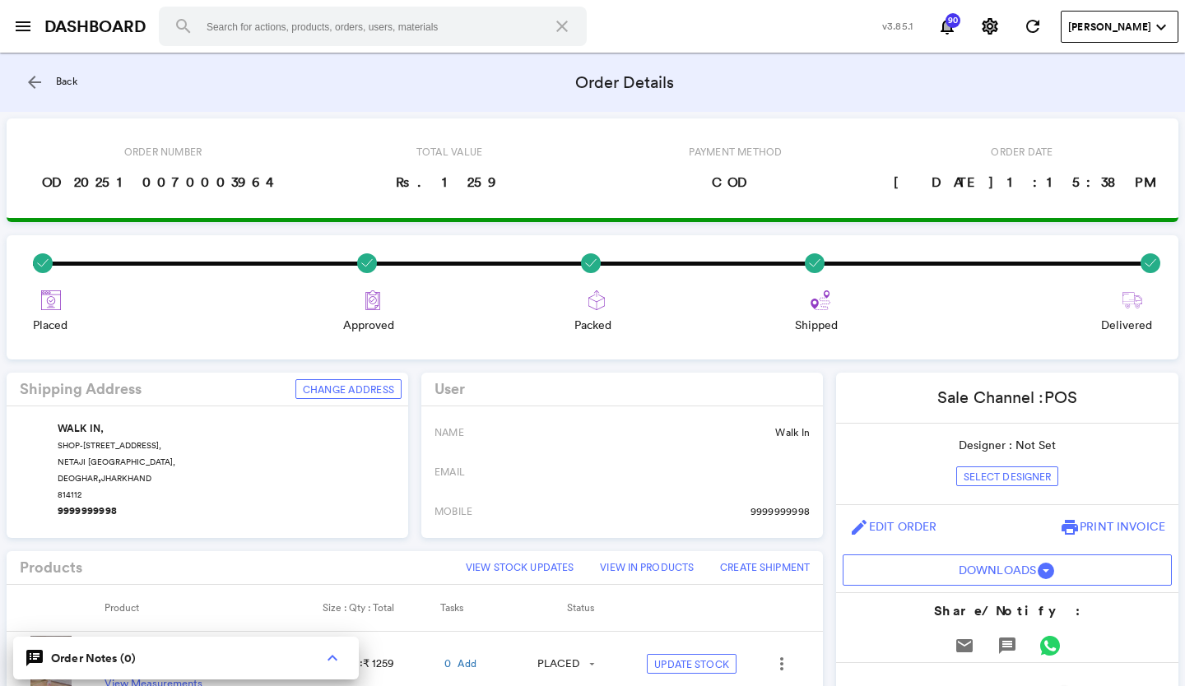
click at [33, 78] on md-icon "arrow_back" at bounding box center [35, 82] width 20 height 20
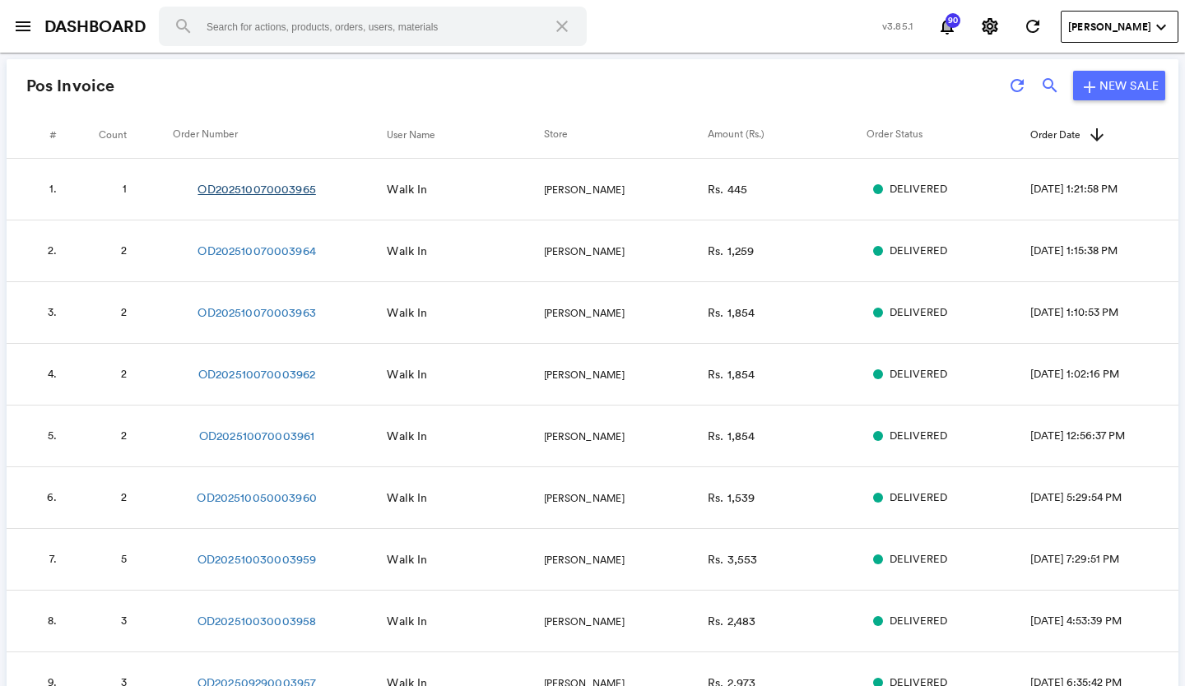
click at [292, 192] on link "OD202510070003965" at bounding box center [256, 189] width 118 height 16
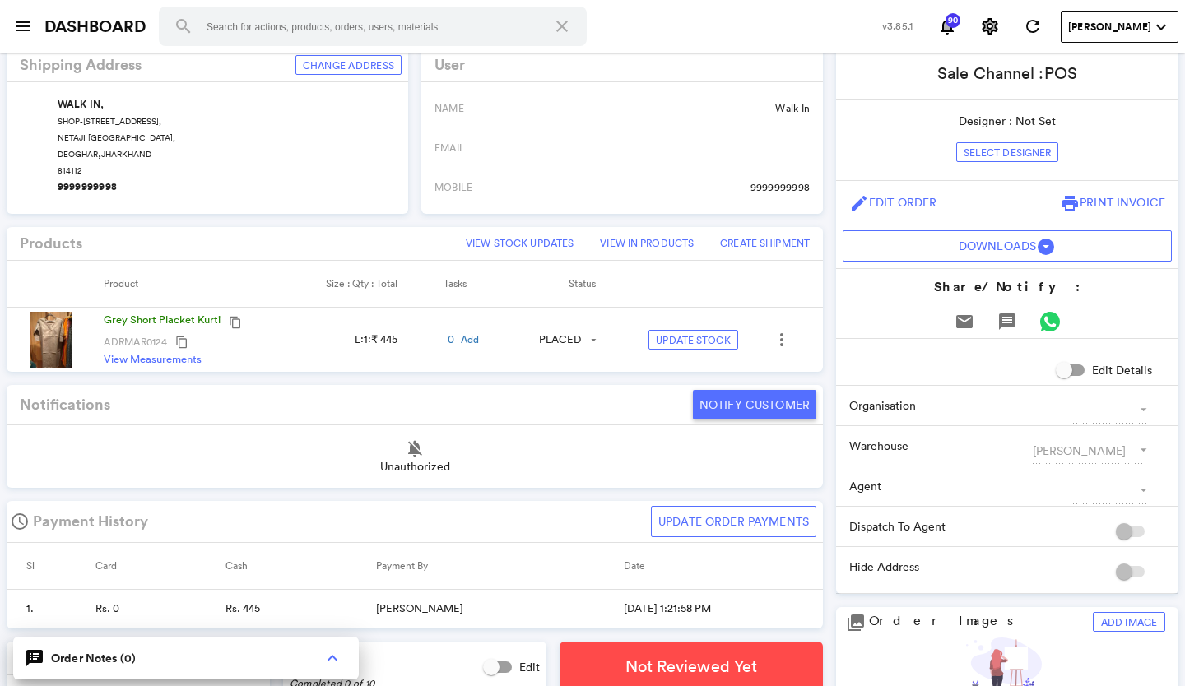
scroll to position [329, 0]
